Goal: Task Accomplishment & Management: Manage account settings

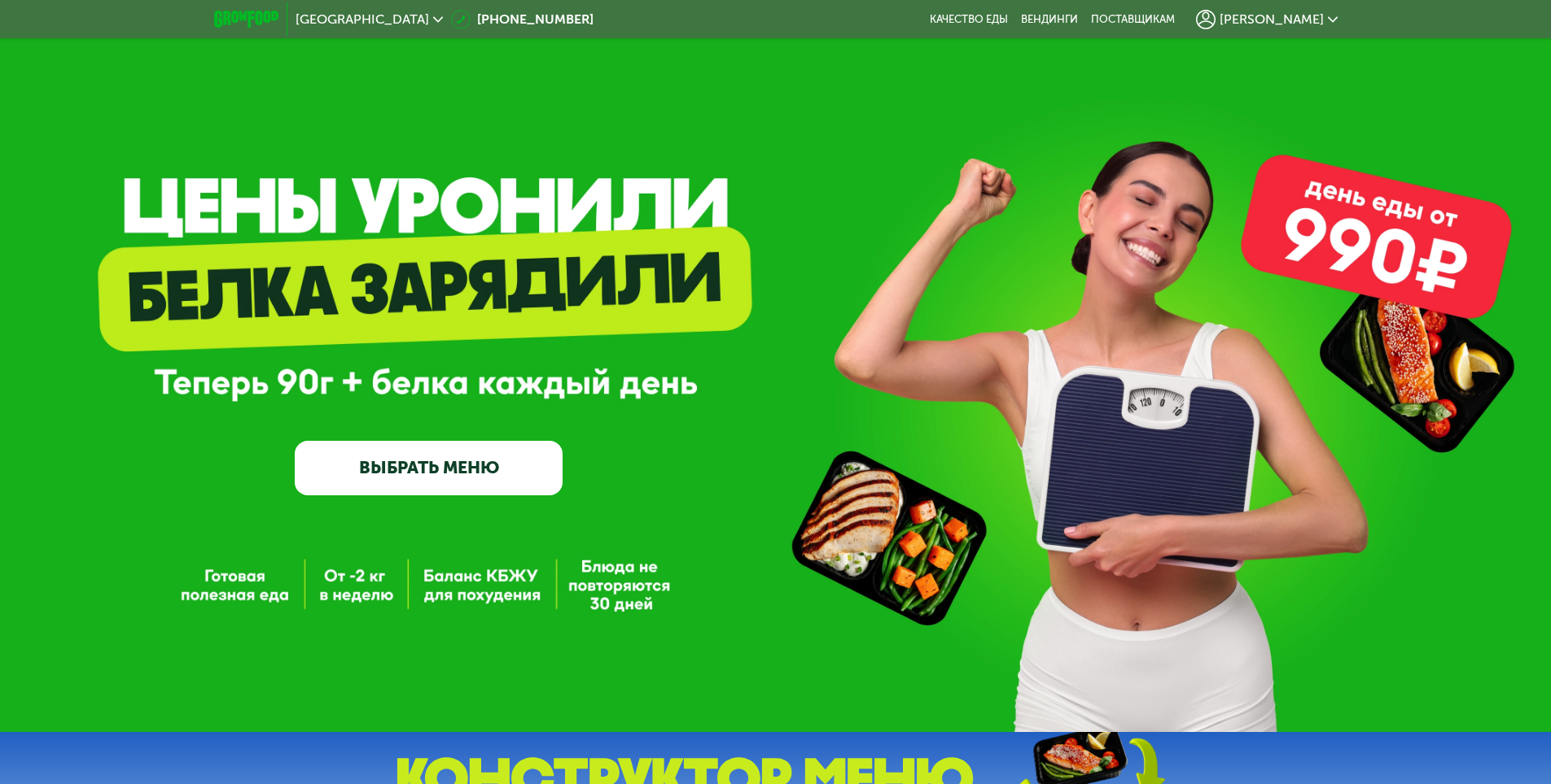
click at [1282, 17] on span "[PERSON_NAME]" at bounding box center [1271, 19] width 105 height 13
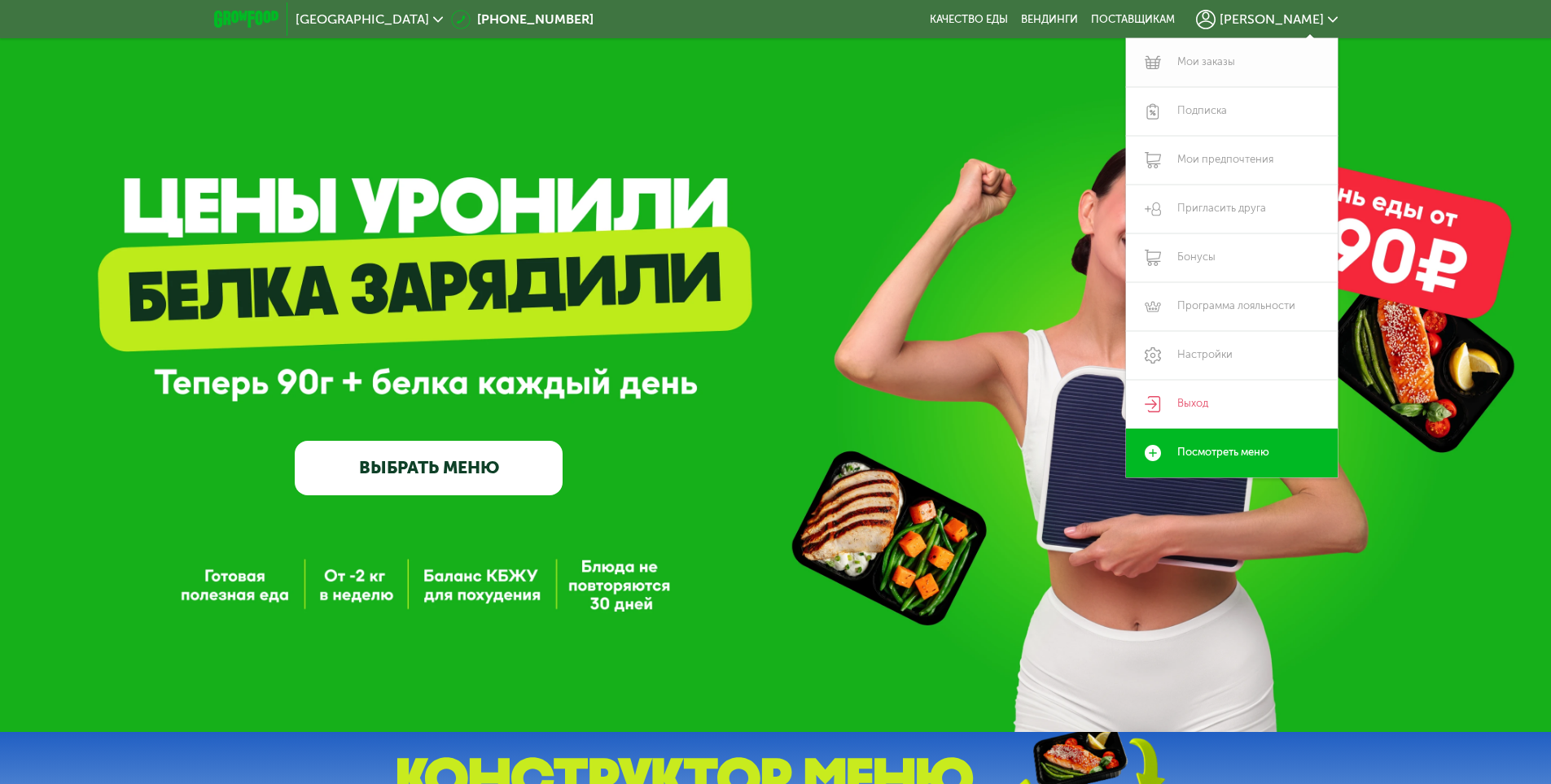
click at [1241, 65] on link "Мои заказы" at bounding box center [1231, 62] width 212 height 49
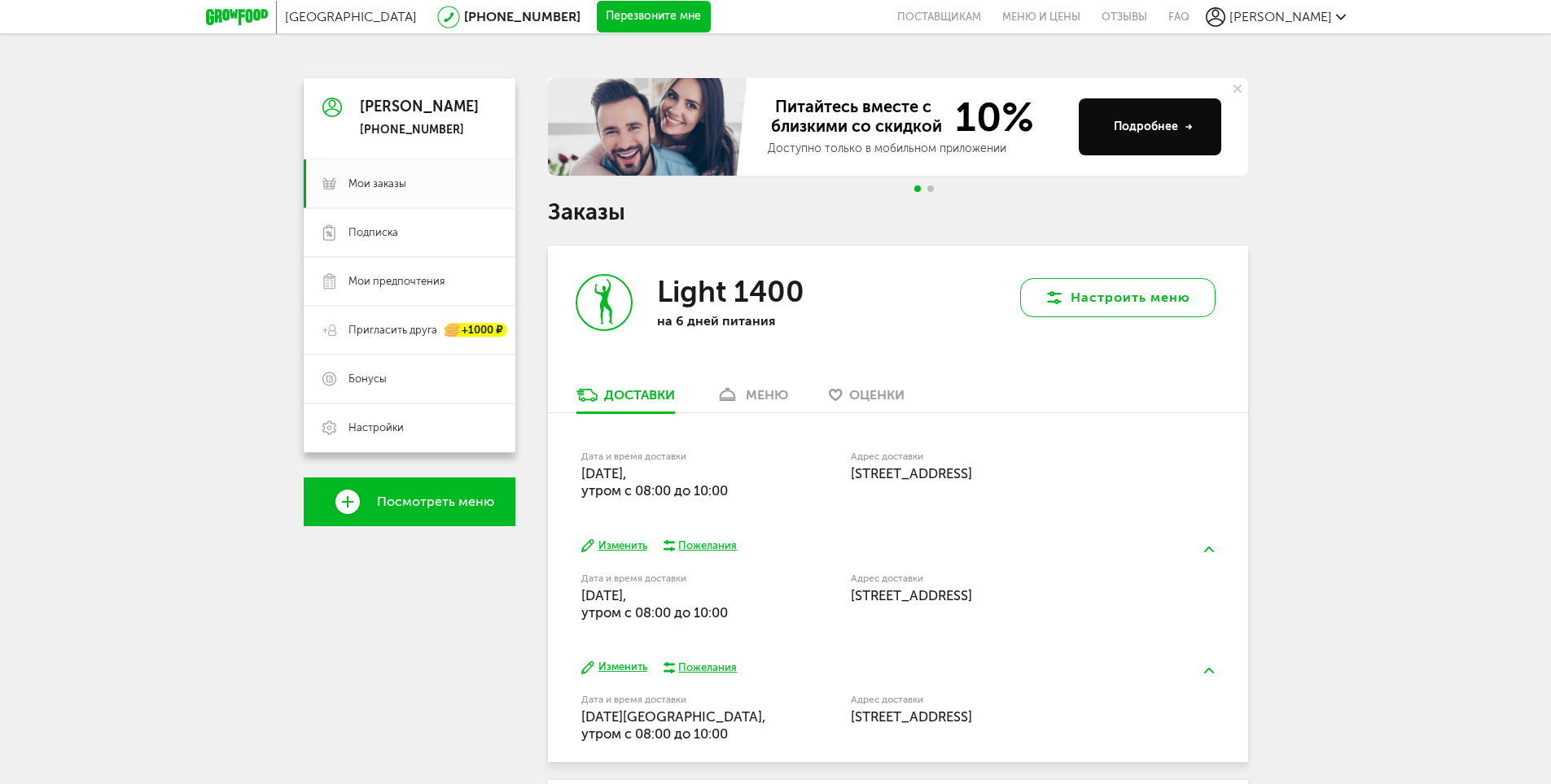
click at [1089, 297] on button "Настроить меню" at bounding box center [1117, 298] width 195 height 39
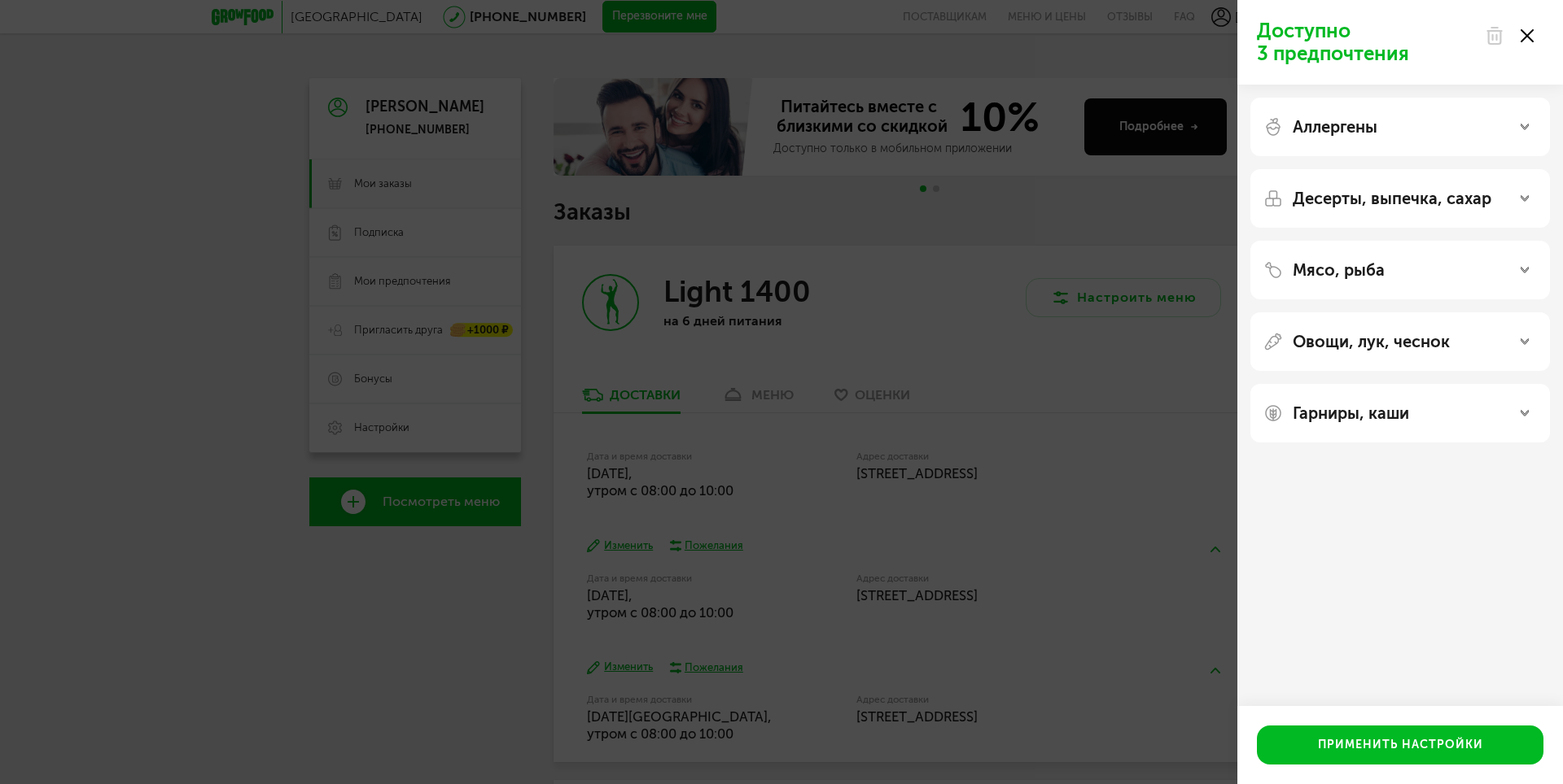
click at [1510, 130] on div "Аллергены" at bounding box center [1400, 127] width 274 height 19
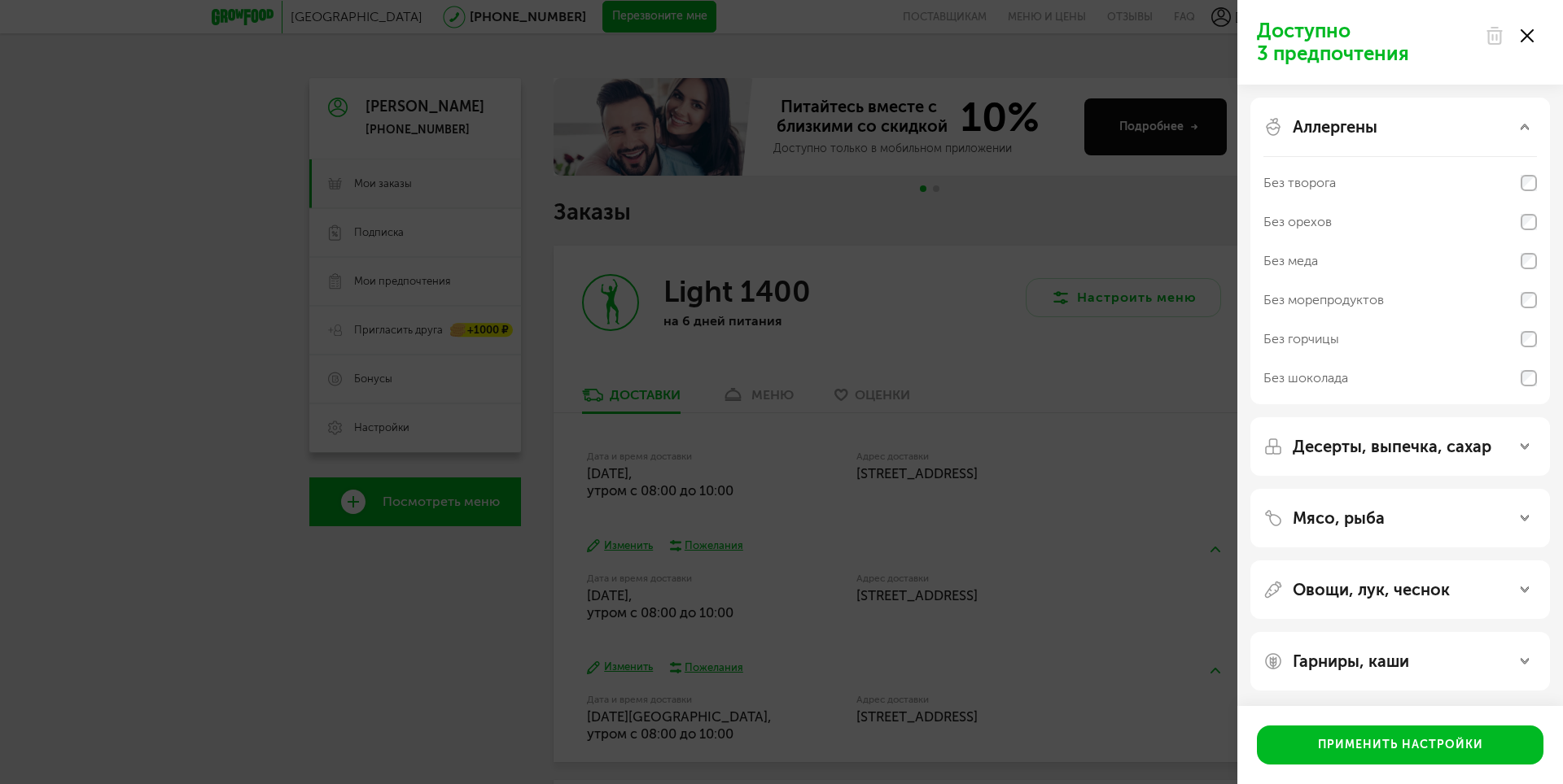
click at [1511, 130] on div "Аллергены" at bounding box center [1400, 127] width 274 height 19
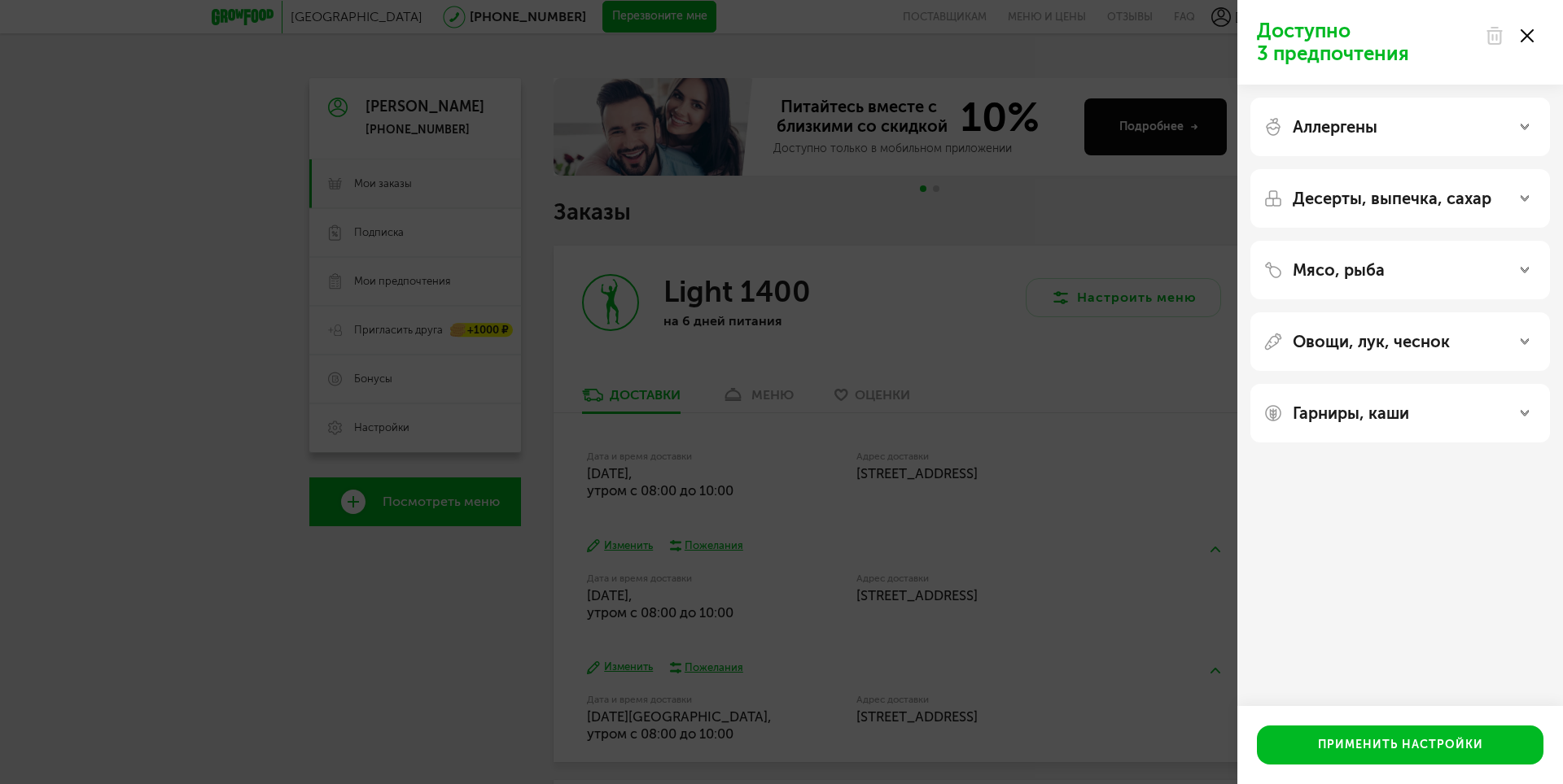
click at [1523, 199] on use at bounding box center [1524, 199] width 8 height 6
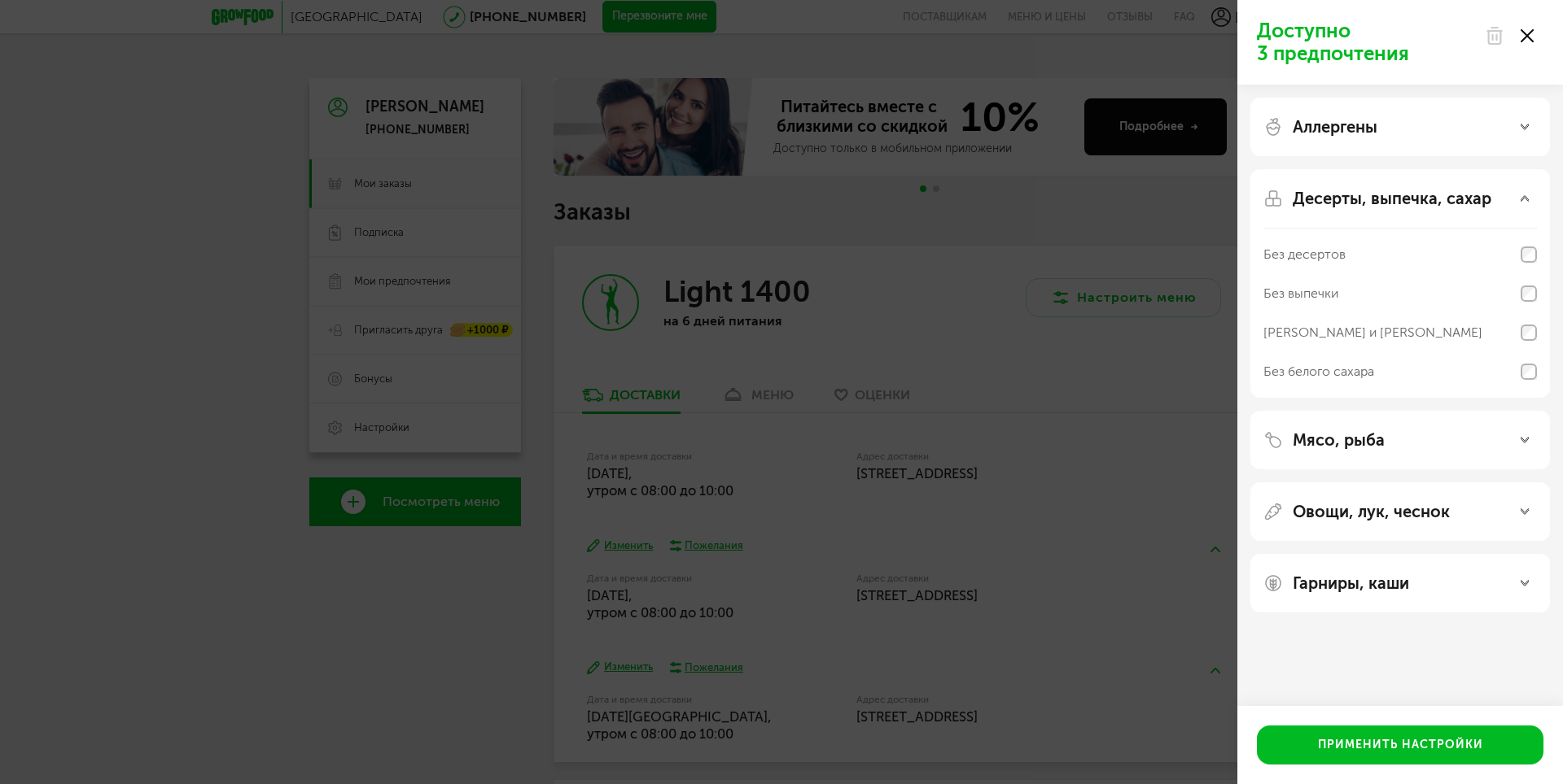
click at [1523, 199] on use at bounding box center [1524, 199] width 8 height 6
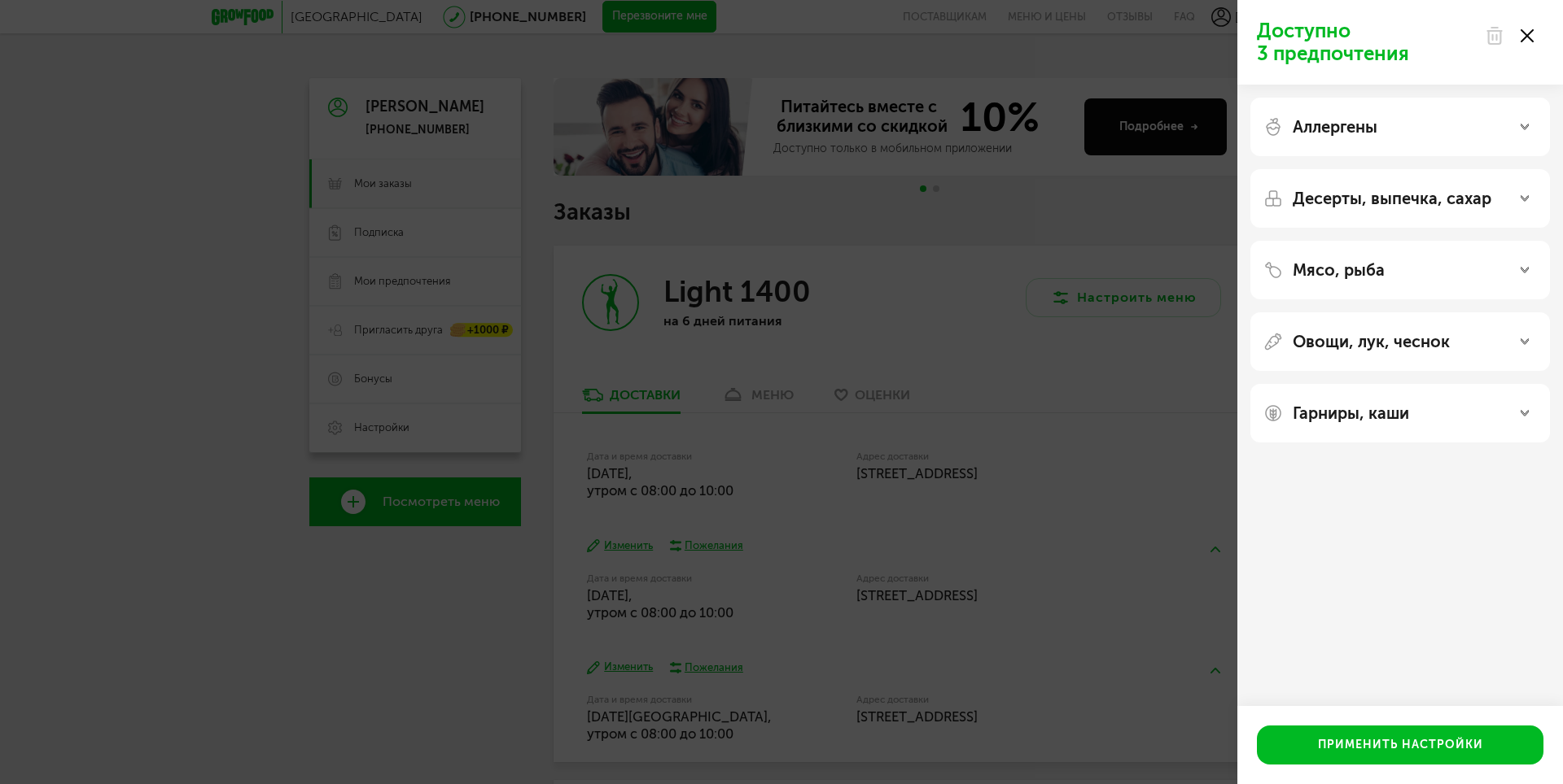
click at [1508, 263] on div "Мясо, рыба" at bounding box center [1400, 270] width 274 height 19
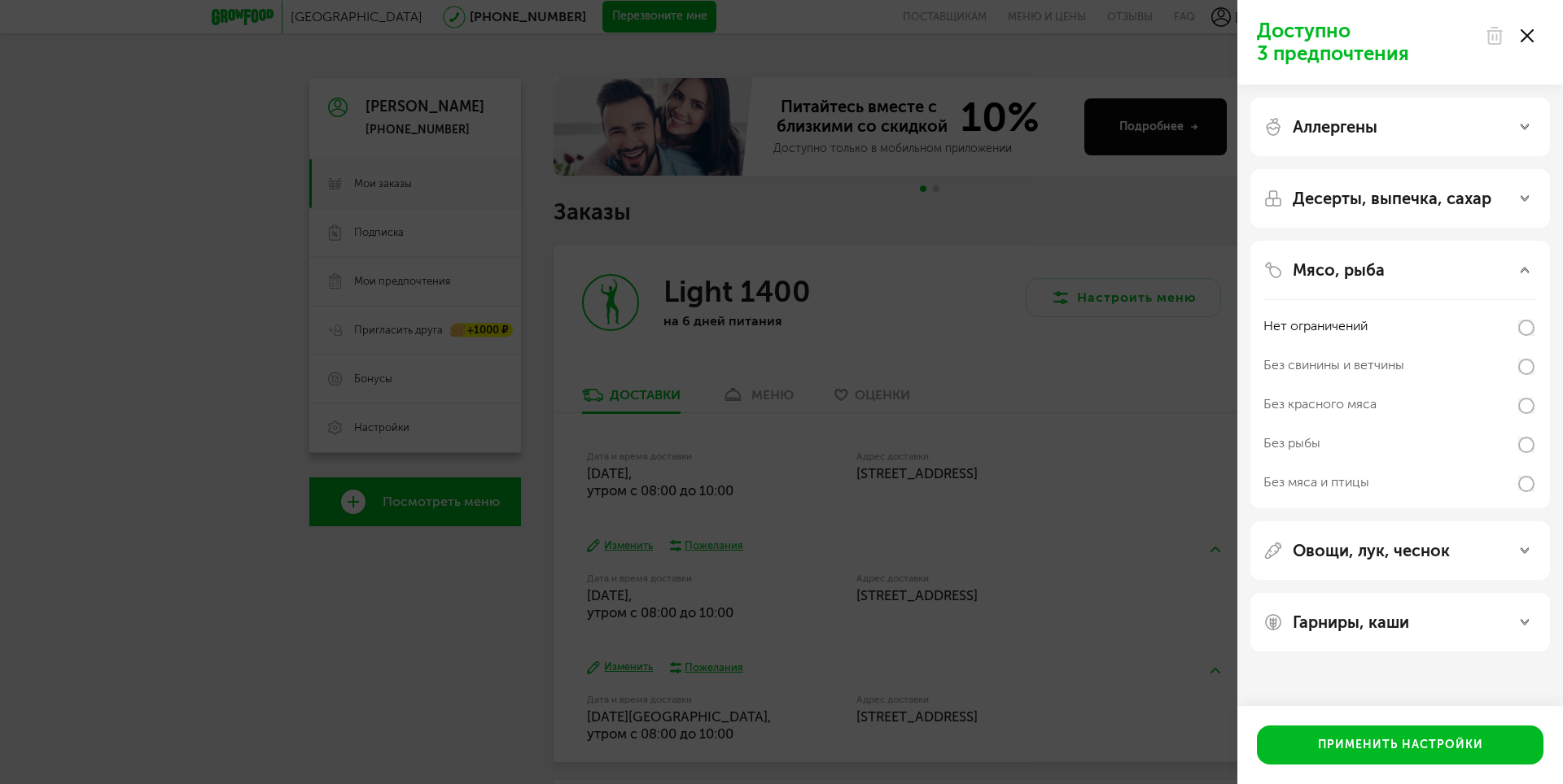
click at [1520, 265] on div "Мясо, рыба" at bounding box center [1400, 270] width 274 height 19
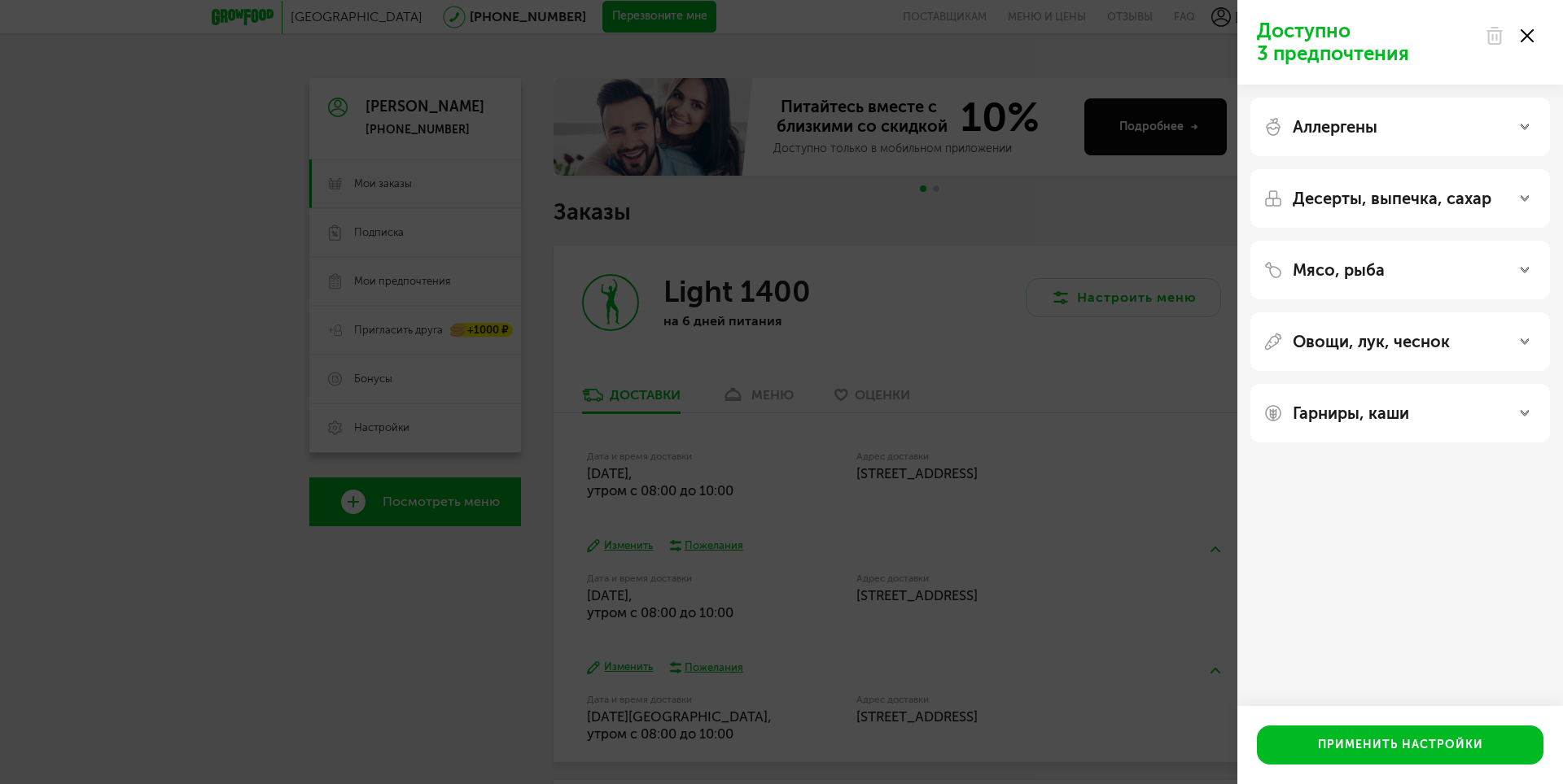
click at [1523, 343] on use at bounding box center [1524, 342] width 8 height 6
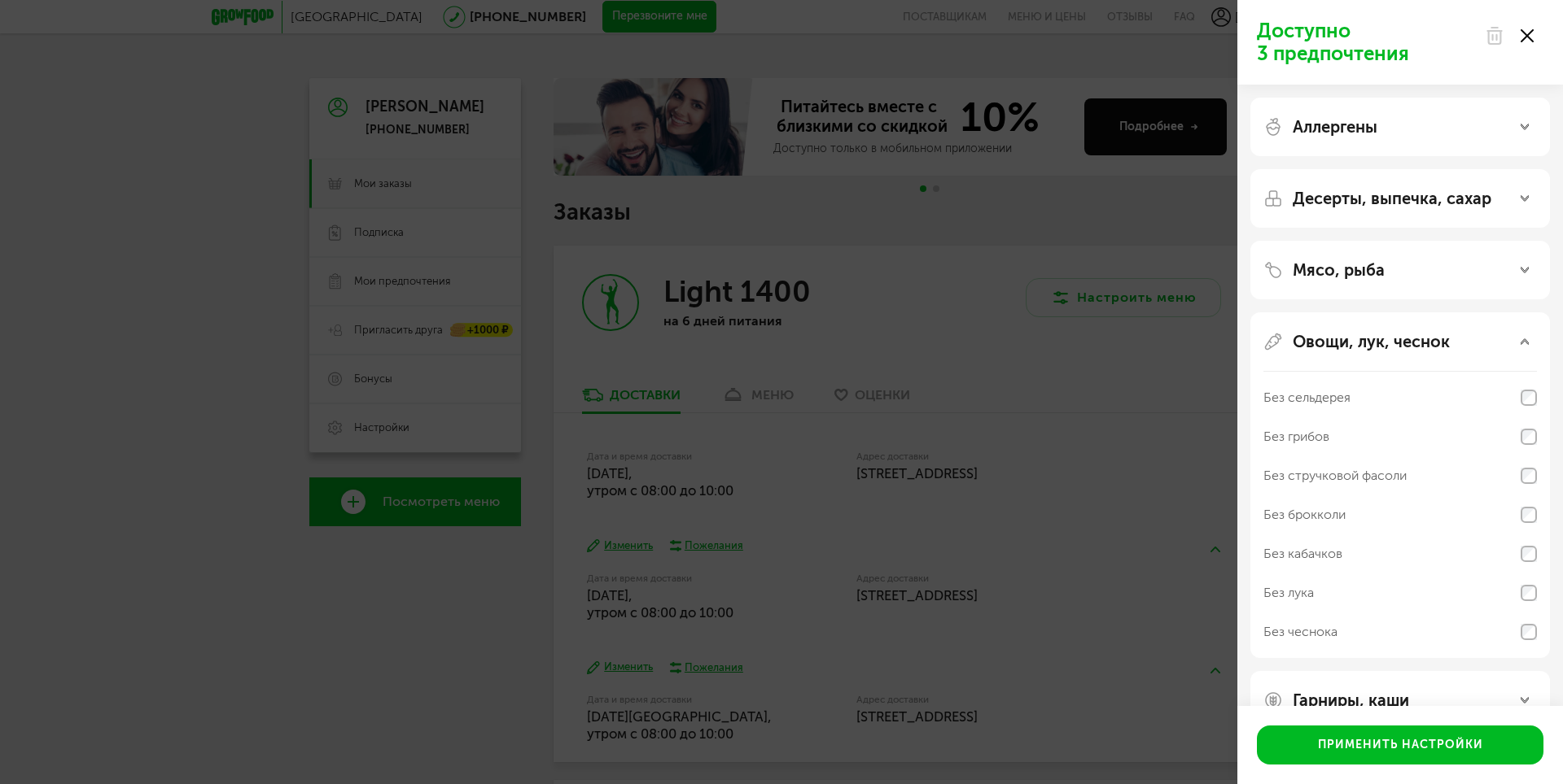
click at [1523, 343] on use at bounding box center [1524, 342] width 8 height 6
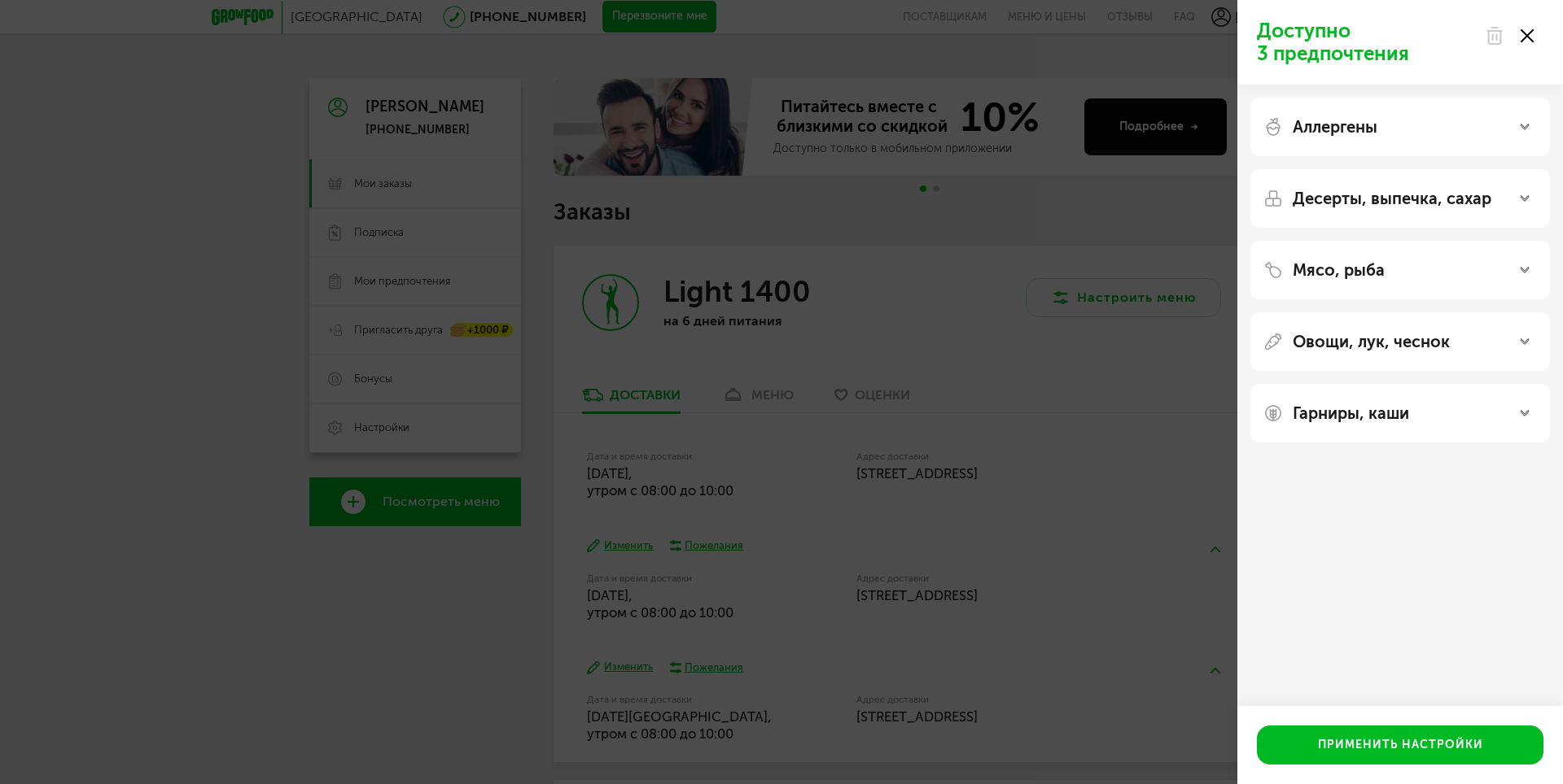
click at [1550, 414] on div "Аллергены Десерты, выпечка, сахар Мясо, рыба Овощи, лук, чеснок Гарниры, каши" at bounding box center [1400, 270] width 326 height 371
click at [1536, 414] on div "Гарниры, каши" at bounding box center [1400, 412] width 300 height 58
click at [1532, 414] on div "Гарниры, каши" at bounding box center [1400, 413] width 274 height 19
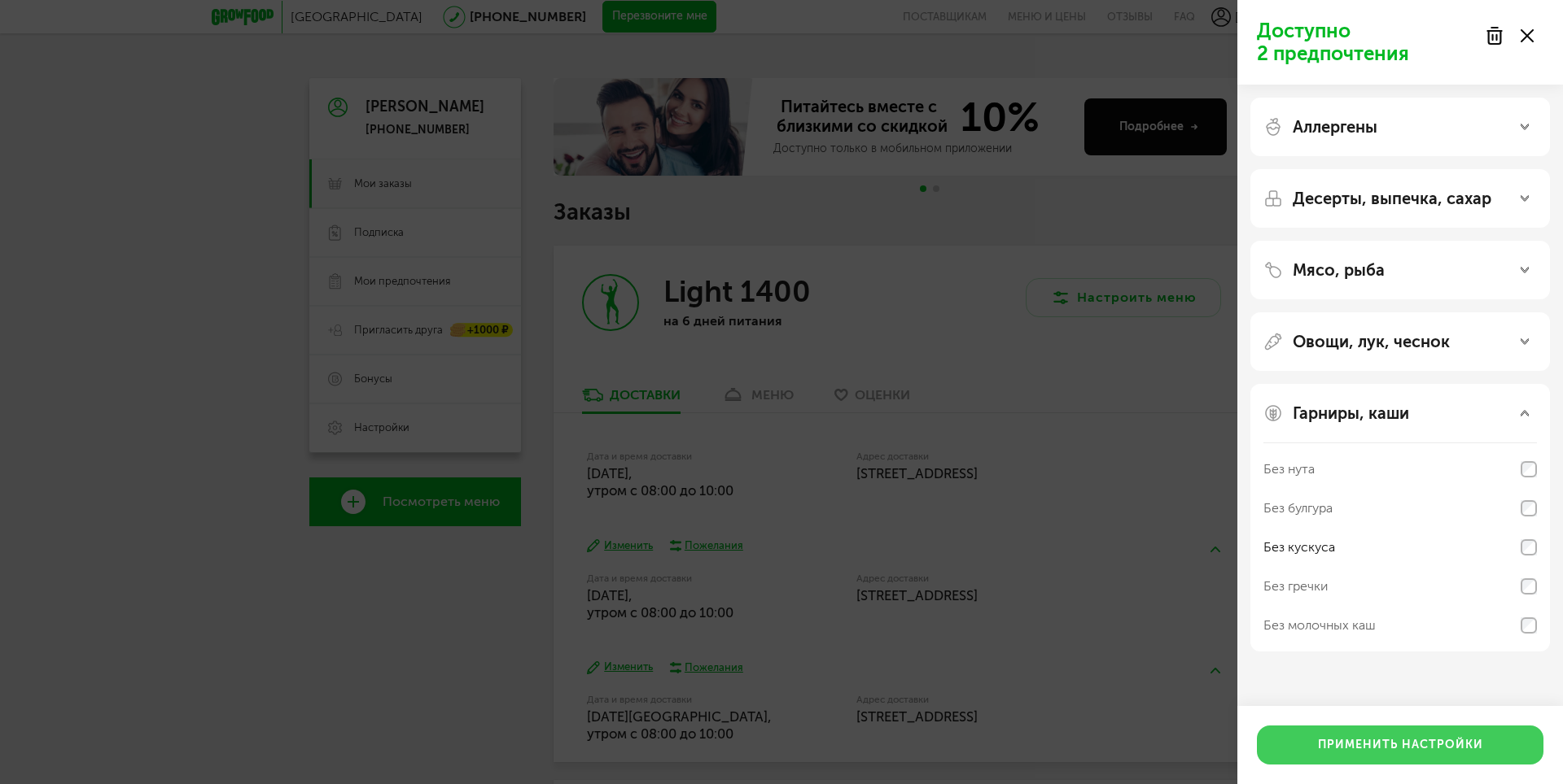
click at [1465, 745] on button "Применить настройки" at bounding box center [1400, 745] width 287 height 39
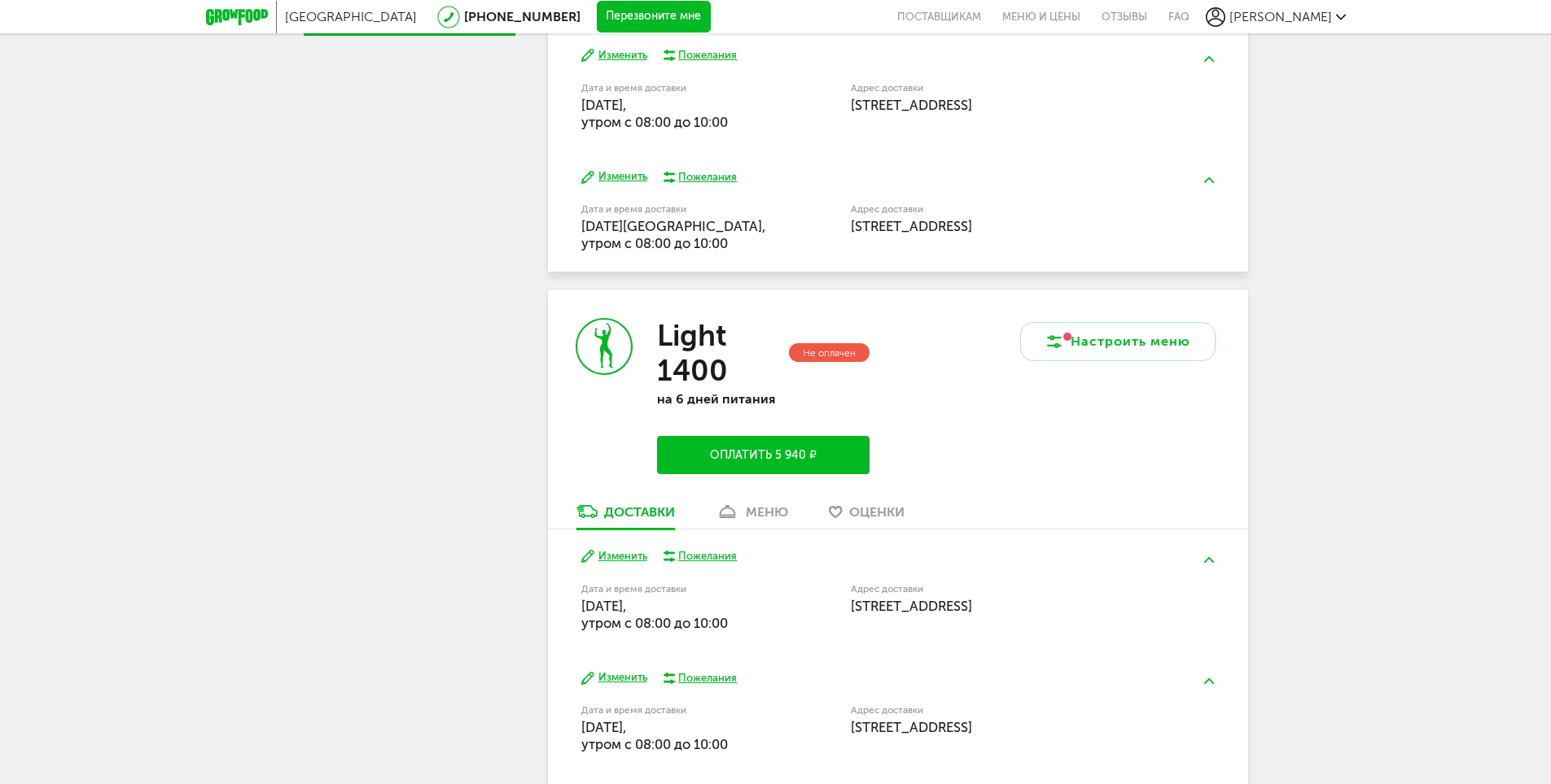
scroll to position [570, 0]
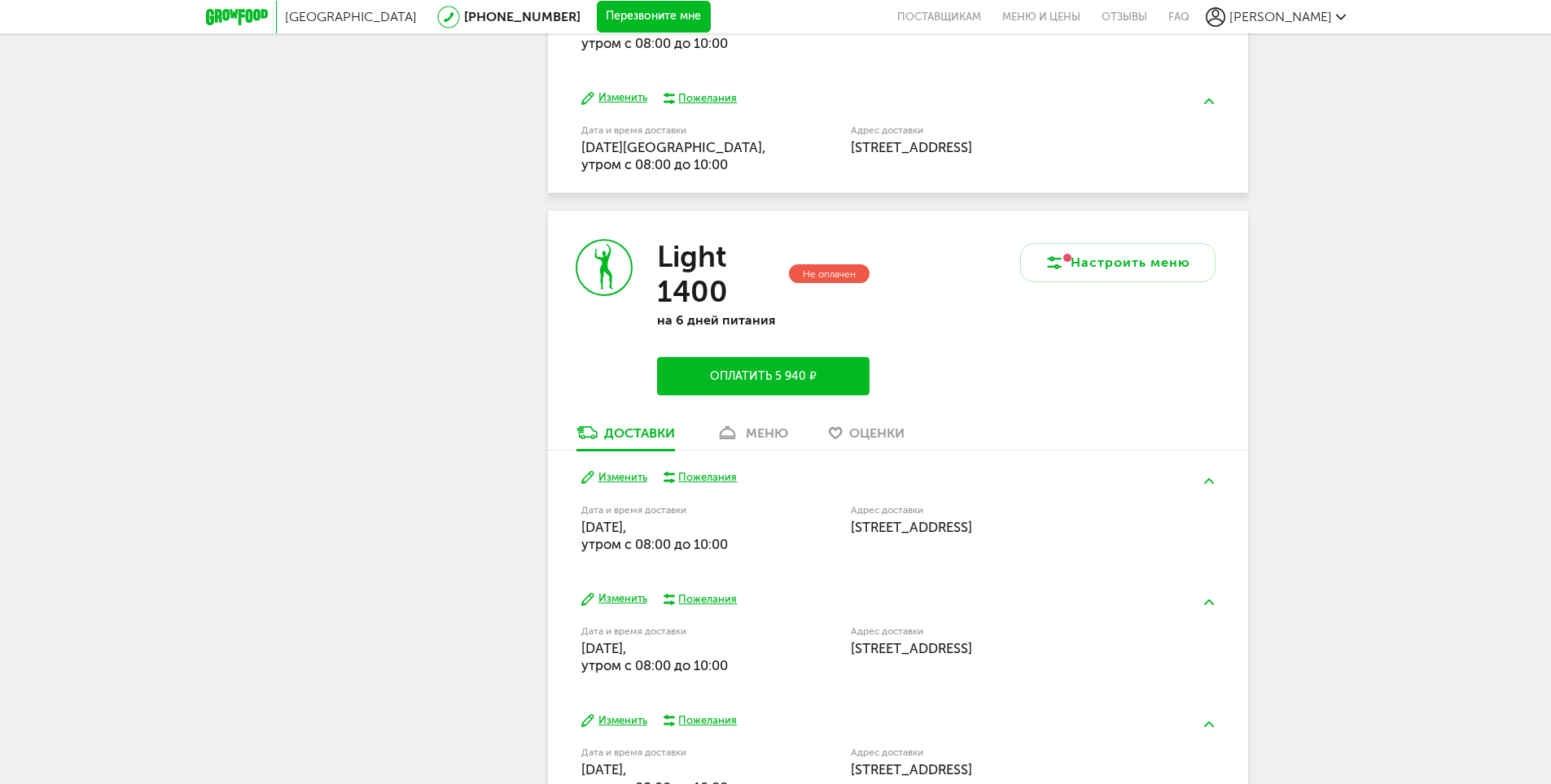
click at [620, 478] on button "Изменить" at bounding box center [613, 478] width 66 height 16
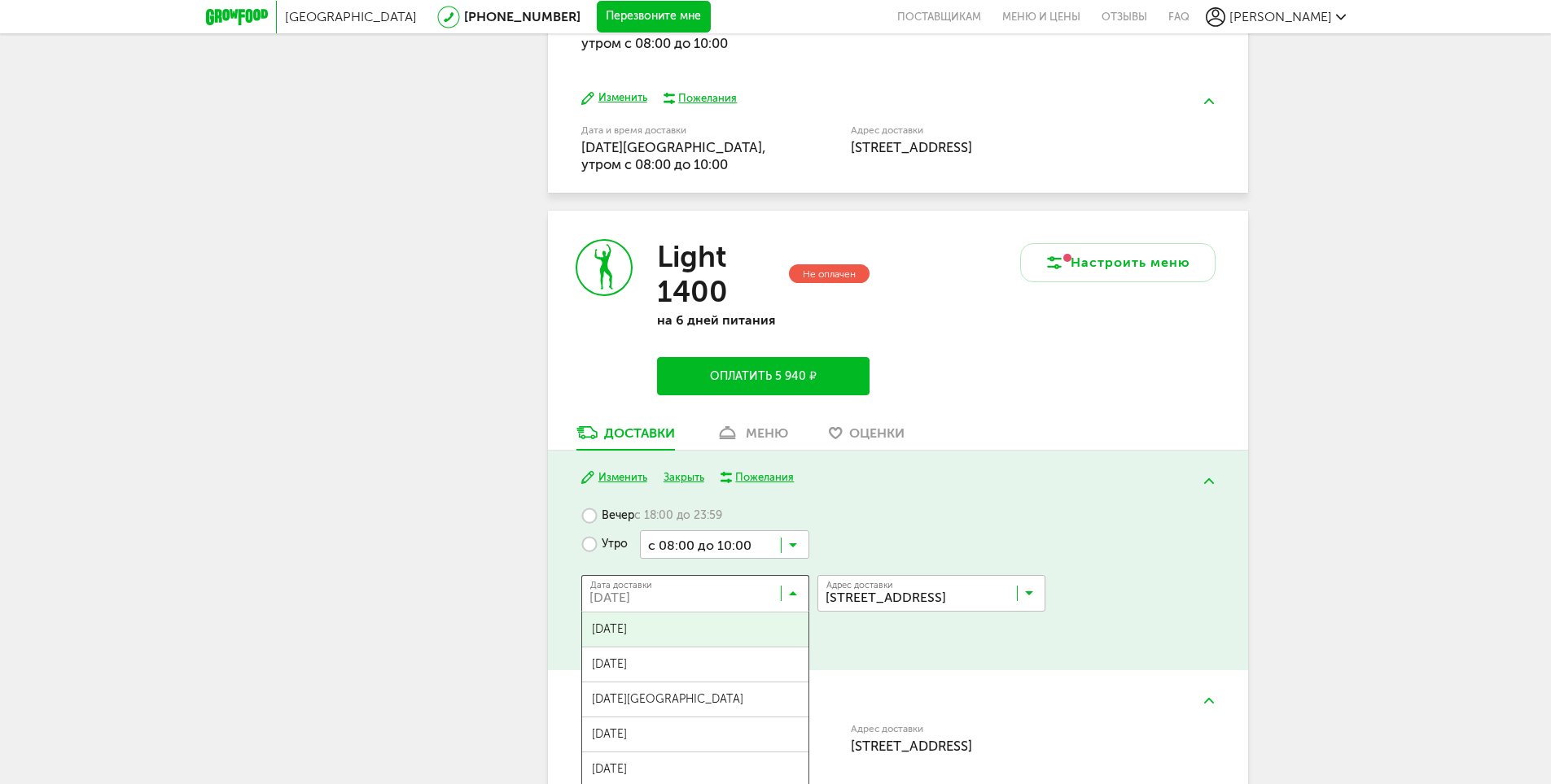
click at [785, 593] on input "Search for option" at bounding box center [699, 597] width 228 height 28
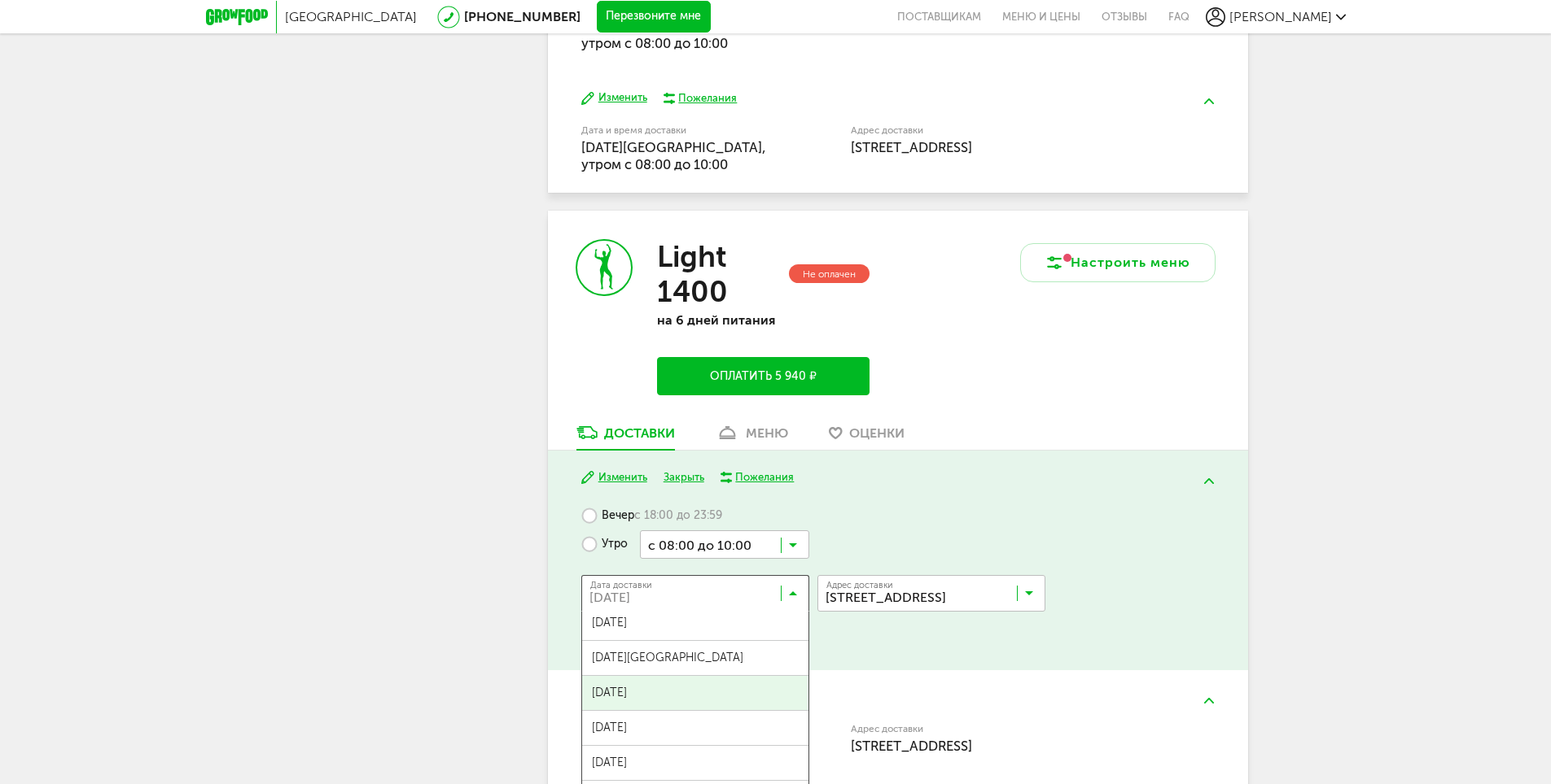
scroll to position [81, 0]
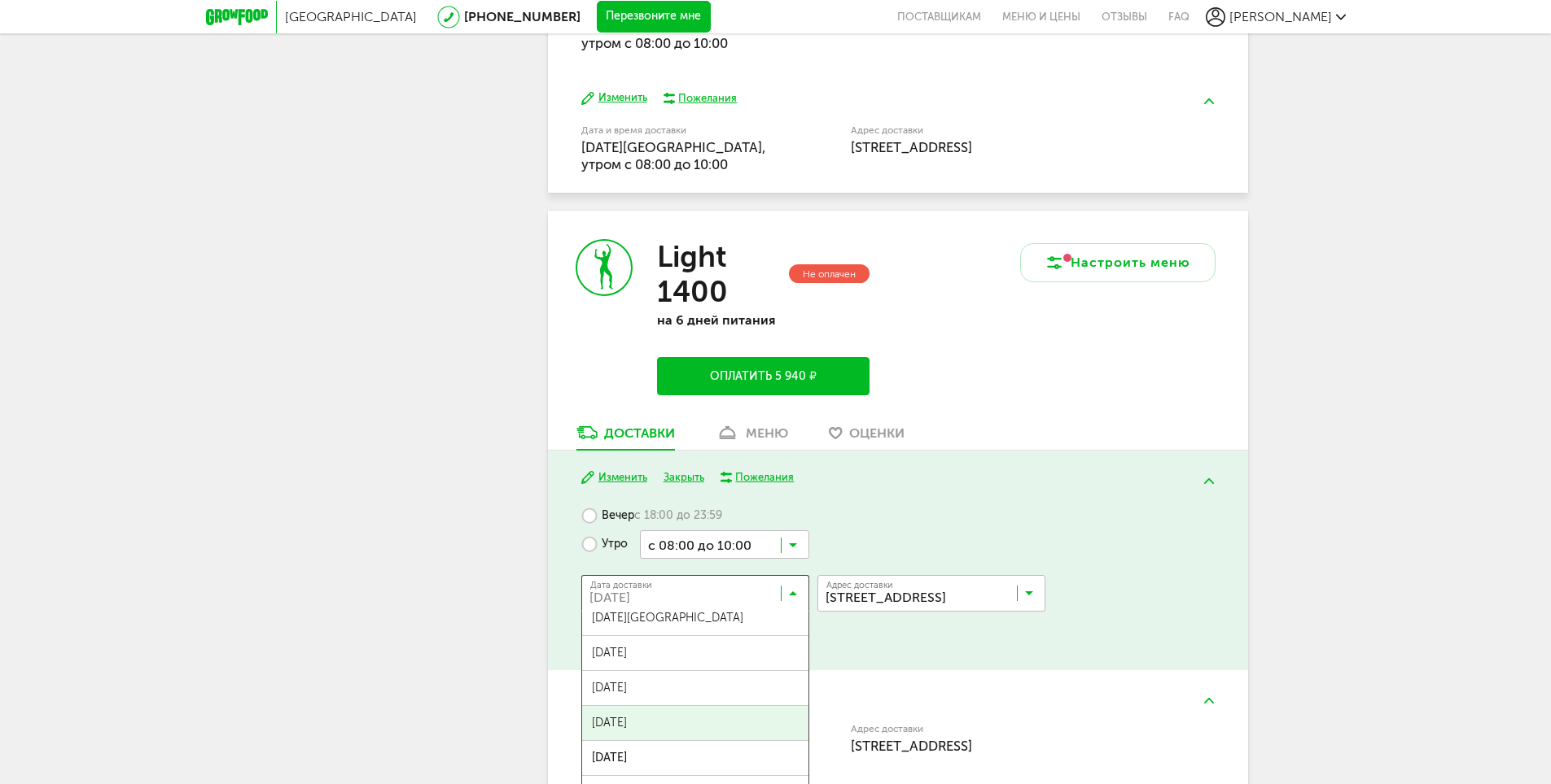
click at [679, 717] on span "25 августа, понедельник" at bounding box center [695, 723] width 227 height 34
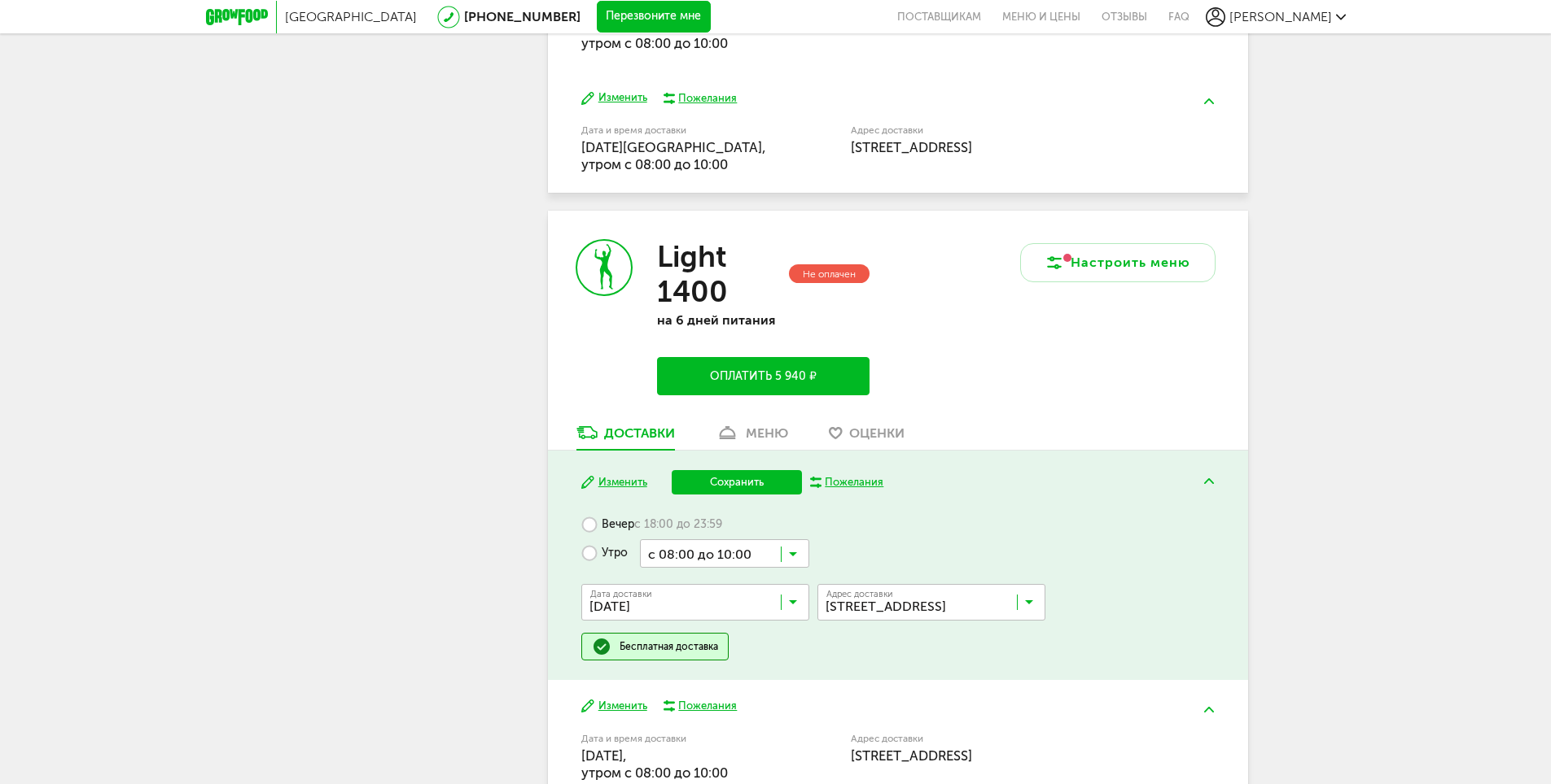
click at [746, 483] on button "Сохранить" at bounding box center [736, 483] width 130 height 24
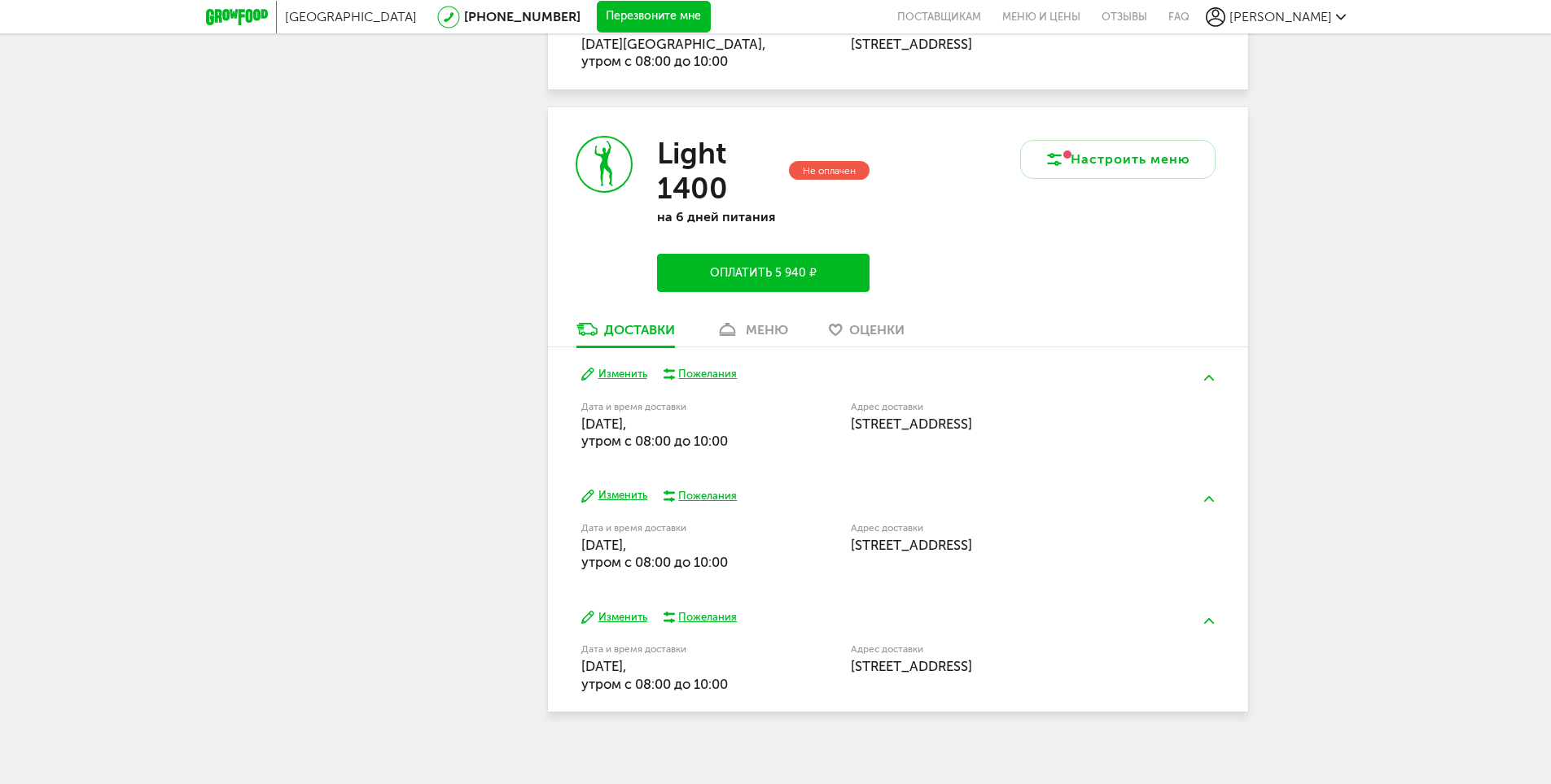
scroll to position [683, 0]
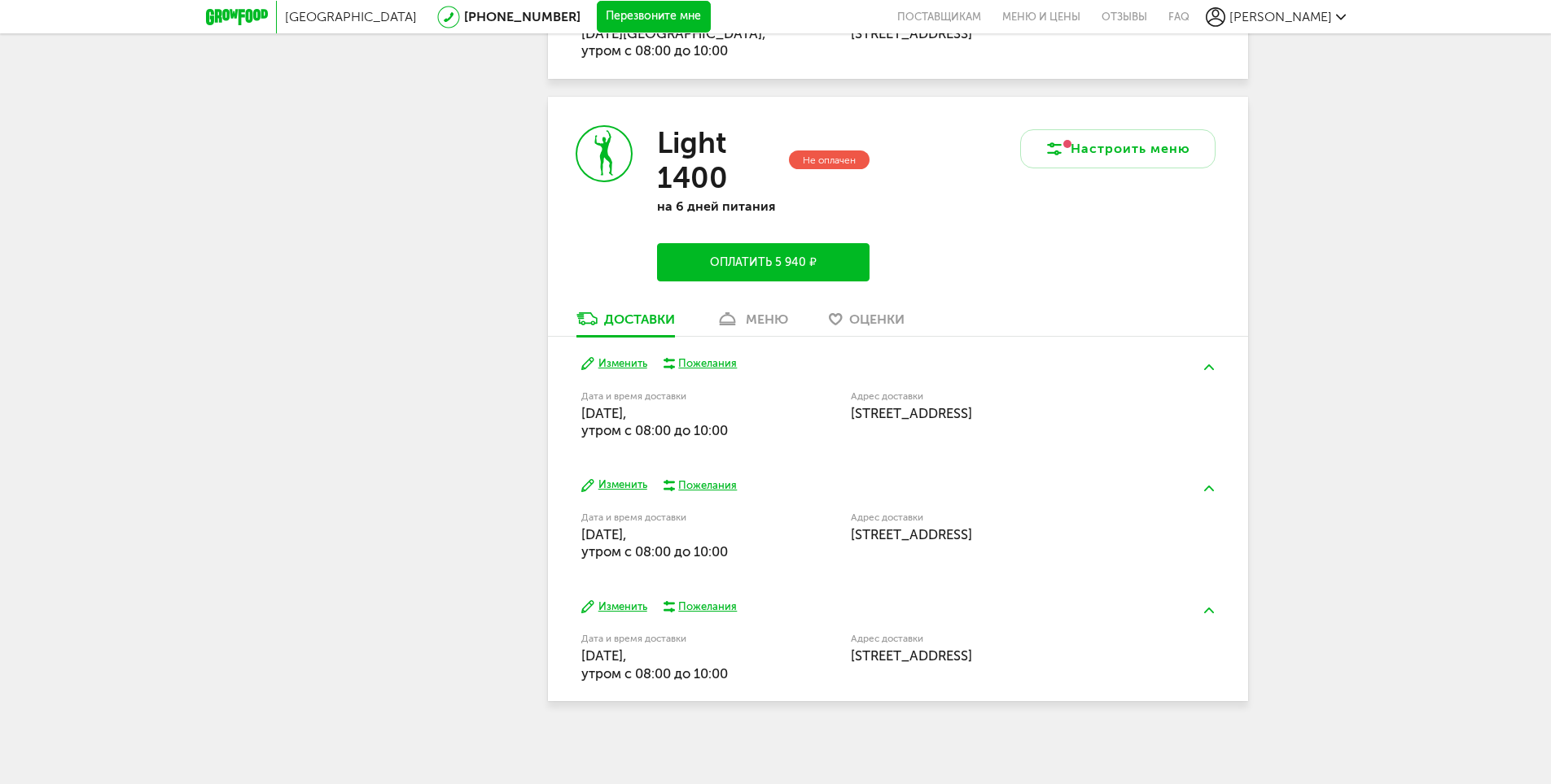
click at [628, 483] on button "Изменить" at bounding box center [613, 485] width 66 height 16
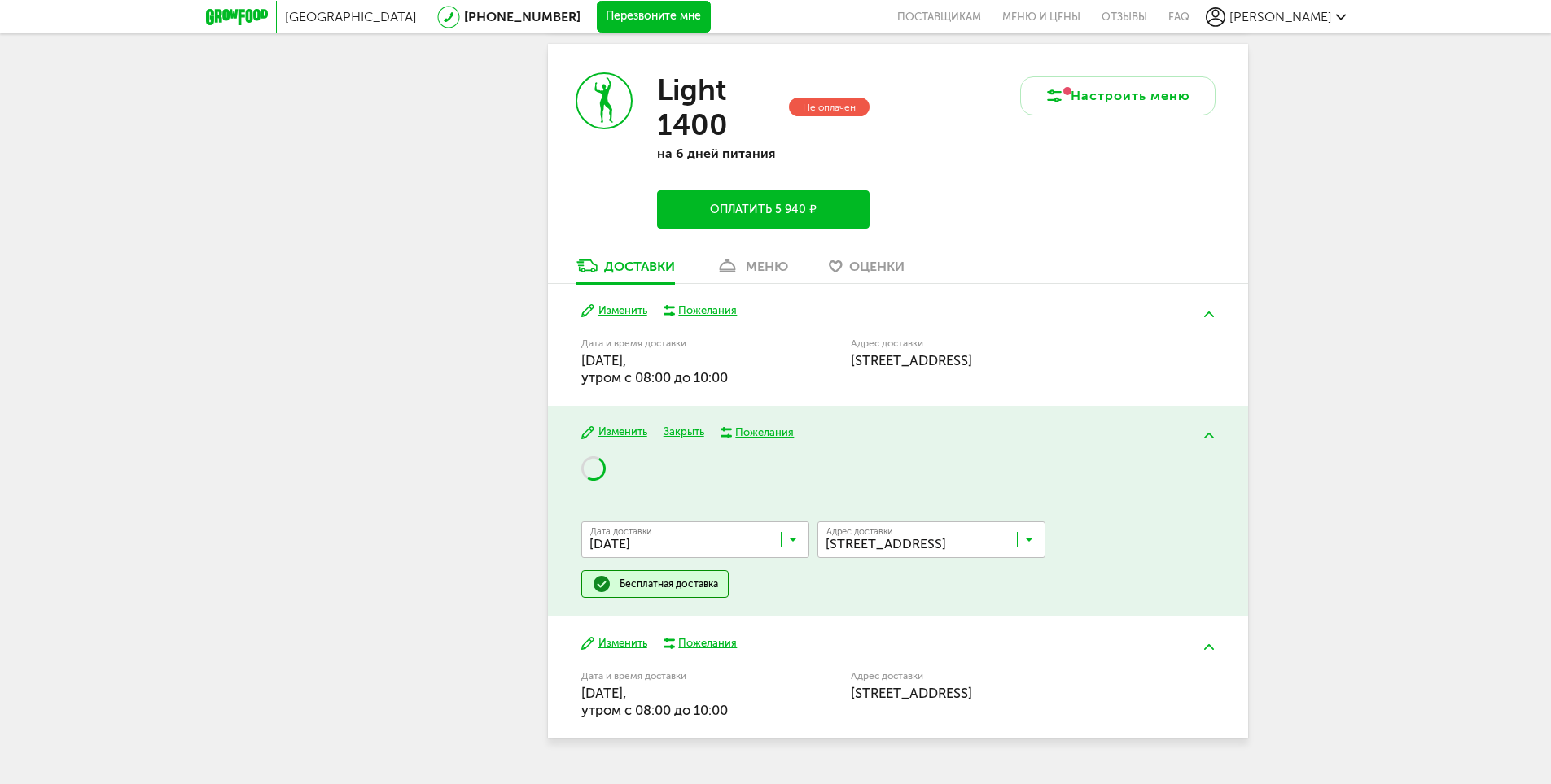
scroll to position [765, 0]
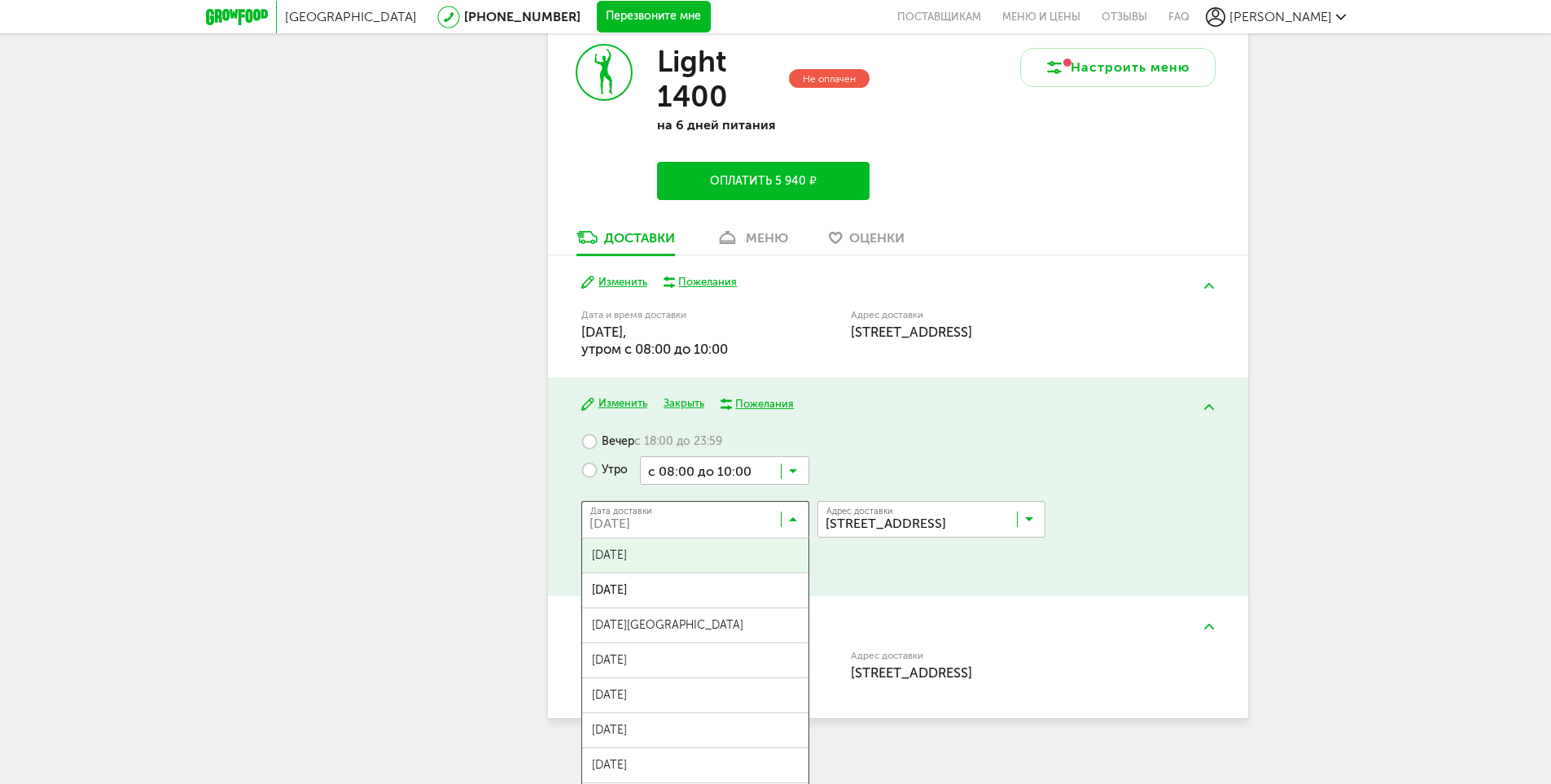
click at [791, 520] on icon at bounding box center [793, 523] width 8 height 17
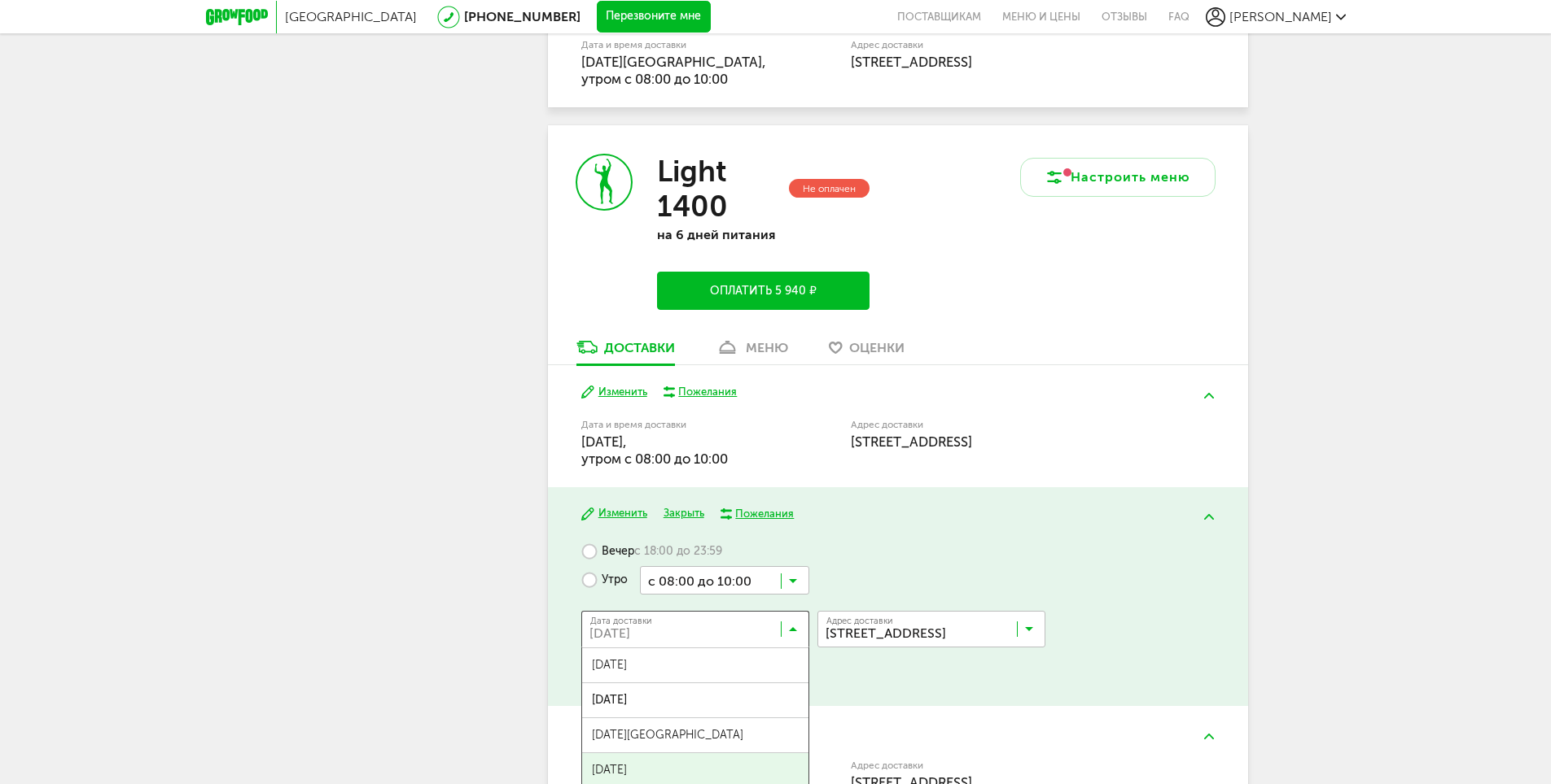
scroll to position [683, 0]
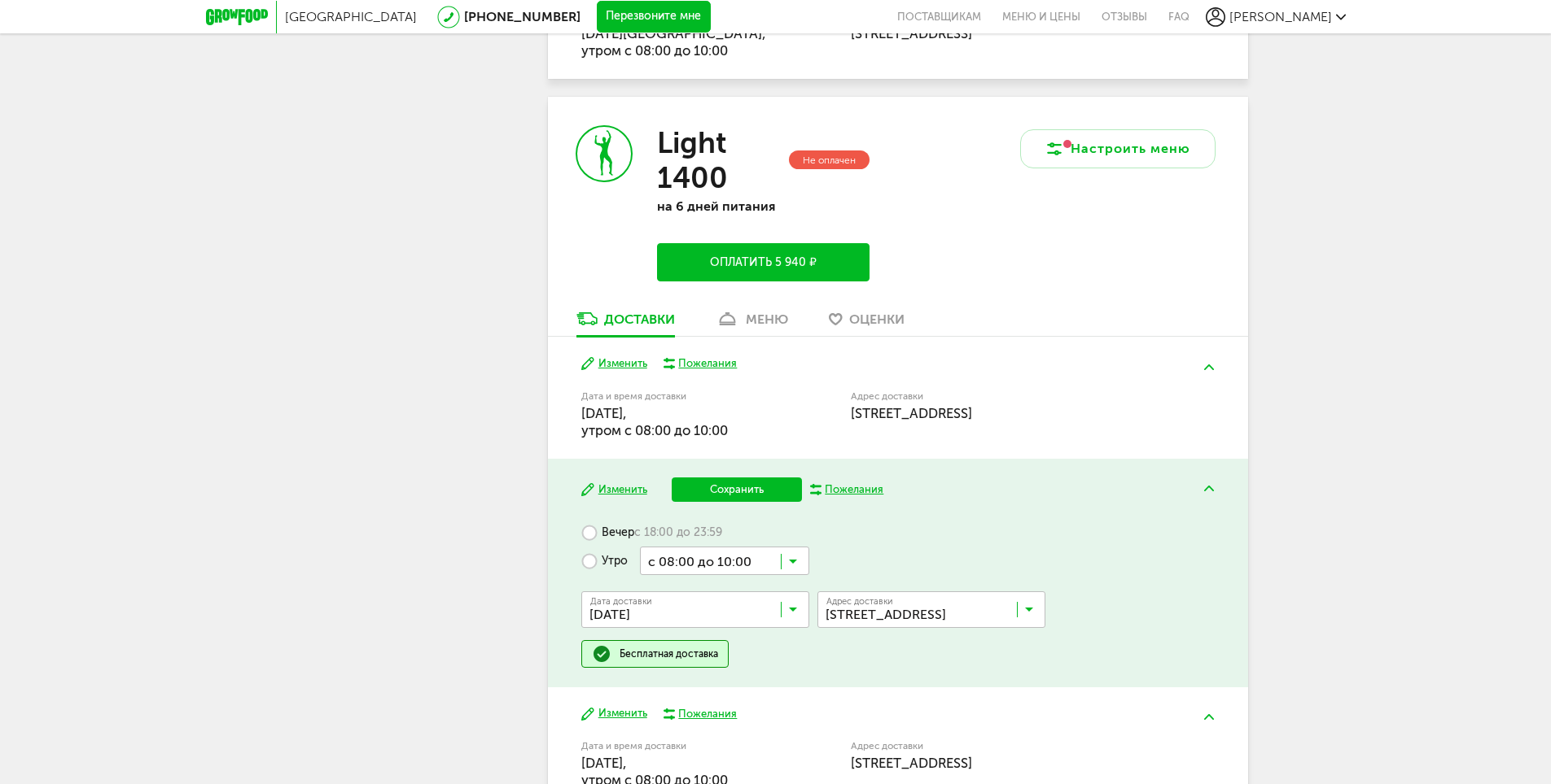
click at [649, 631] on span "27 августа, среда" at bounding box center [695, 645] width 227 height 34
click at [754, 484] on button "Сохранить" at bounding box center [736, 490] width 130 height 24
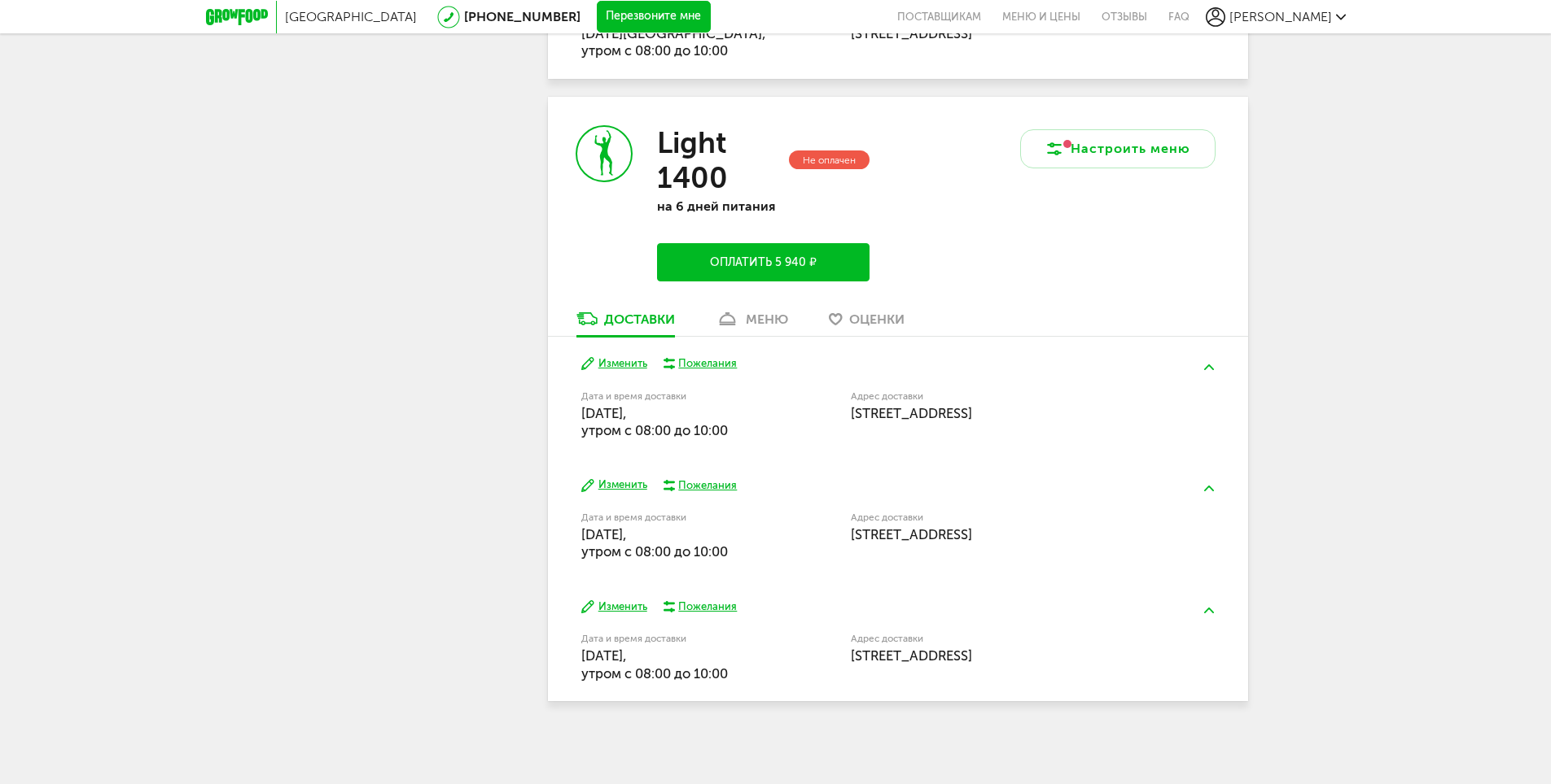
click at [622, 600] on button "Изменить" at bounding box center [613, 607] width 66 height 16
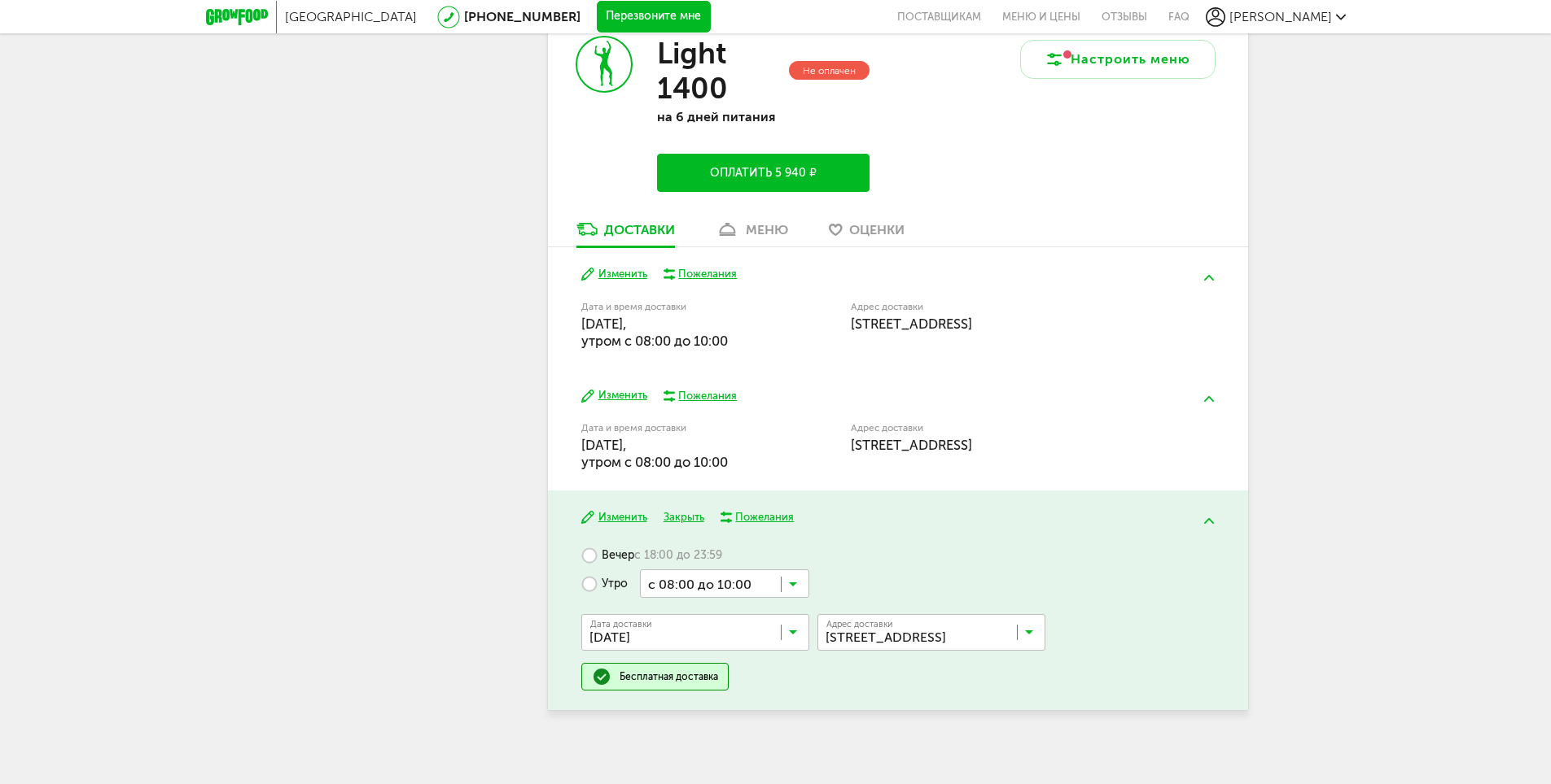
scroll to position [774, 0]
click at [794, 632] on icon at bounding box center [793, 636] width 8 height 17
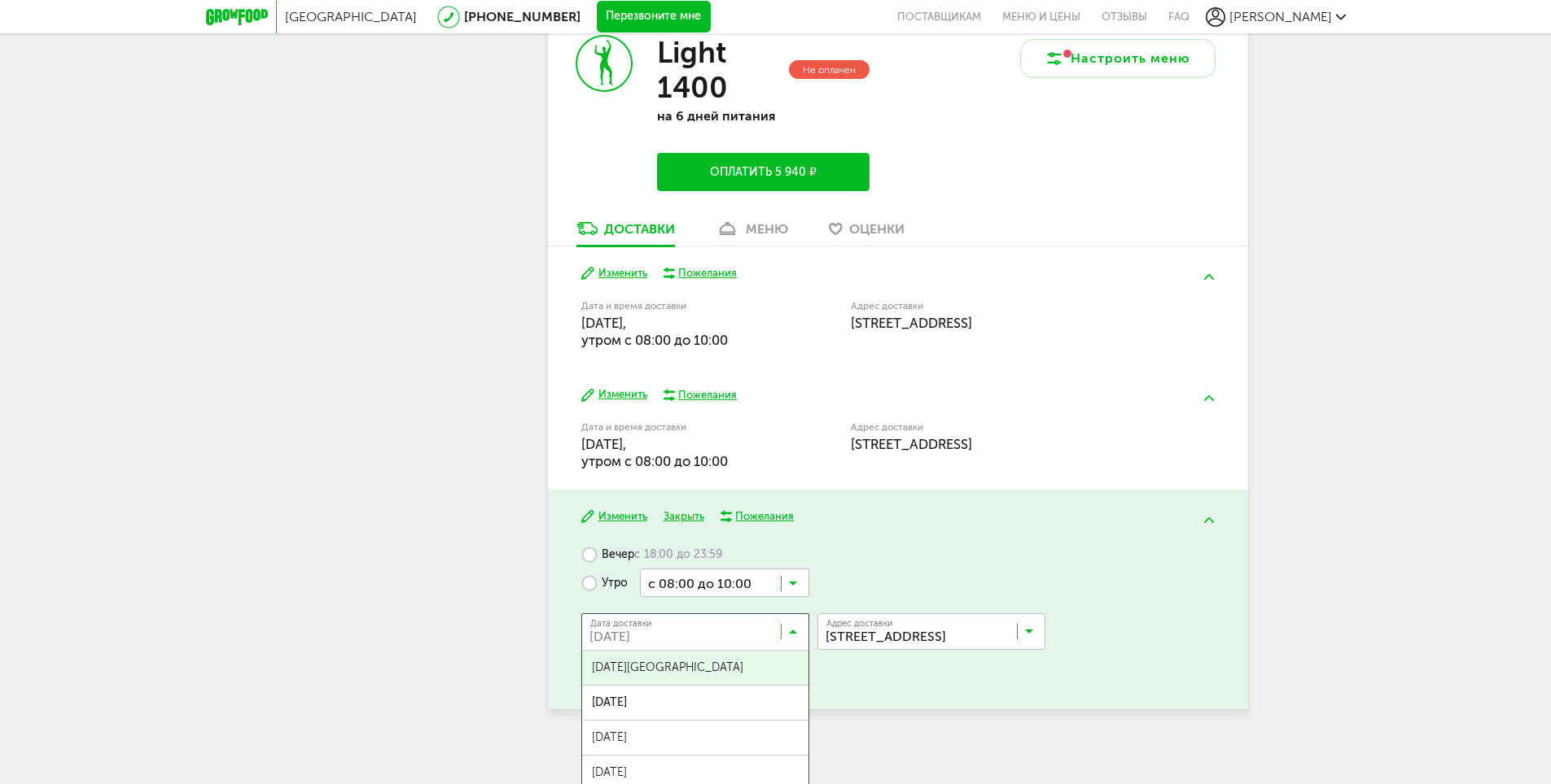
click at [675, 669] on span "29 августа, пятница" at bounding box center [695, 668] width 227 height 34
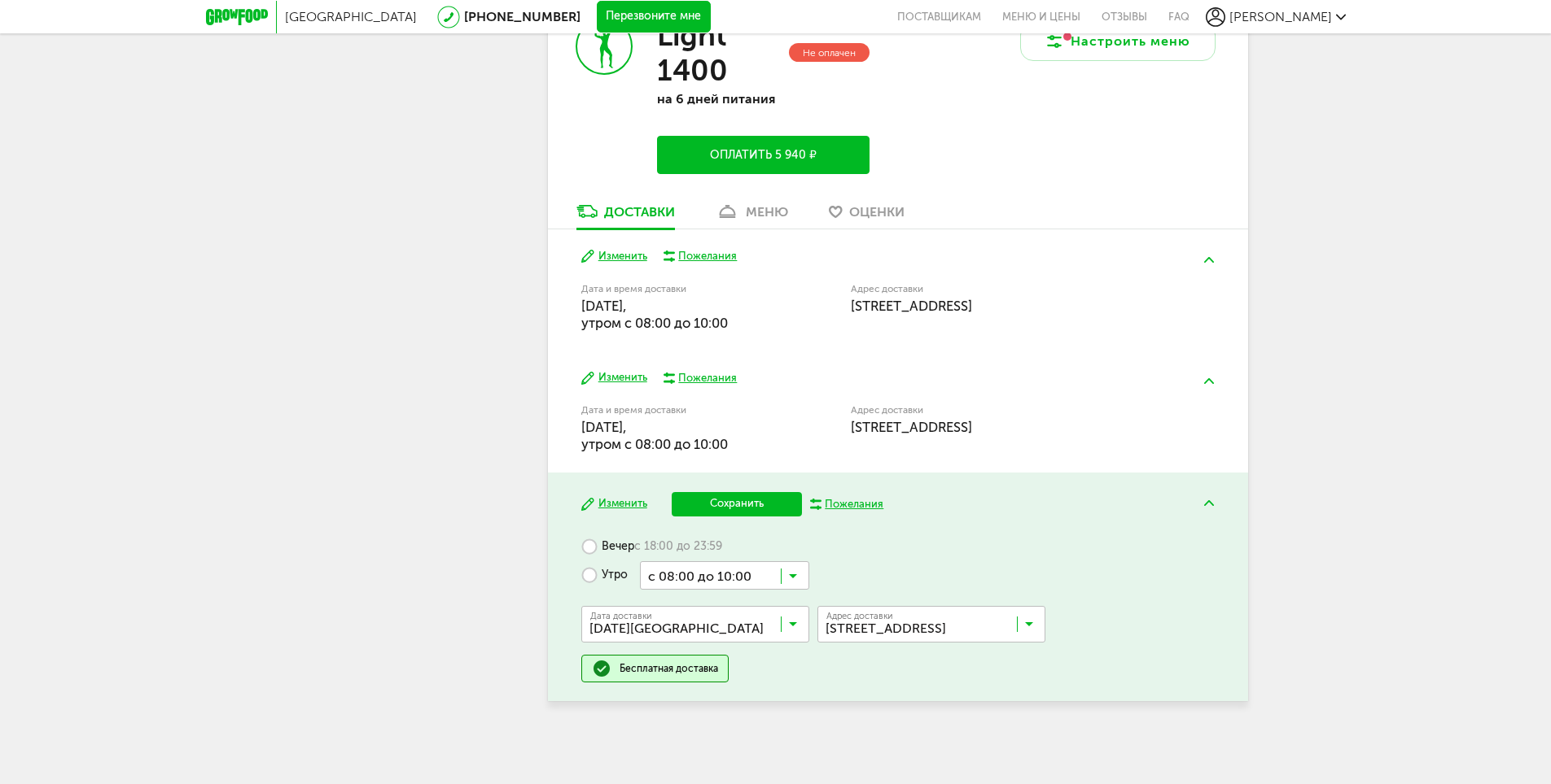
click at [762, 504] on button "Сохранить" at bounding box center [736, 504] width 130 height 24
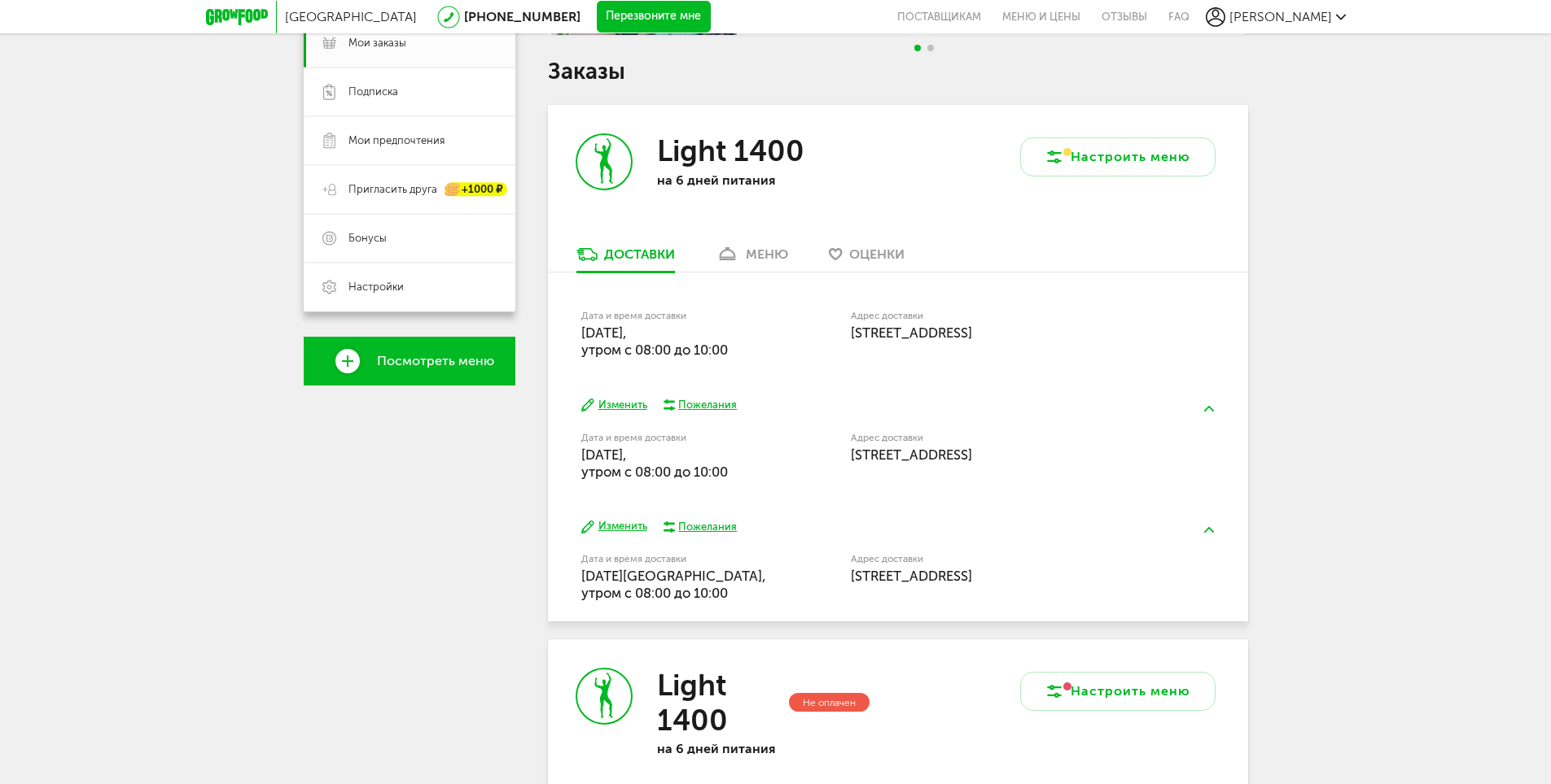
scroll to position [683, 0]
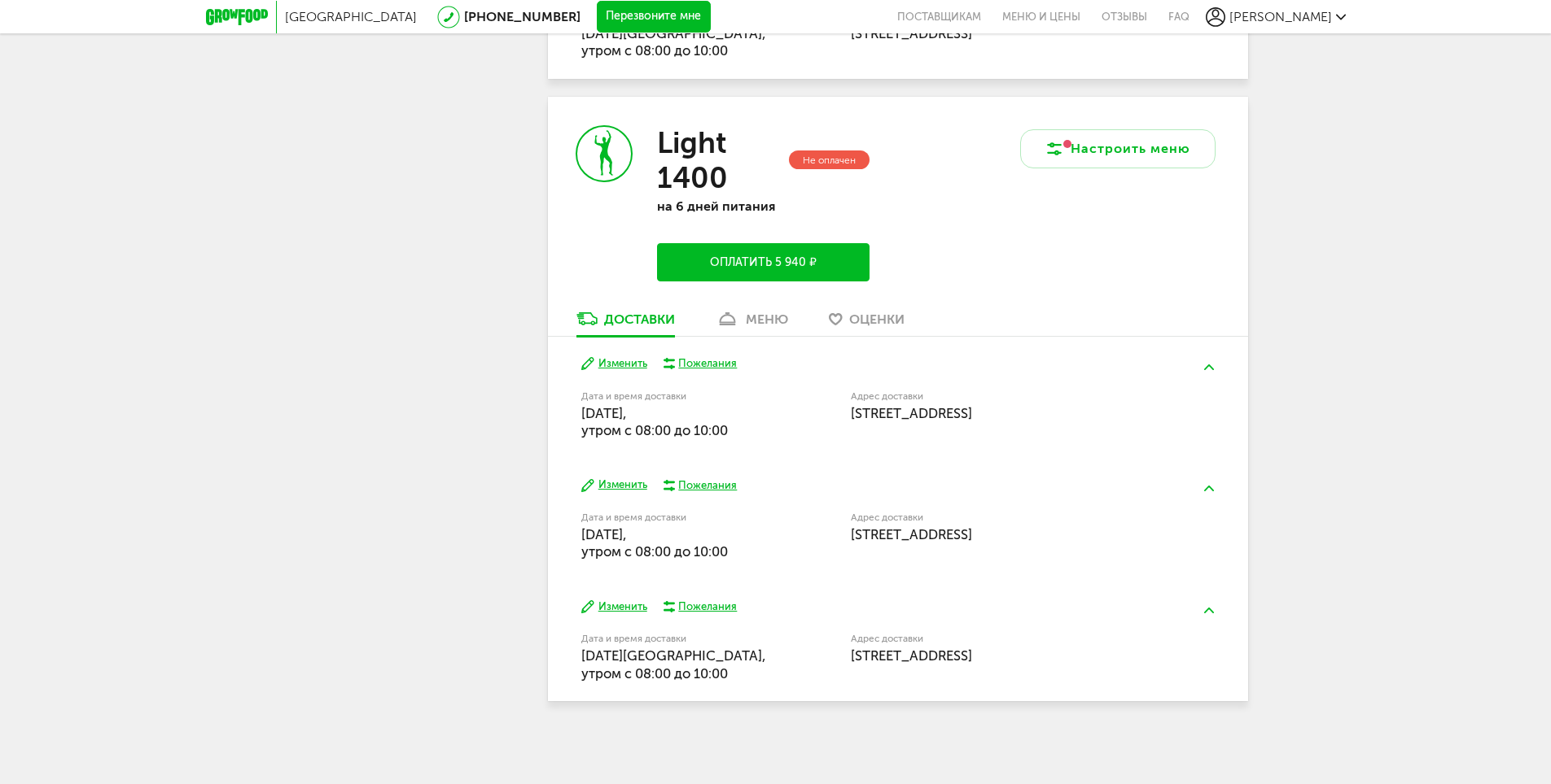
click at [743, 316] on link "меню" at bounding box center [752, 323] width 89 height 26
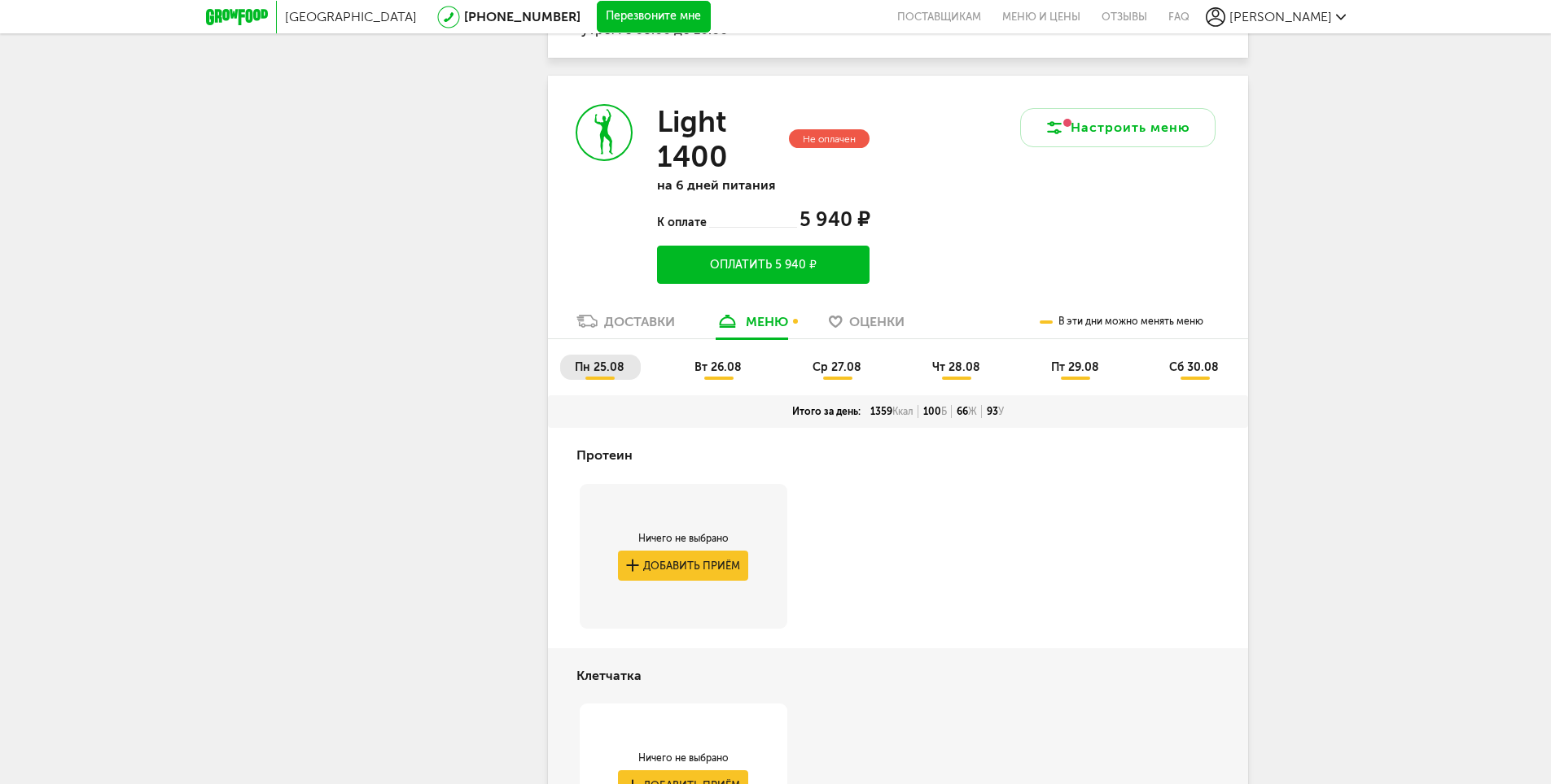
scroll to position [659, 0]
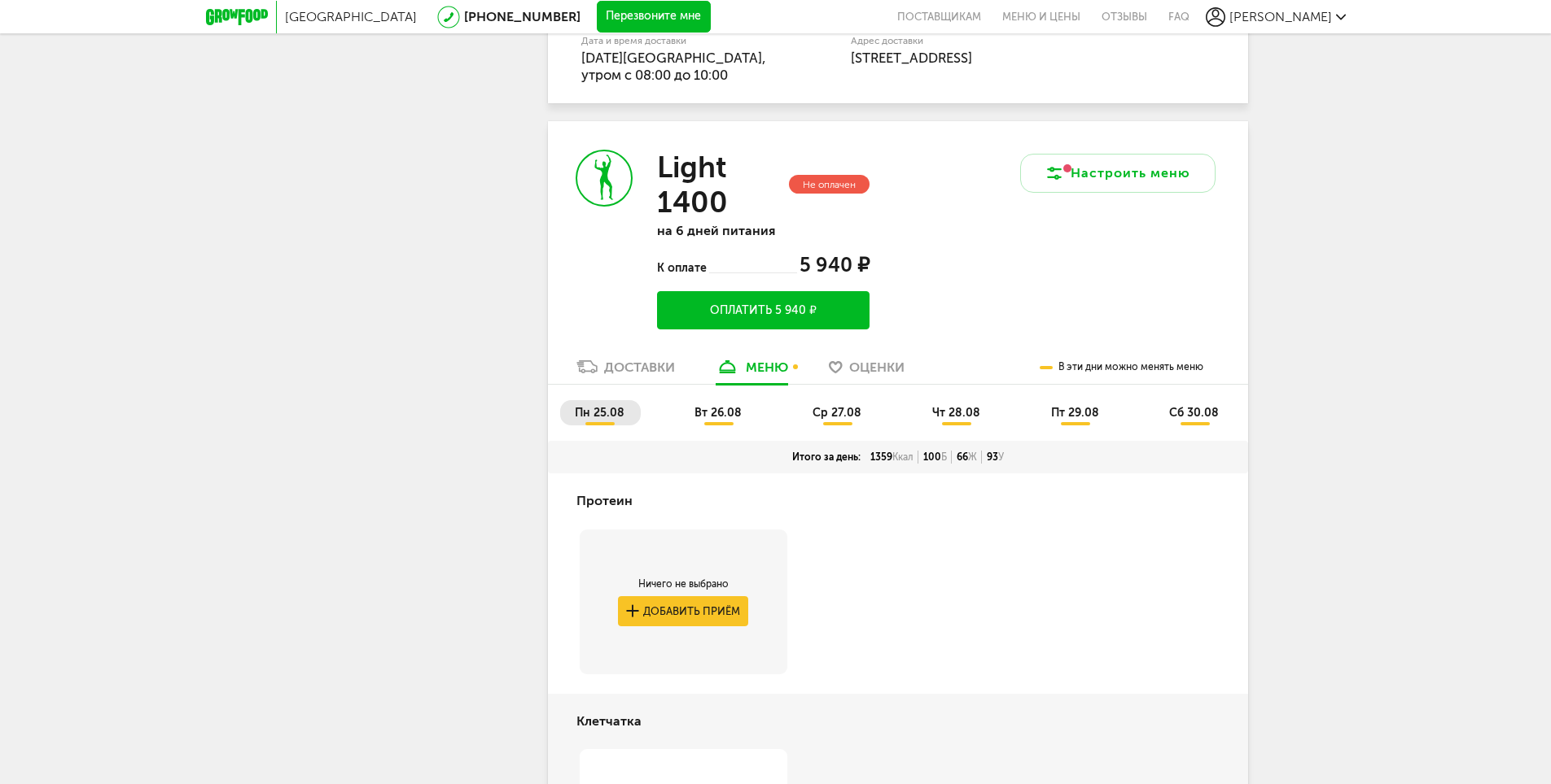
click at [732, 423] on li "вт 26.08" at bounding box center [719, 412] width 78 height 25
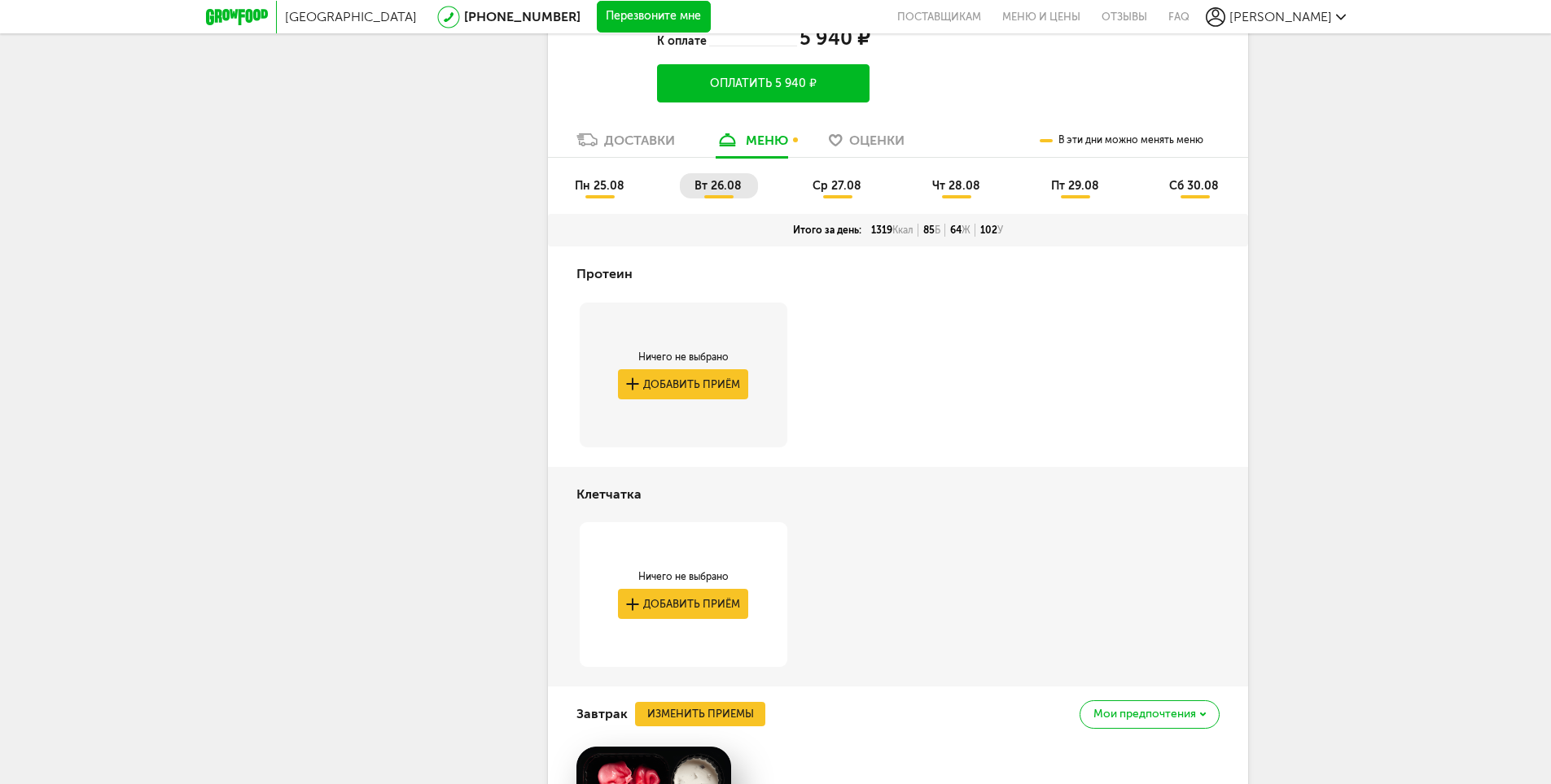
scroll to position [736, 0]
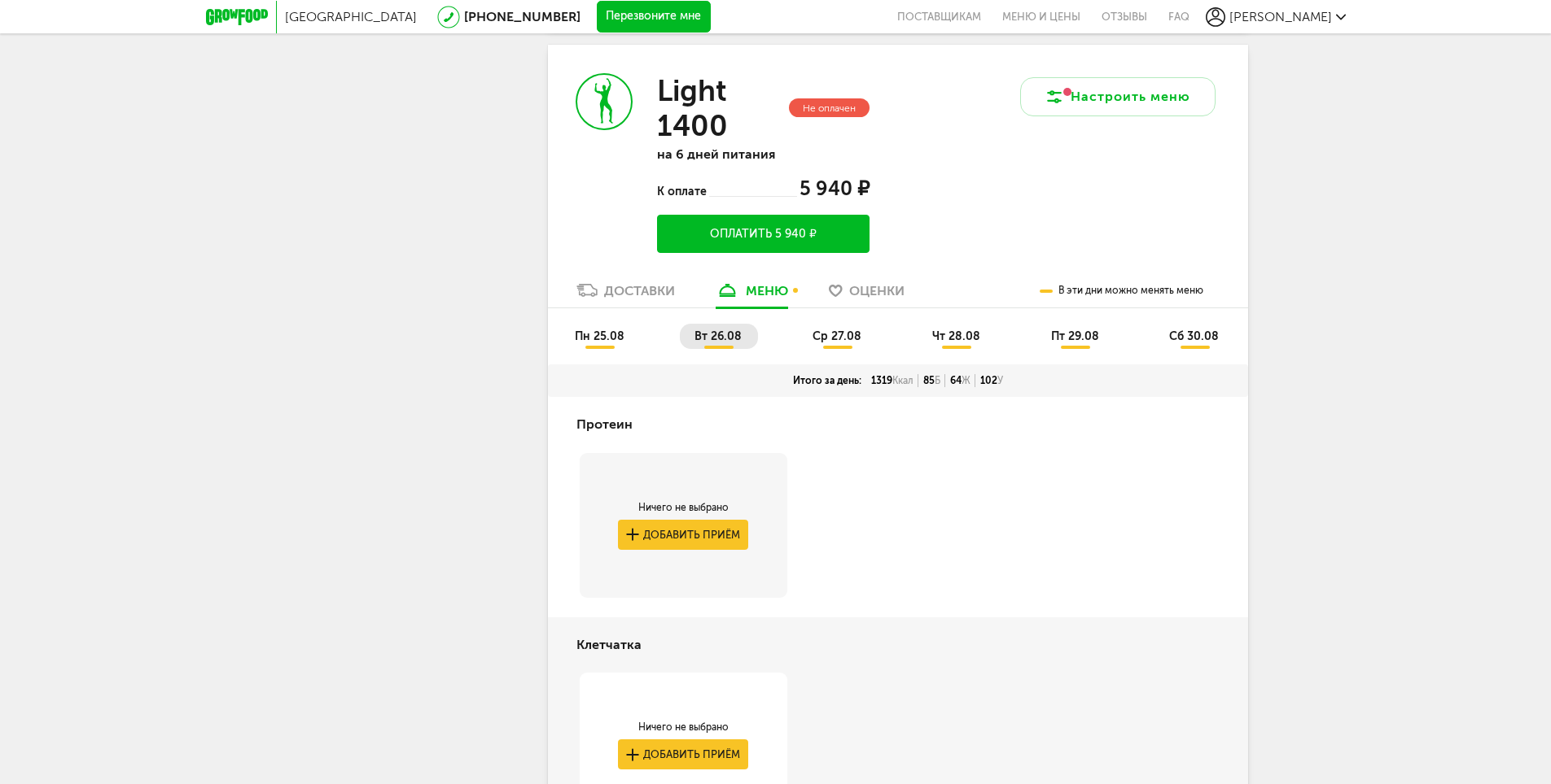
click at [852, 336] on span "ср 27.08" at bounding box center [836, 336] width 49 height 14
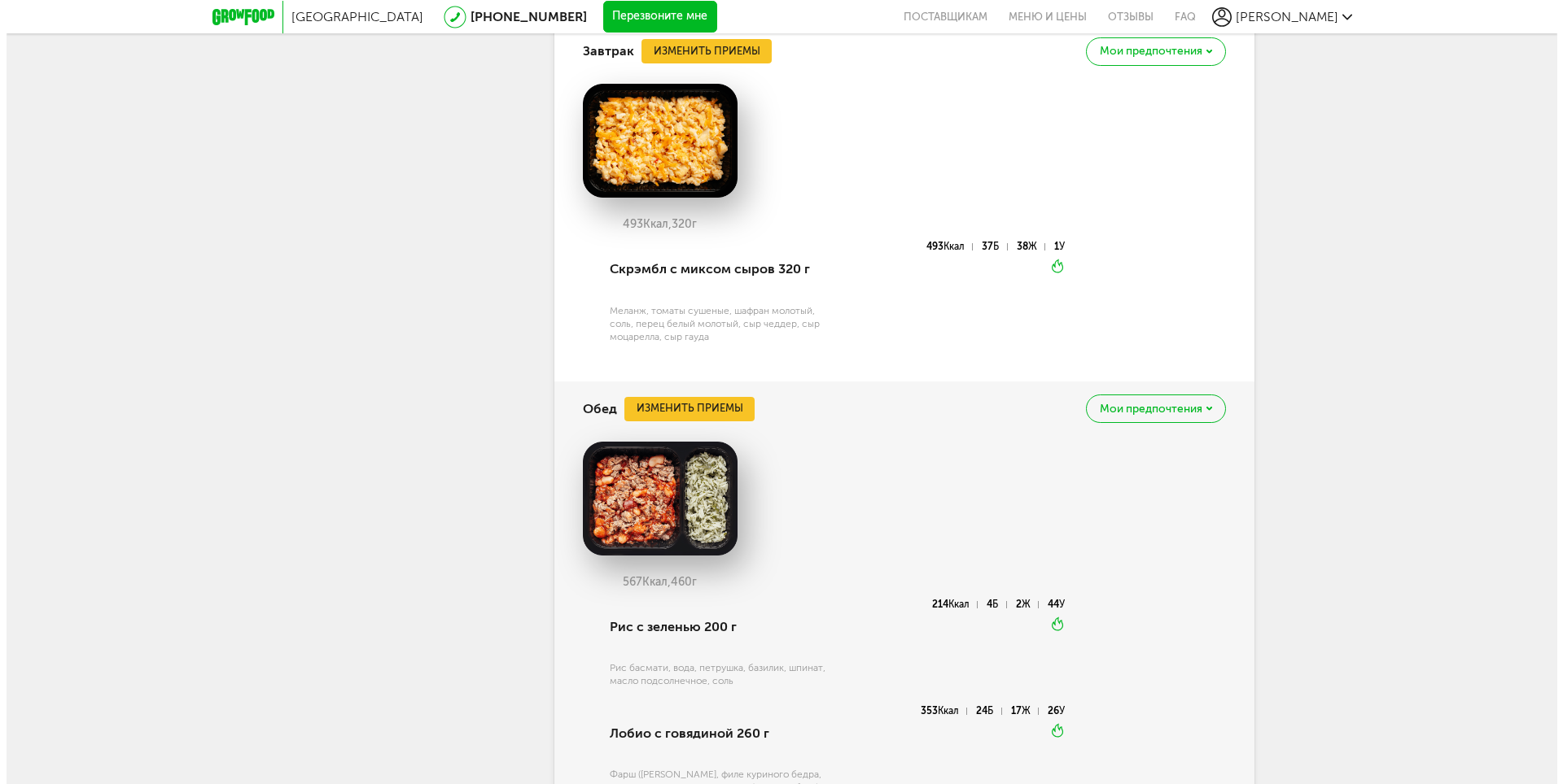
scroll to position [1387, 0]
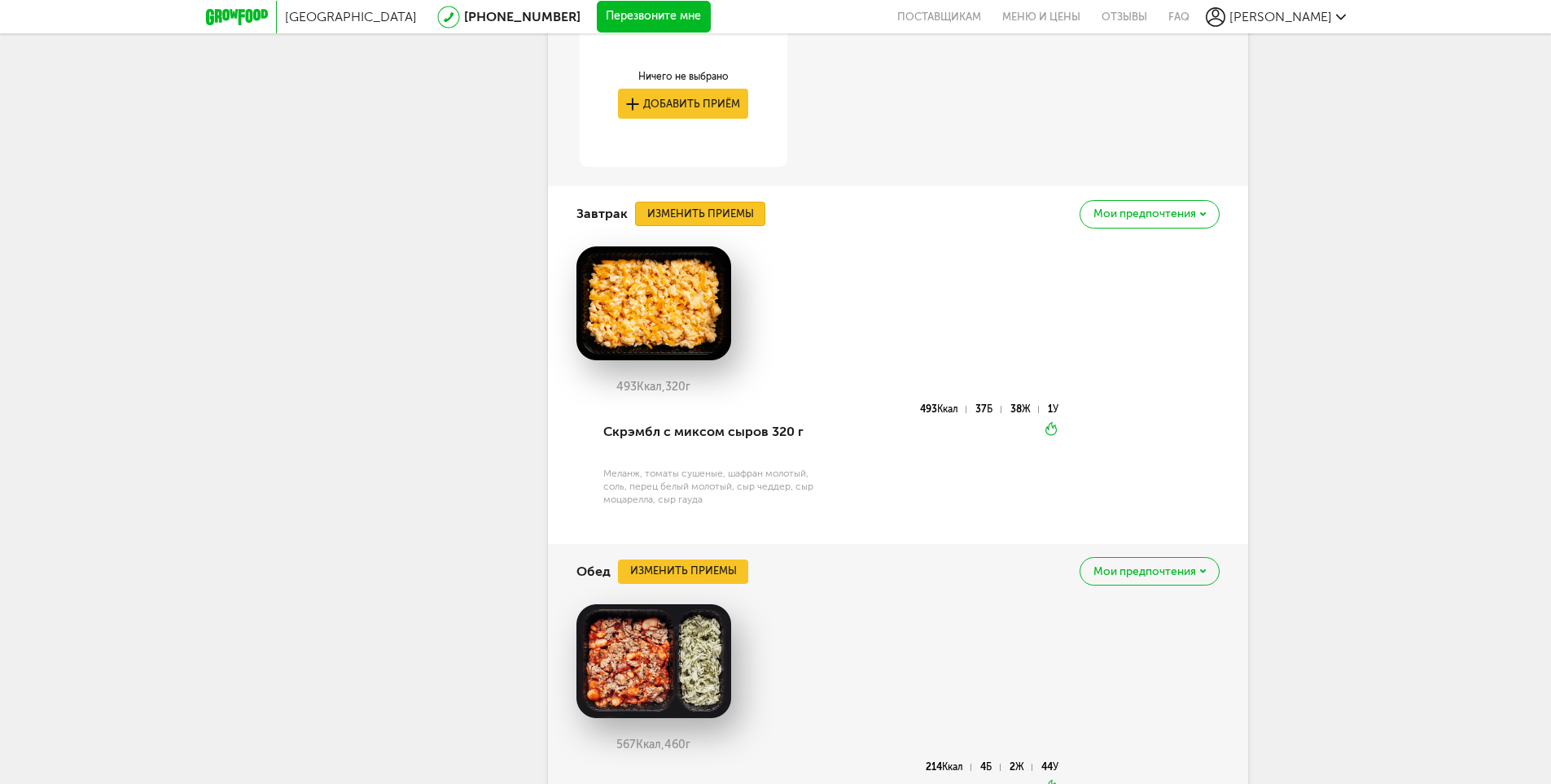
click at [745, 218] on button "Изменить приемы" at bounding box center [699, 214] width 130 height 24
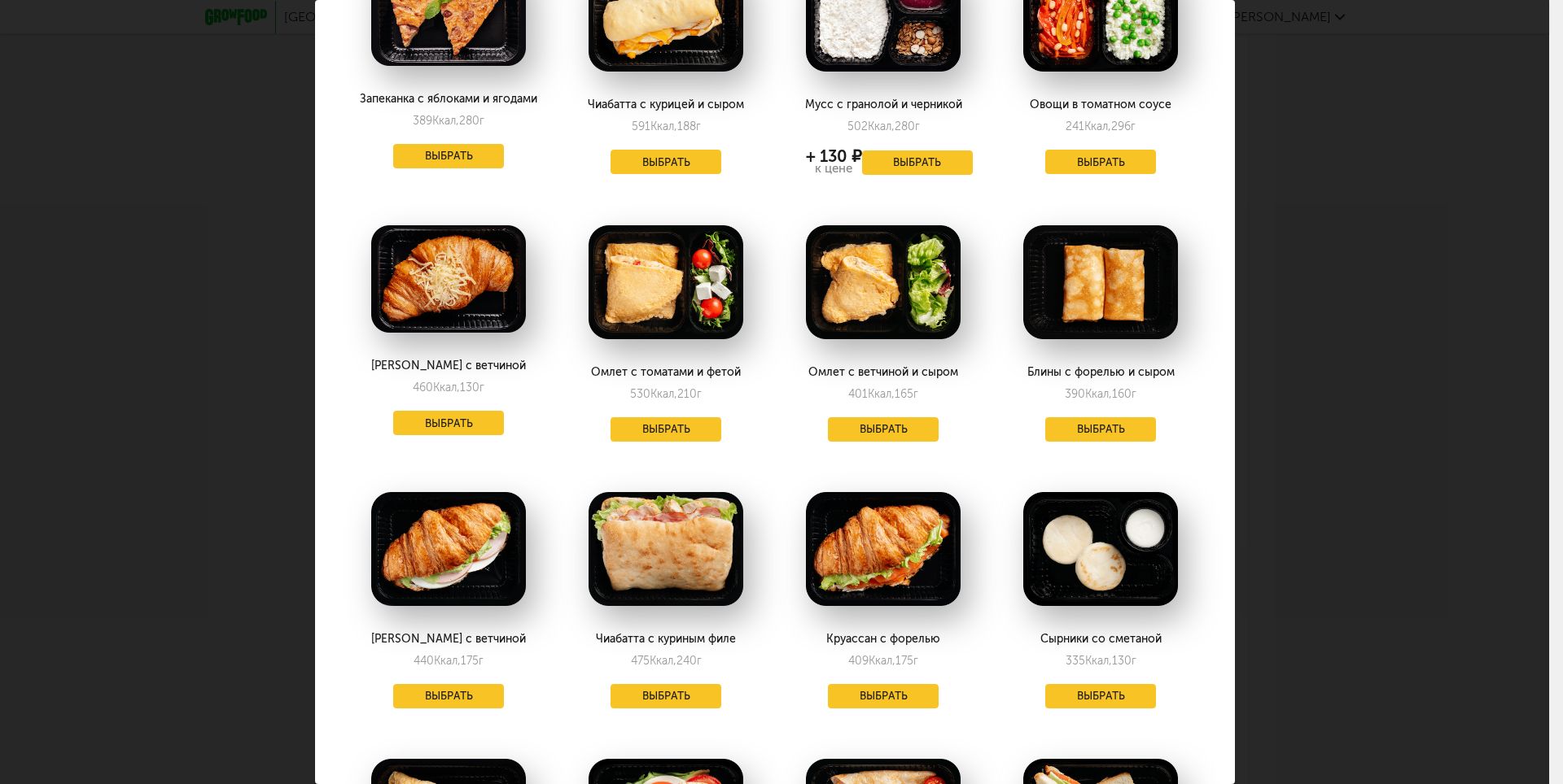
scroll to position [325, 0]
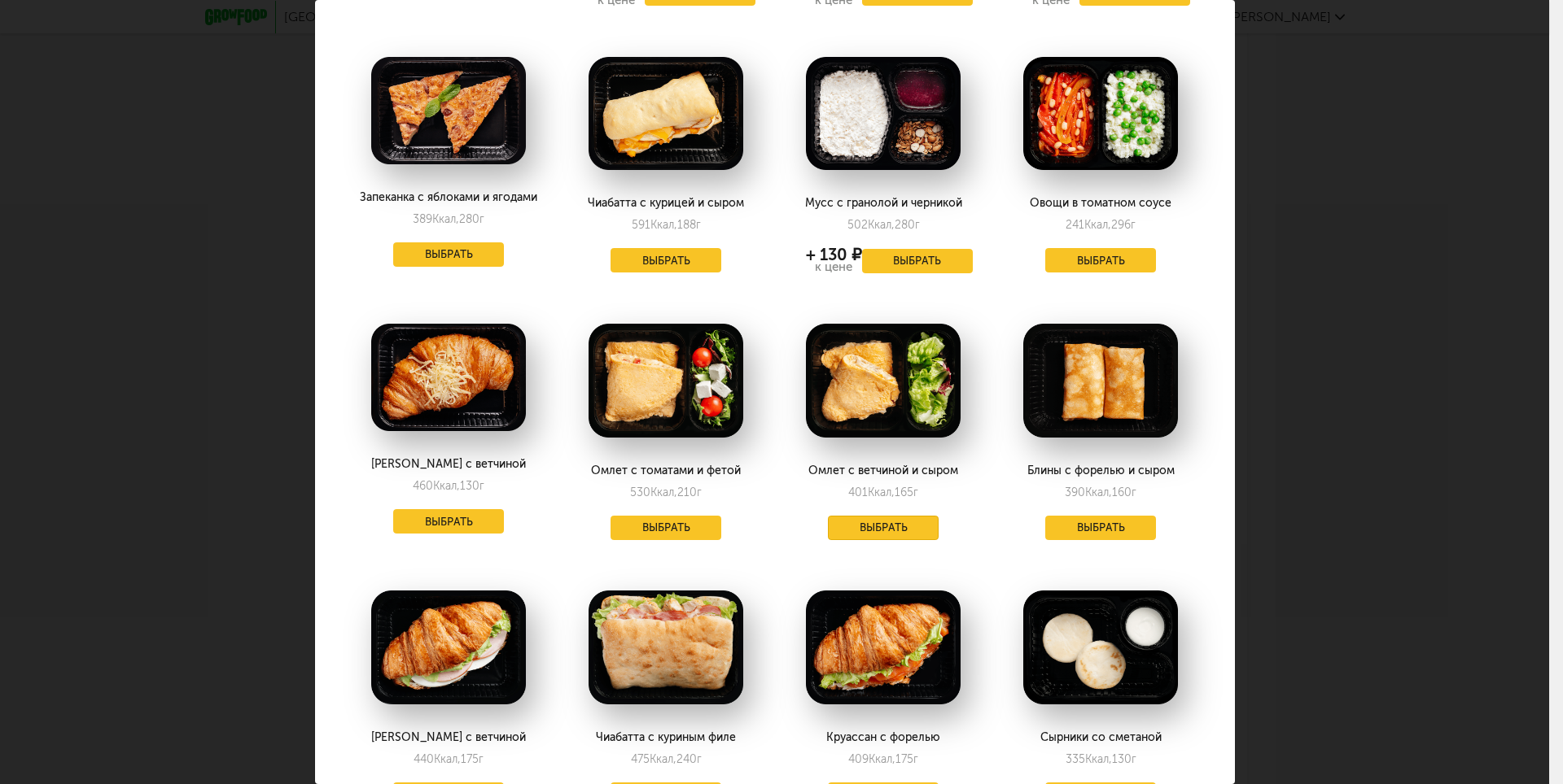
click at [890, 533] on button "Выбрать" at bounding box center [883, 528] width 111 height 24
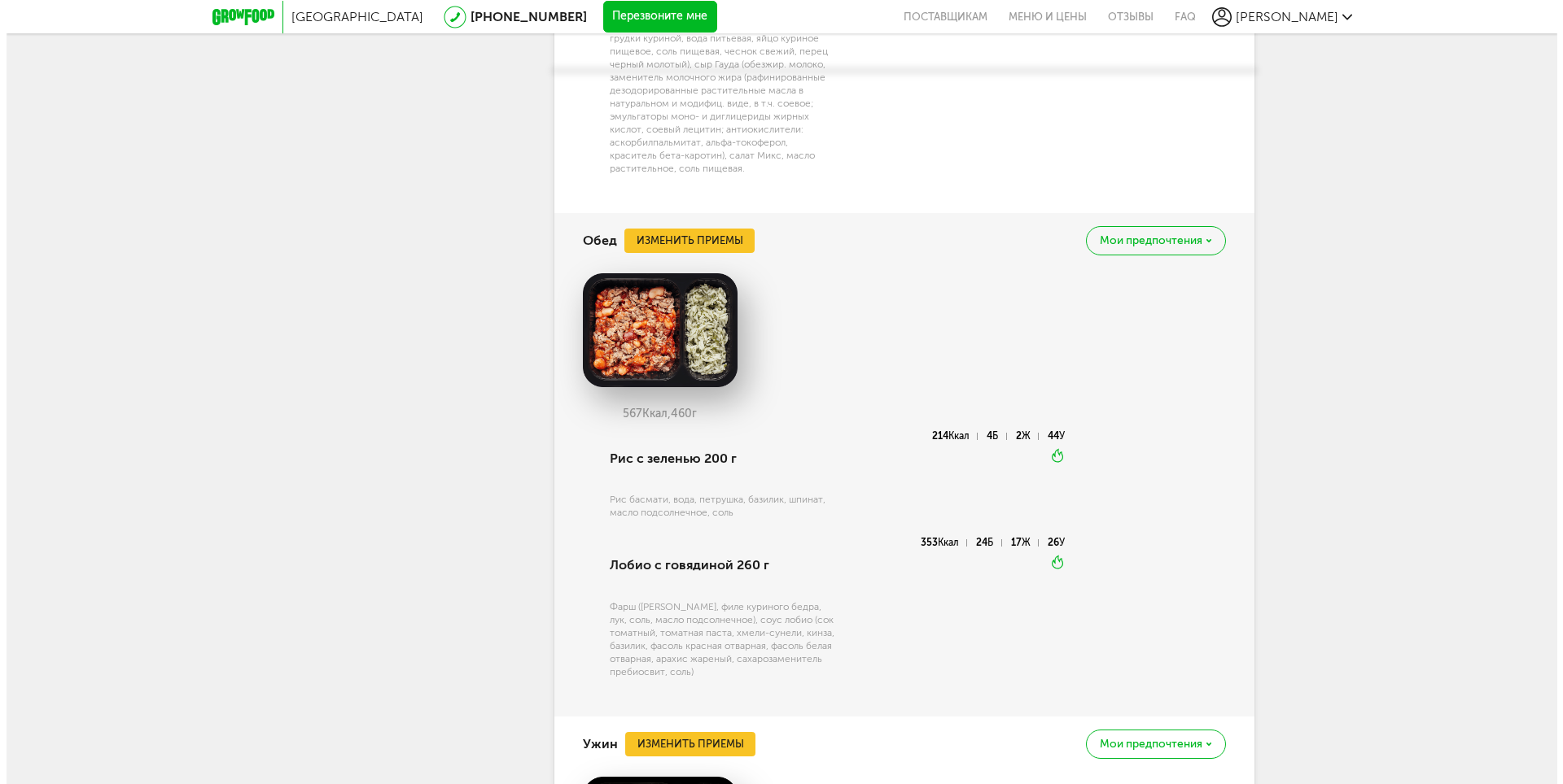
scroll to position [1875, 0]
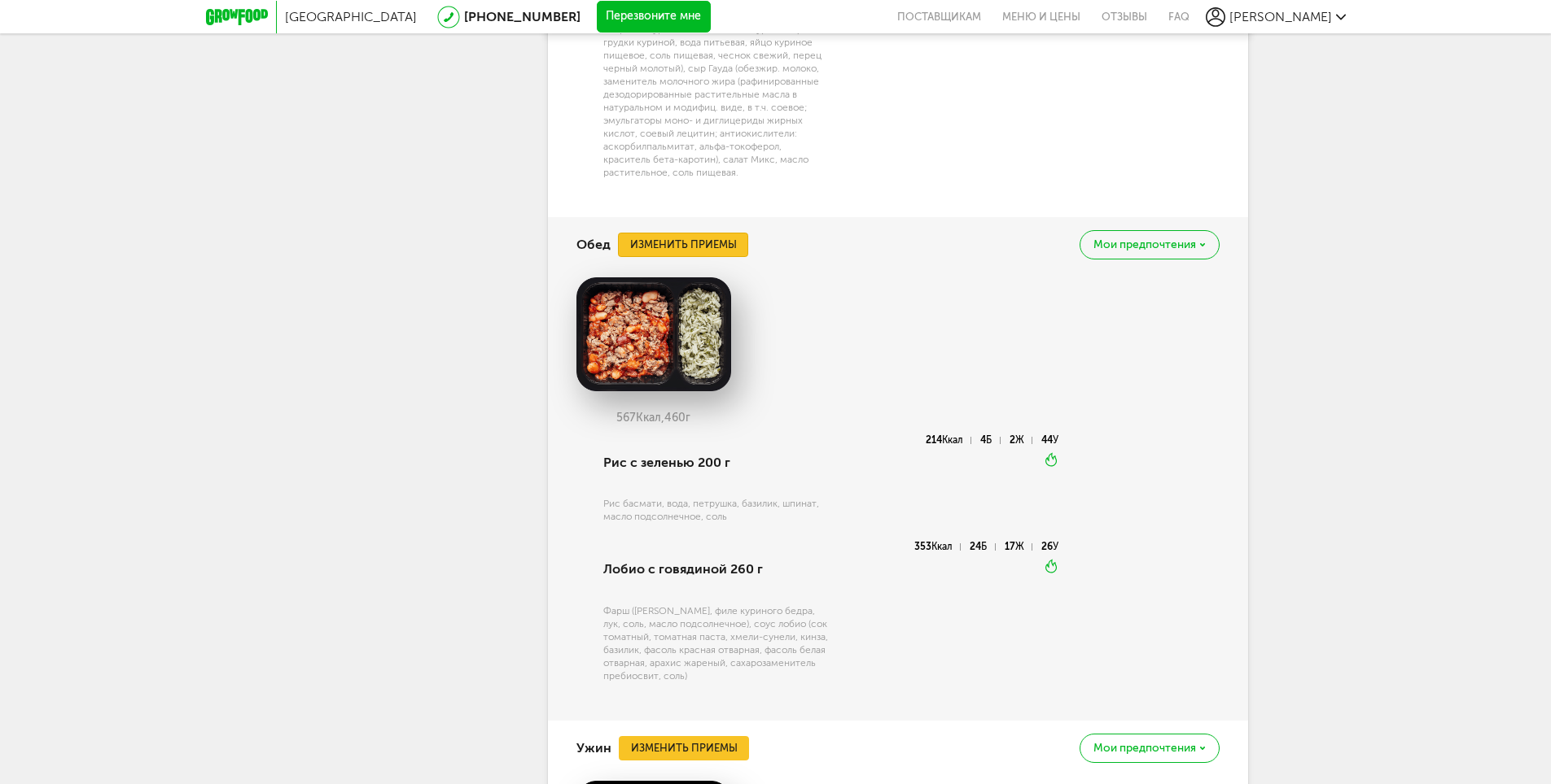
click at [710, 250] on button "Изменить приемы" at bounding box center [683, 245] width 130 height 24
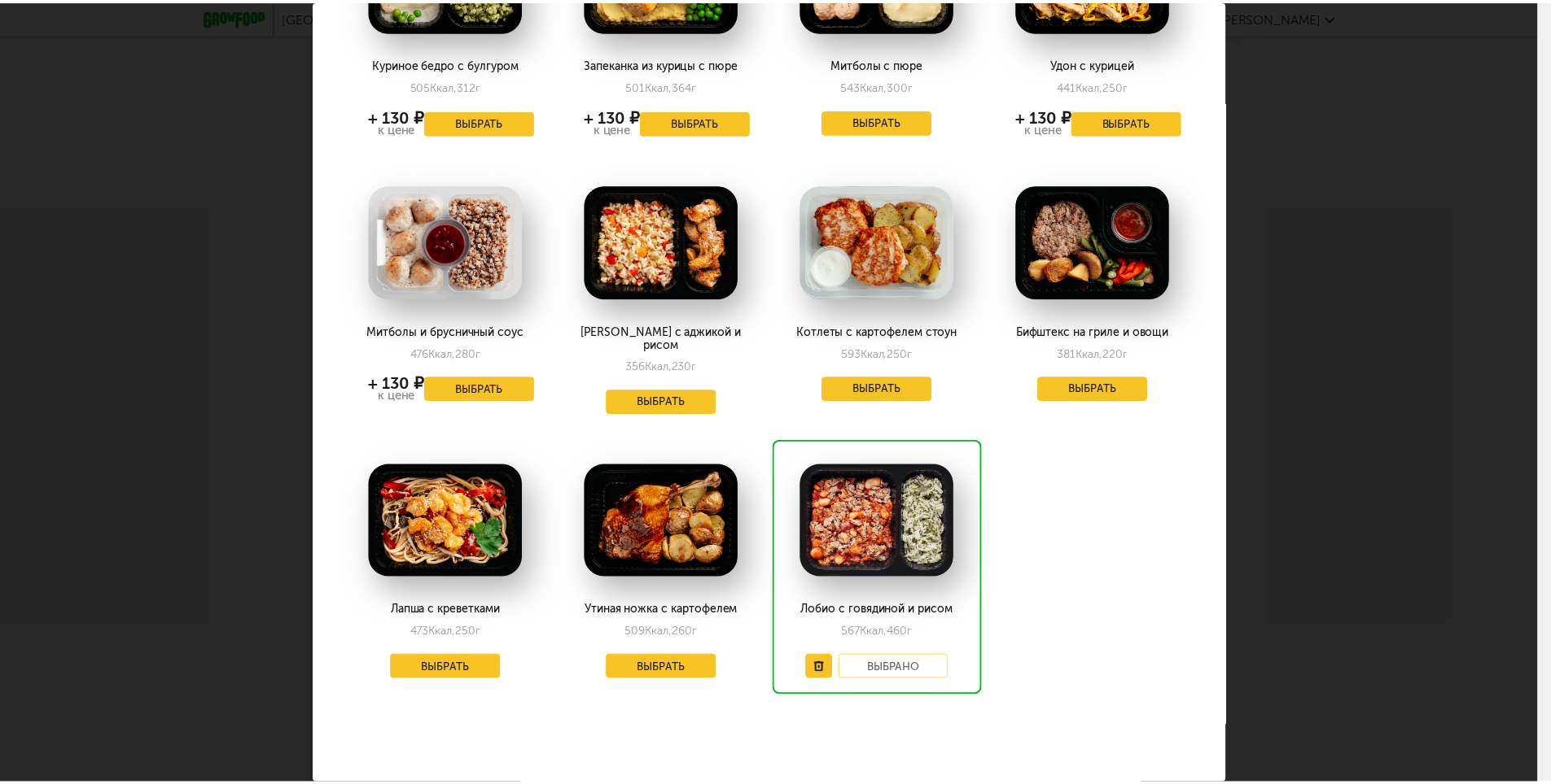
scroll to position [733, 0]
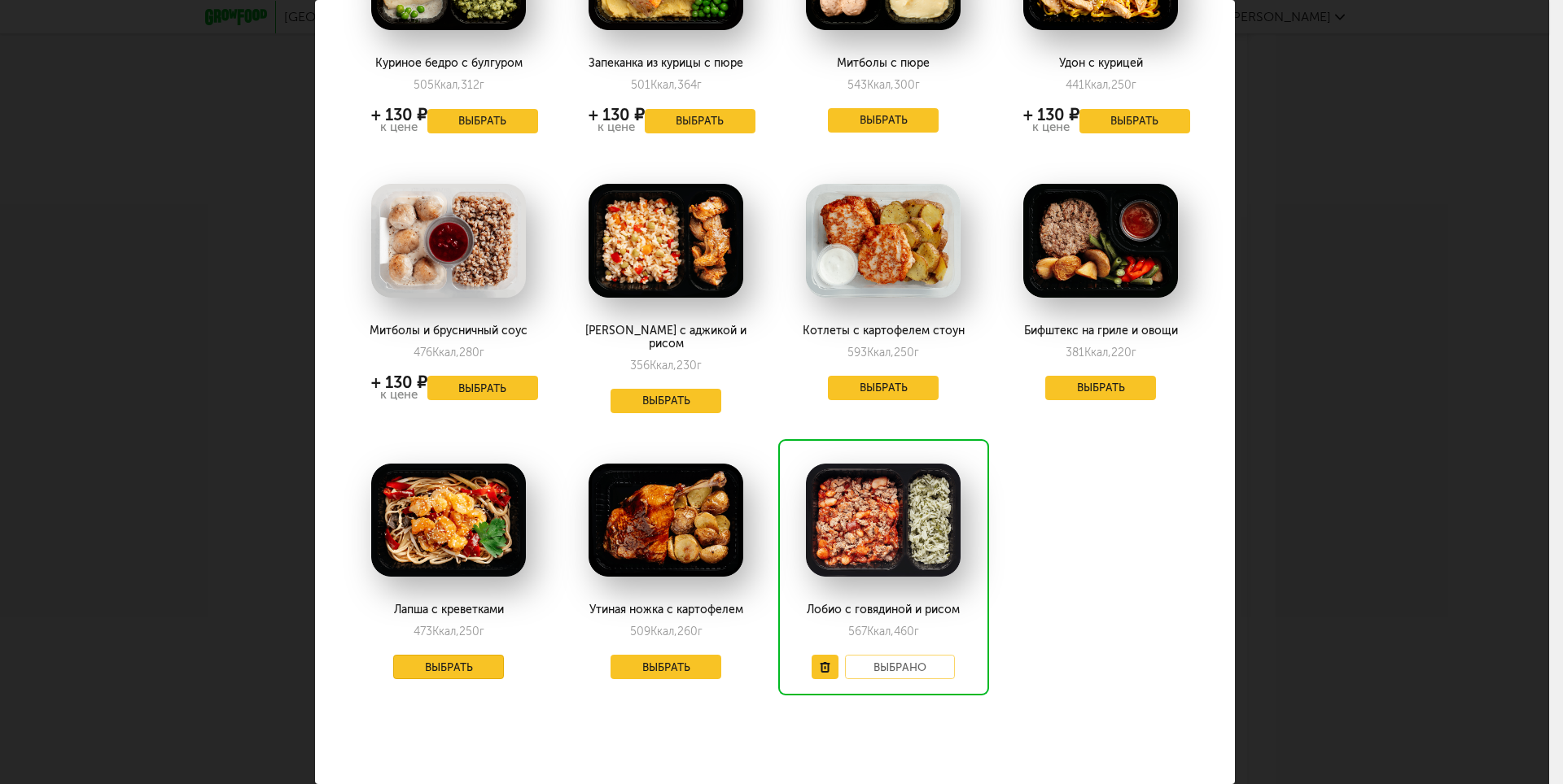
click at [474, 655] on button "Выбрать" at bounding box center [449, 667] width 111 height 24
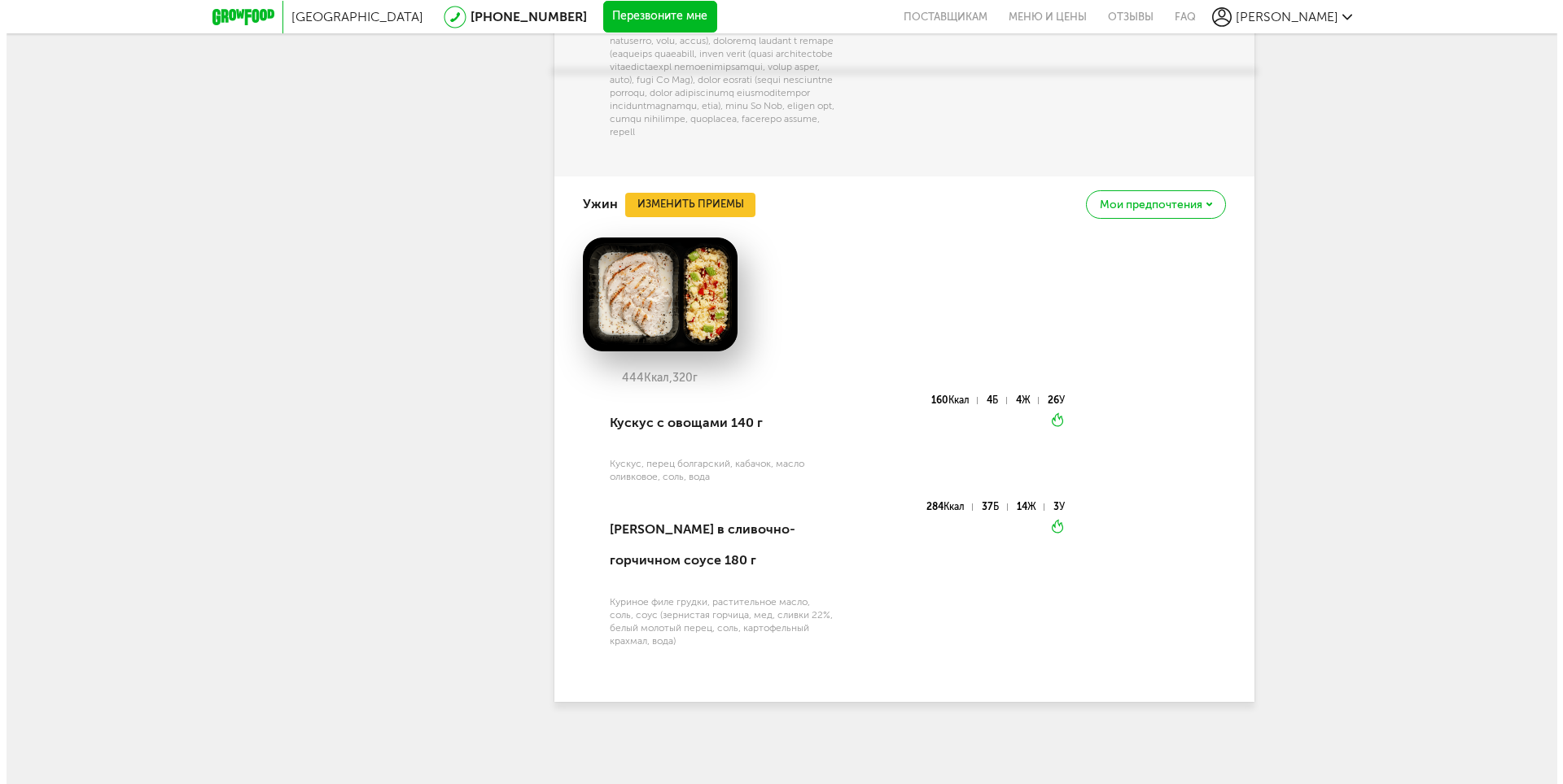
scroll to position [2455, 0]
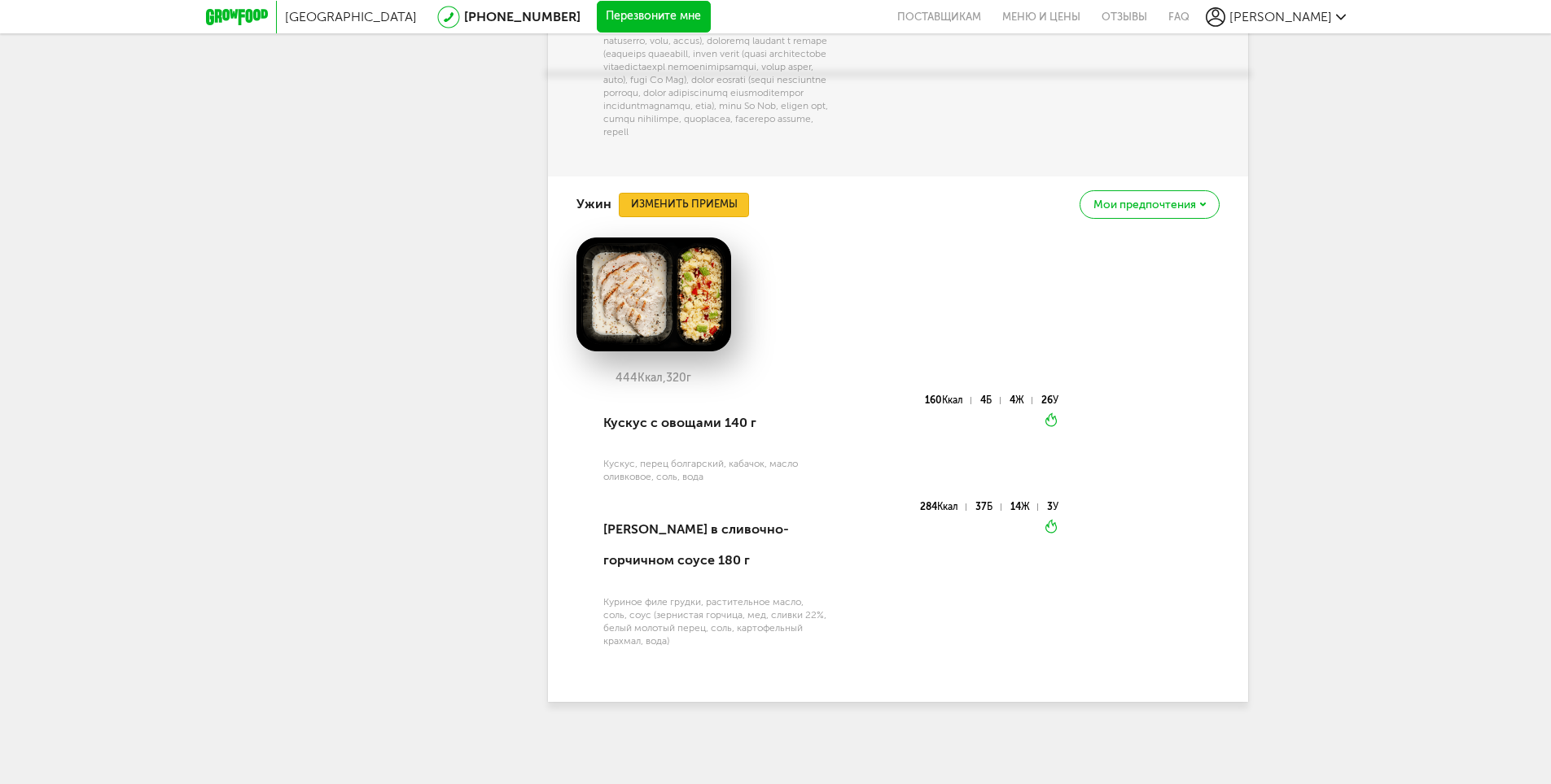
click at [708, 193] on button "Изменить приемы" at bounding box center [683, 205] width 130 height 24
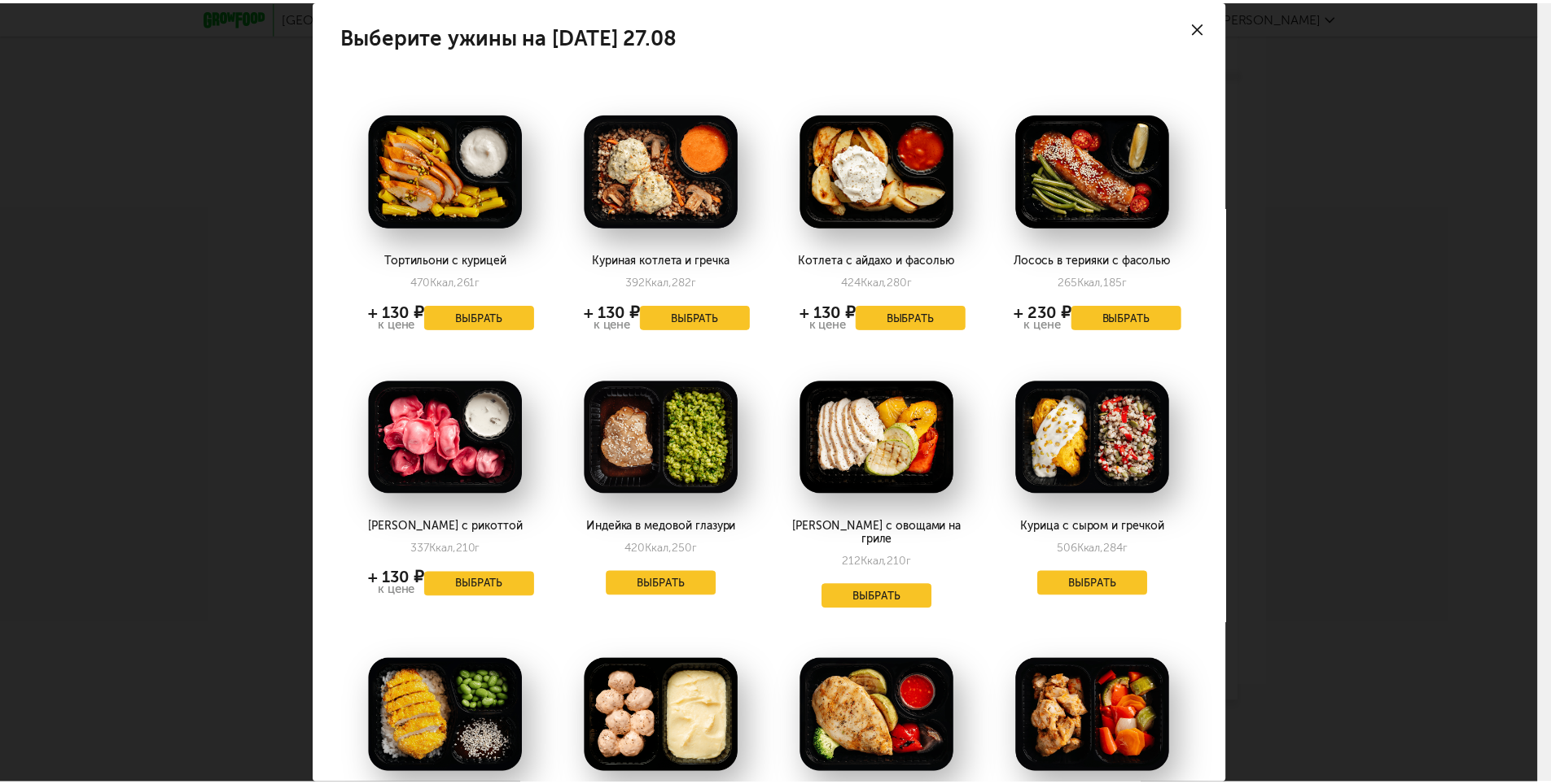
scroll to position [0, 0]
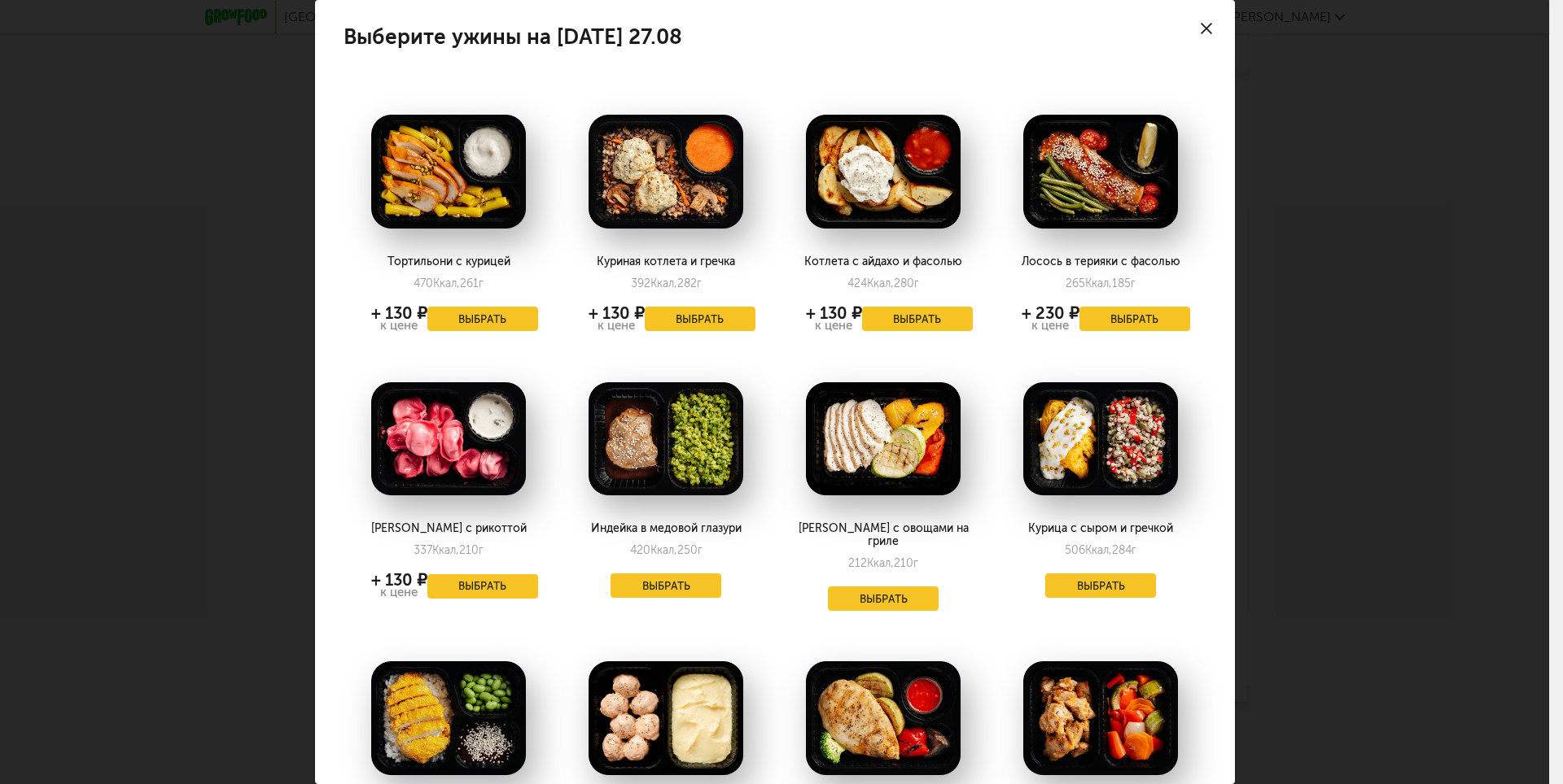
click at [1187, 23] on div at bounding box center [1206, 29] width 57 height 57
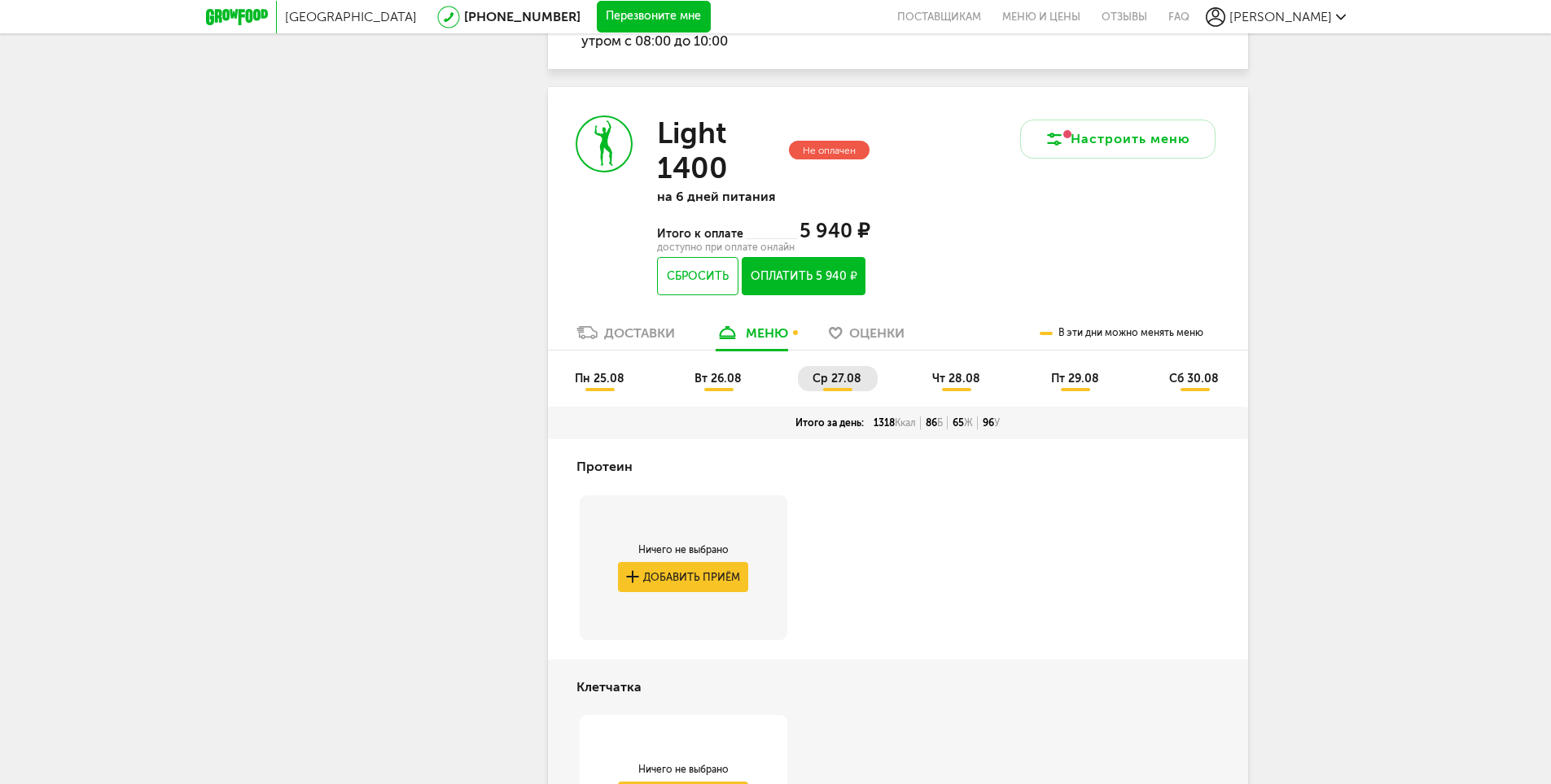
scroll to position [665, 0]
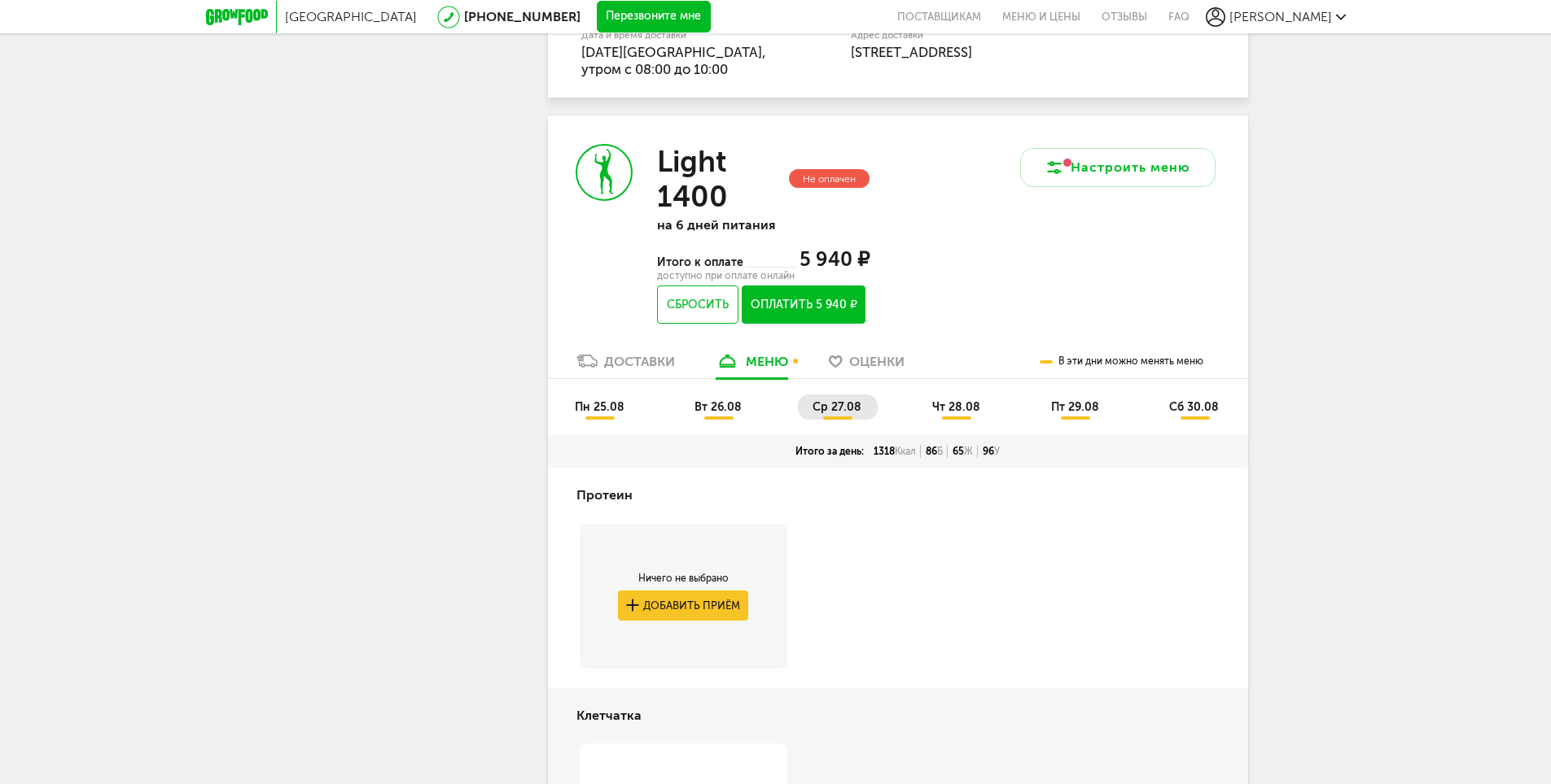
click at [967, 400] on span "чт 28.08" at bounding box center [956, 407] width 48 height 14
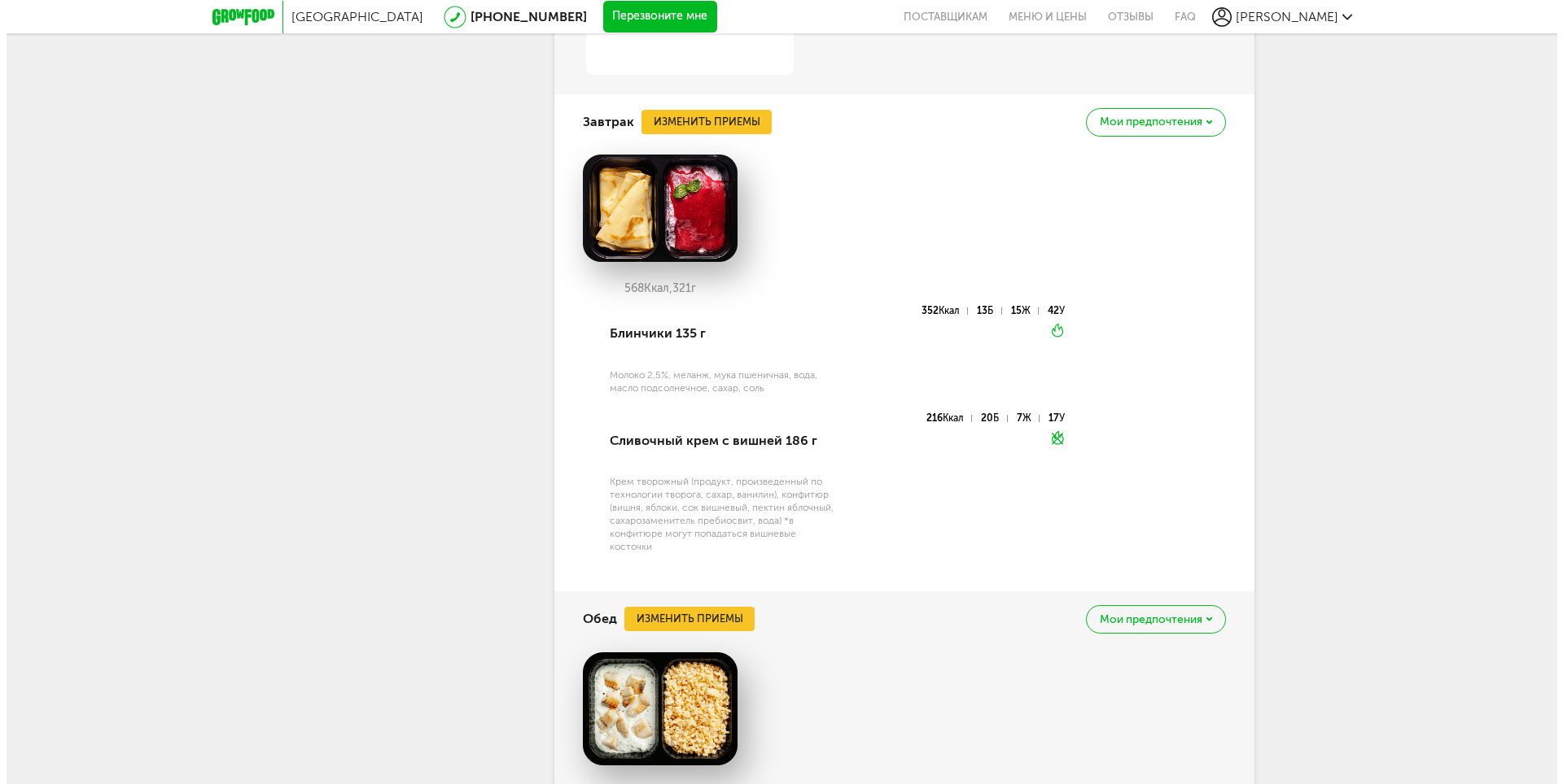
scroll to position [1316, 0]
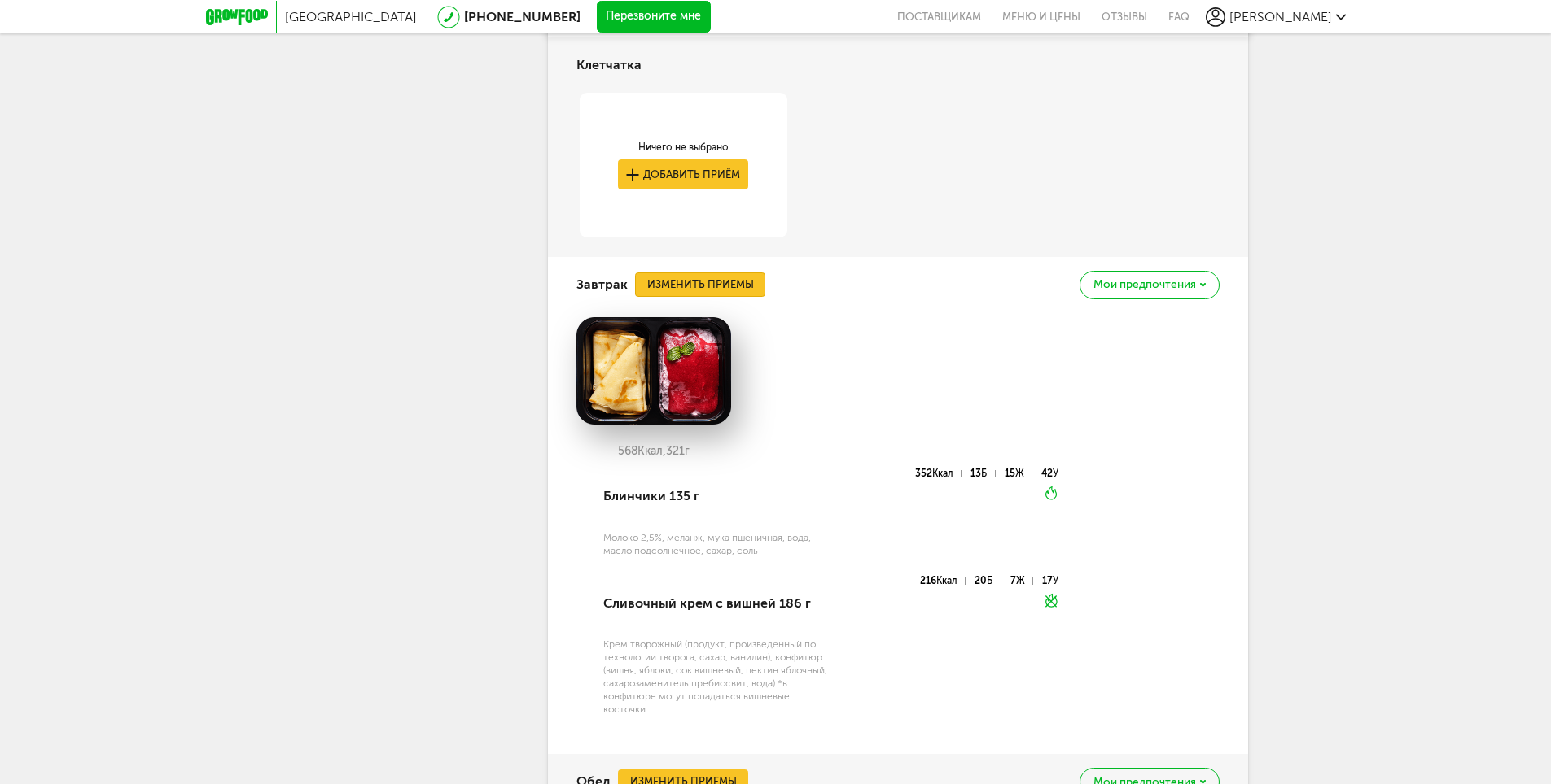
click at [689, 284] on button "Изменить приемы" at bounding box center [699, 285] width 130 height 24
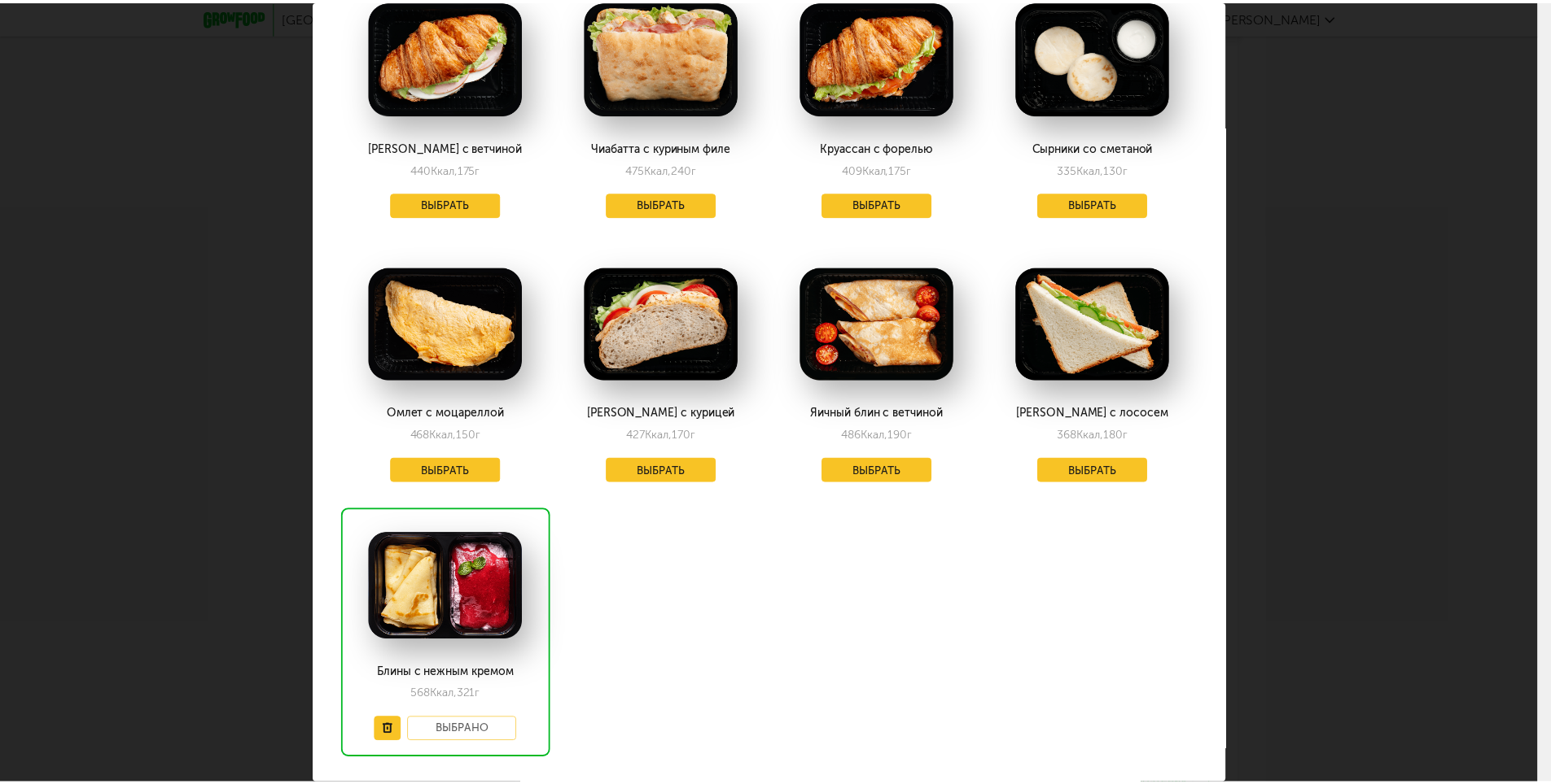
scroll to position [835, 0]
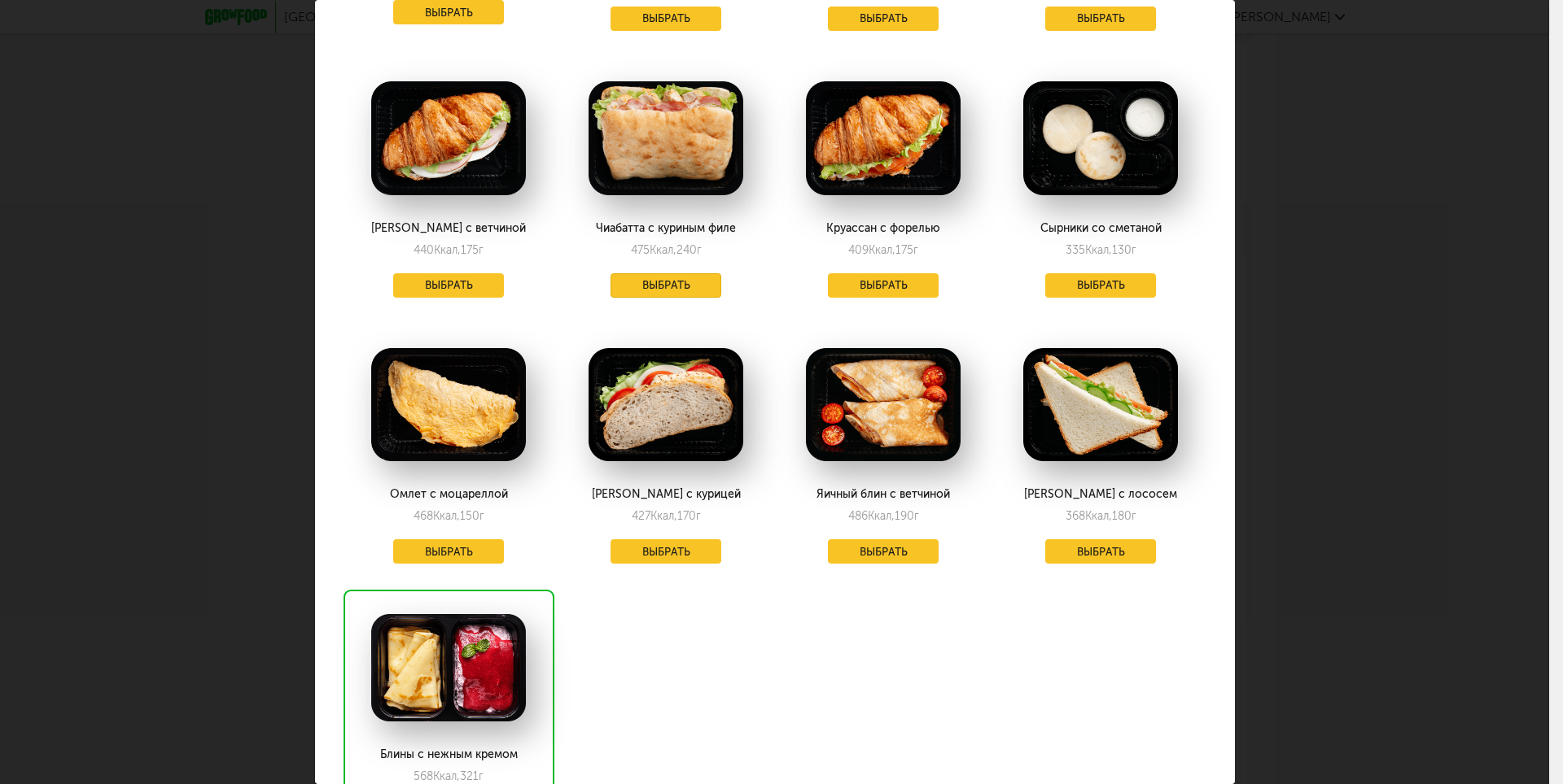
click at [686, 295] on button "Выбрать" at bounding box center [666, 286] width 111 height 24
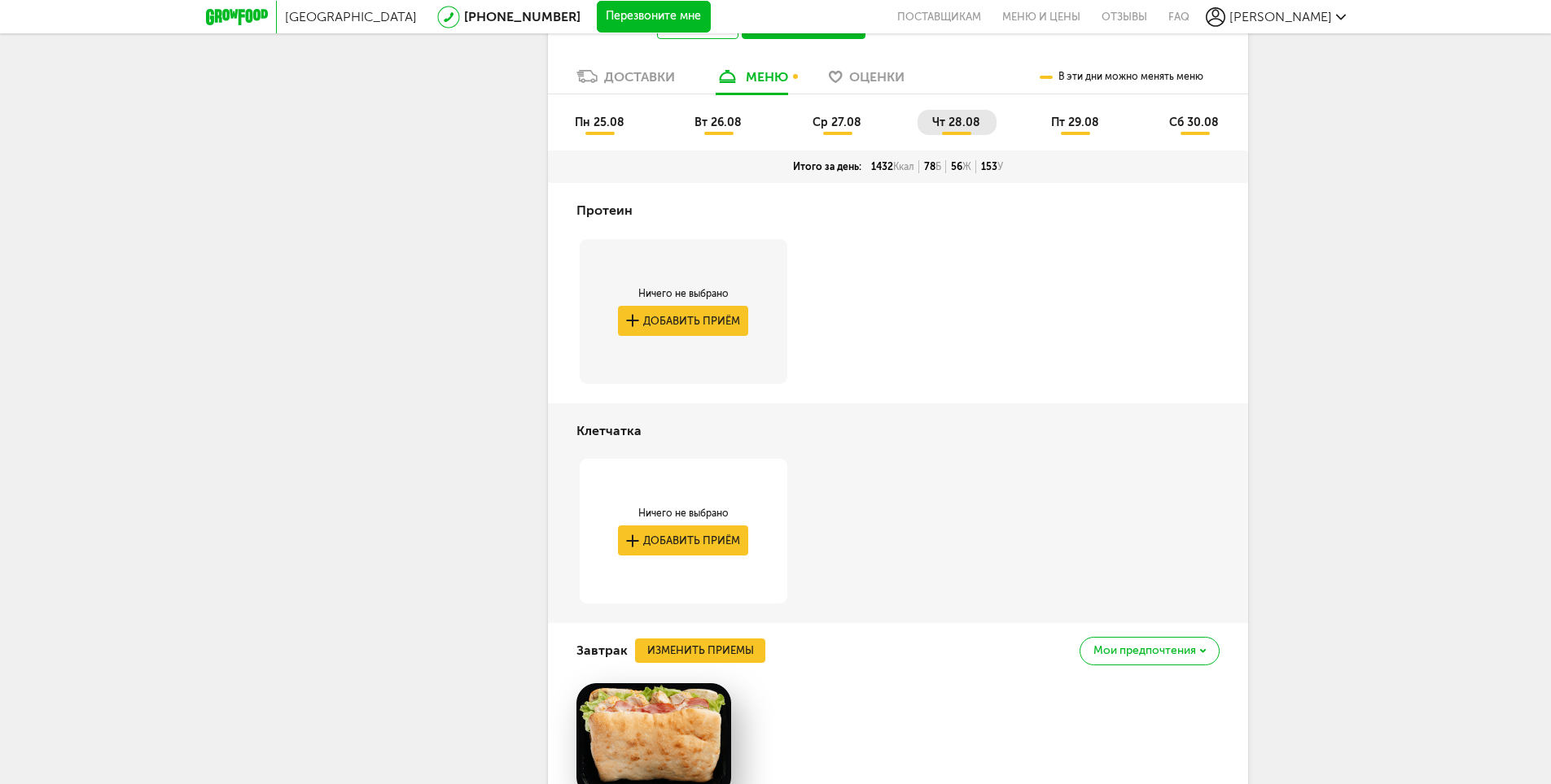
scroll to position [624, 0]
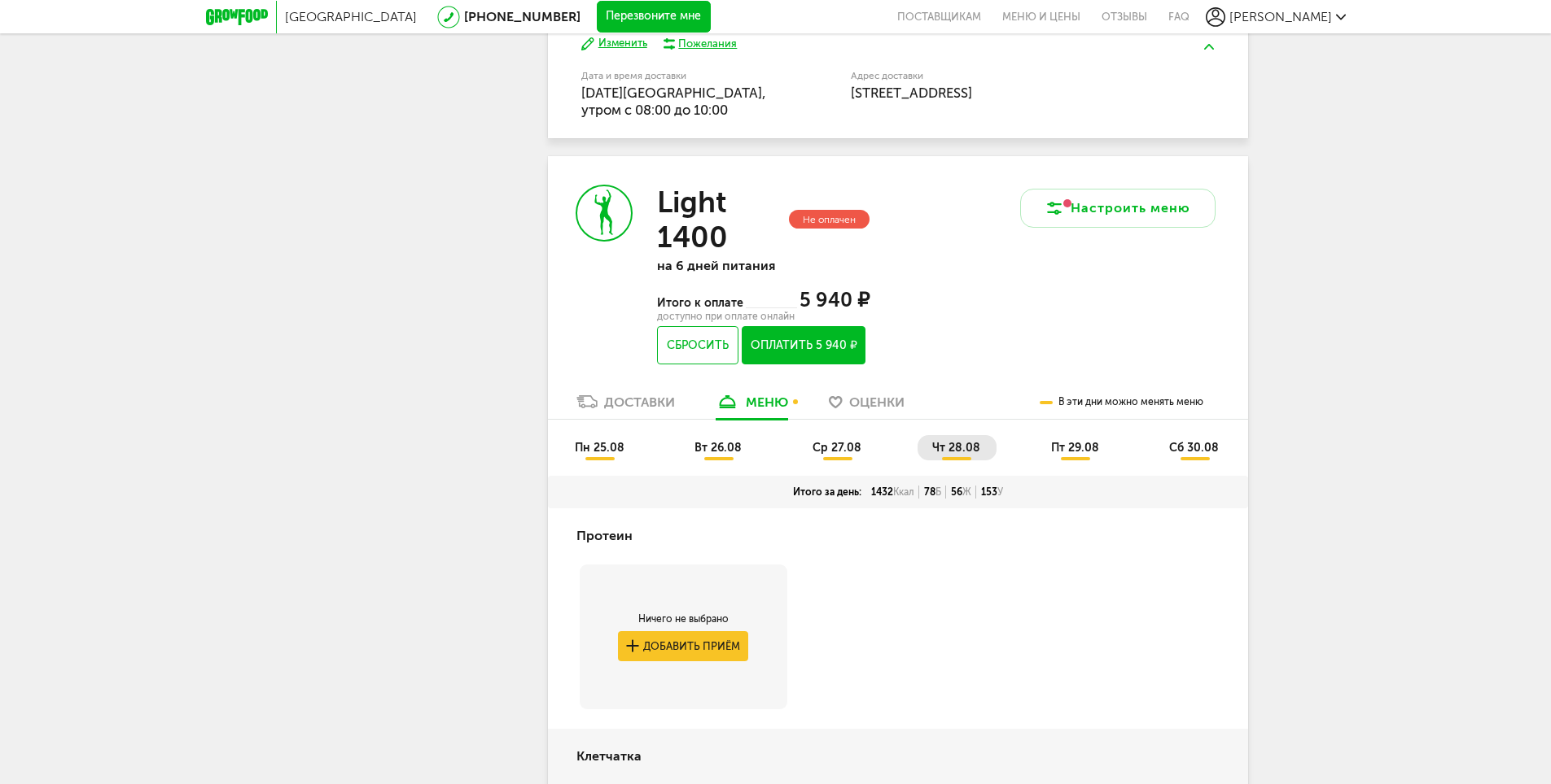
click at [1081, 449] on span "пт 29.08" at bounding box center [1075, 447] width 48 height 14
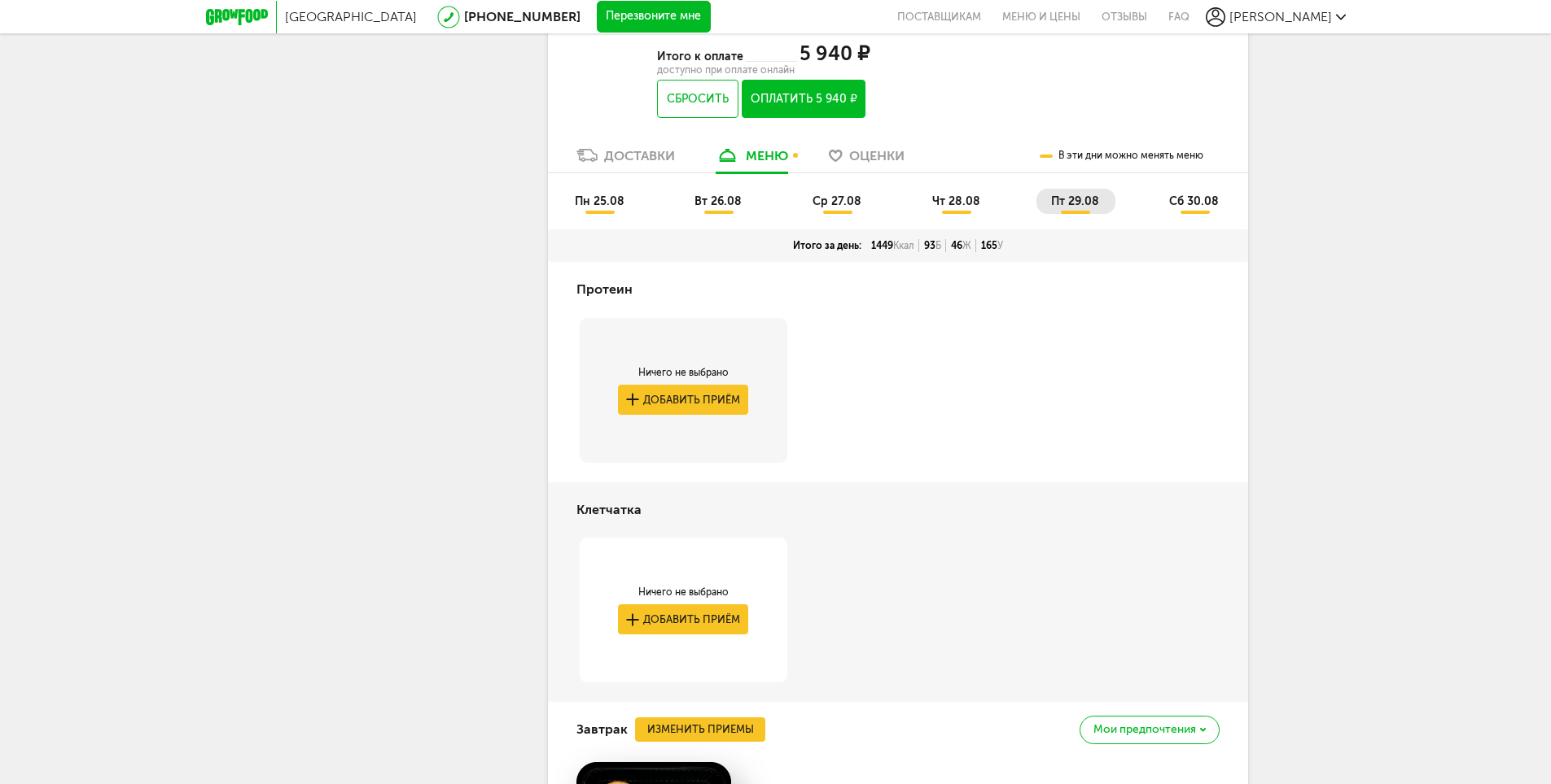
scroll to position [853, 0]
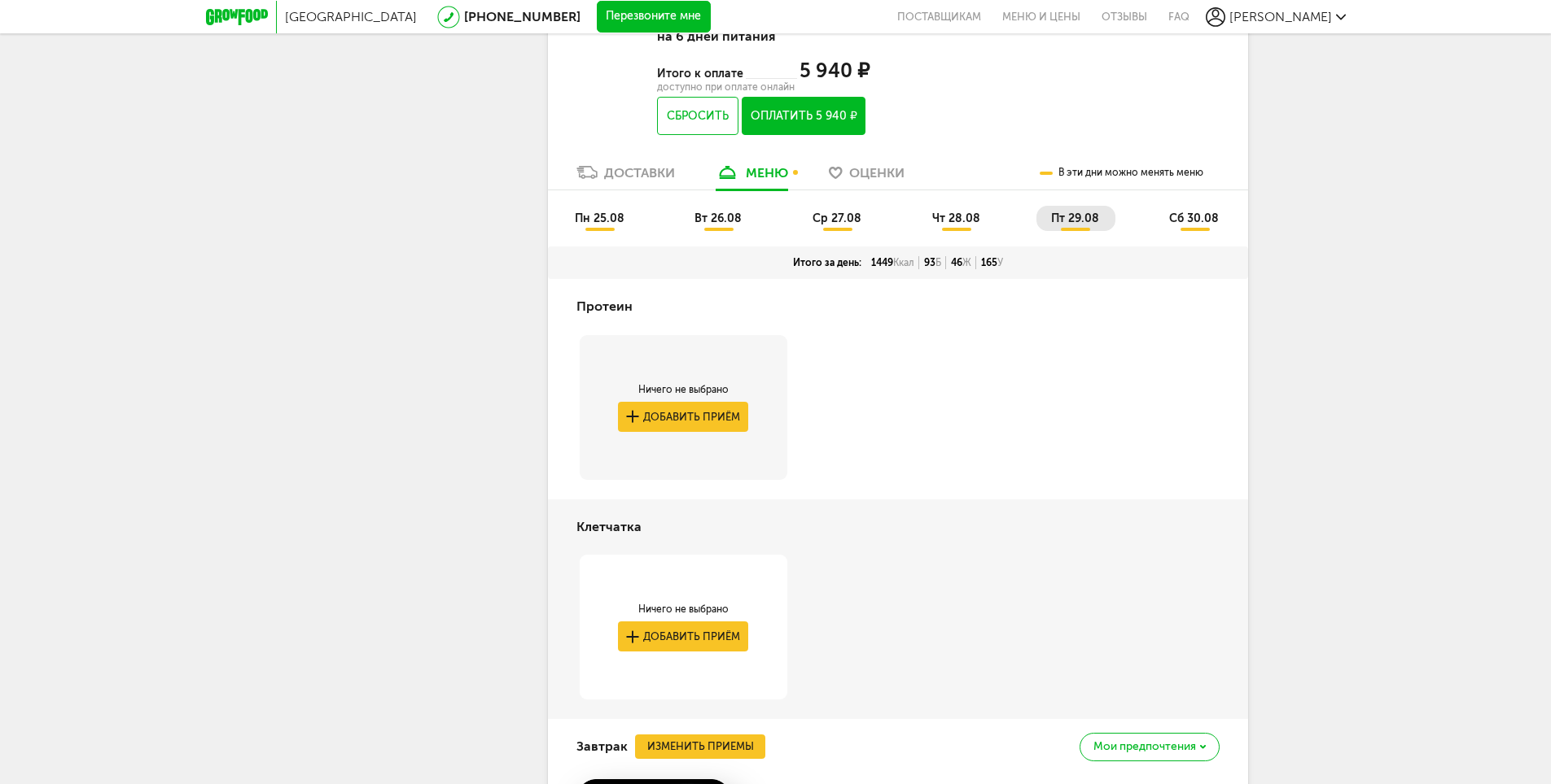
click at [1203, 216] on span "сб 30.08" at bounding box center [1194, 218] width 50 height 14
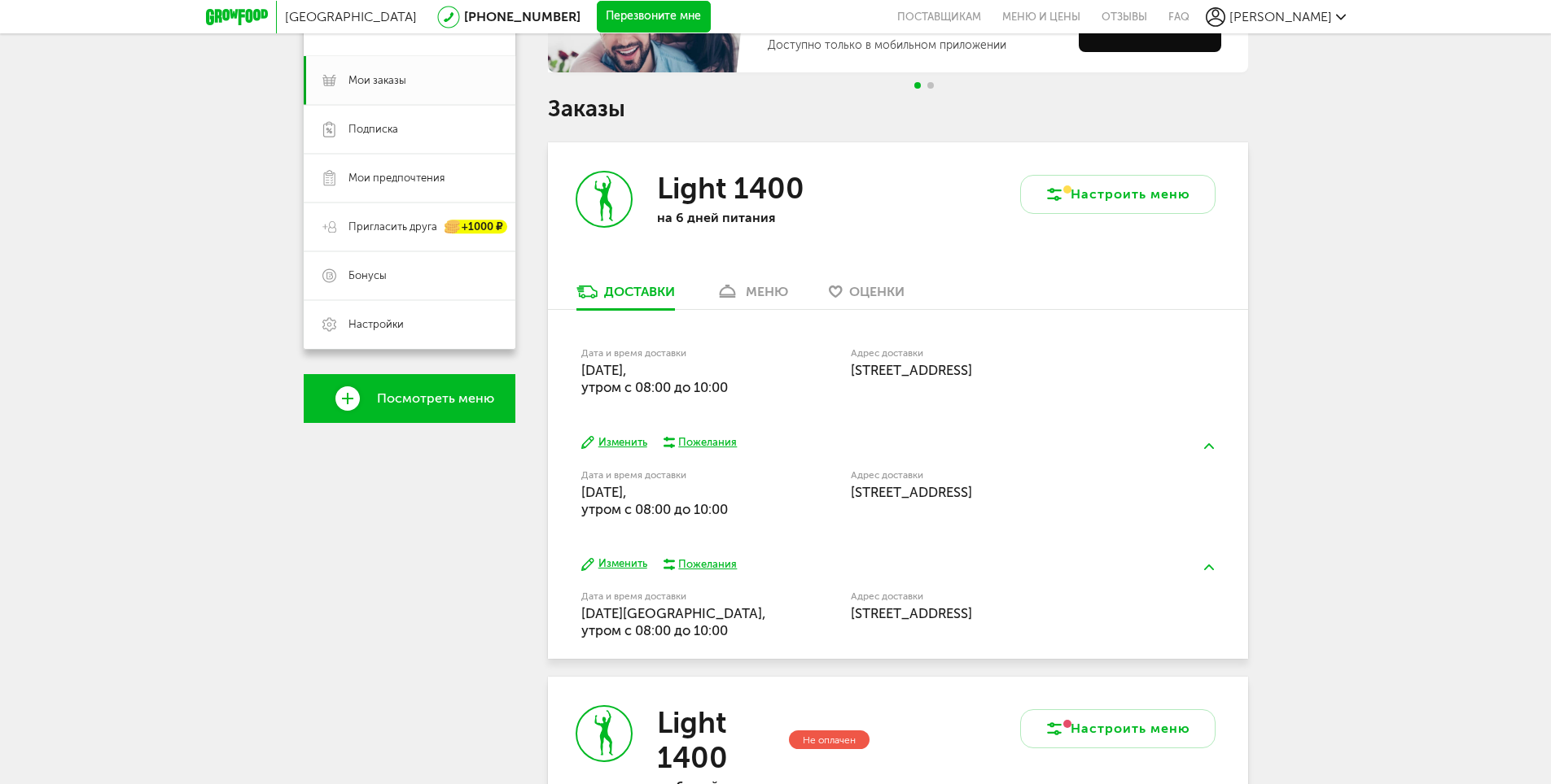
scroll to position [0, 0]
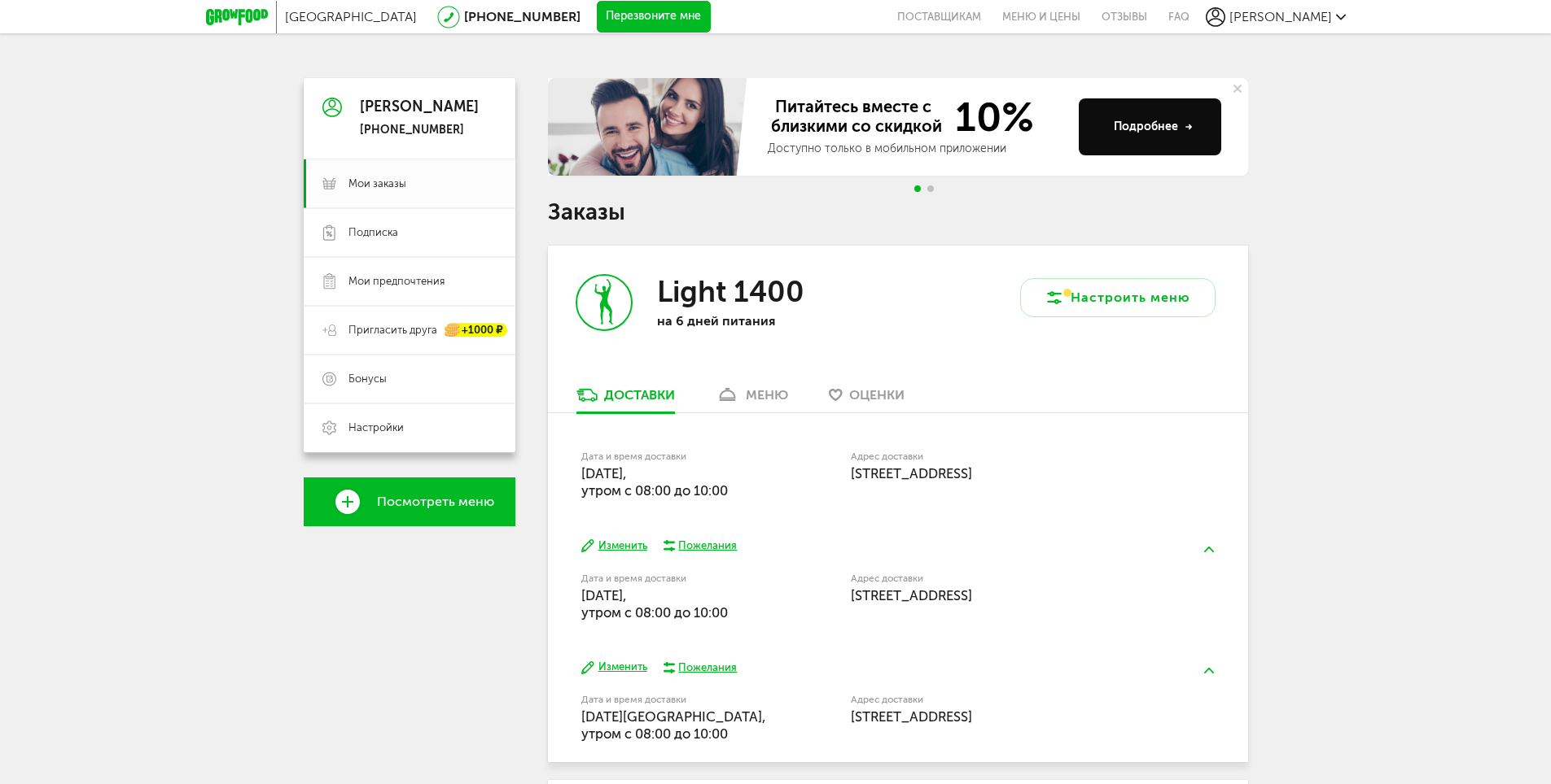
click at [691, 543] on div "Пожелания" at bounding box center [707, 546] width 58 height 15
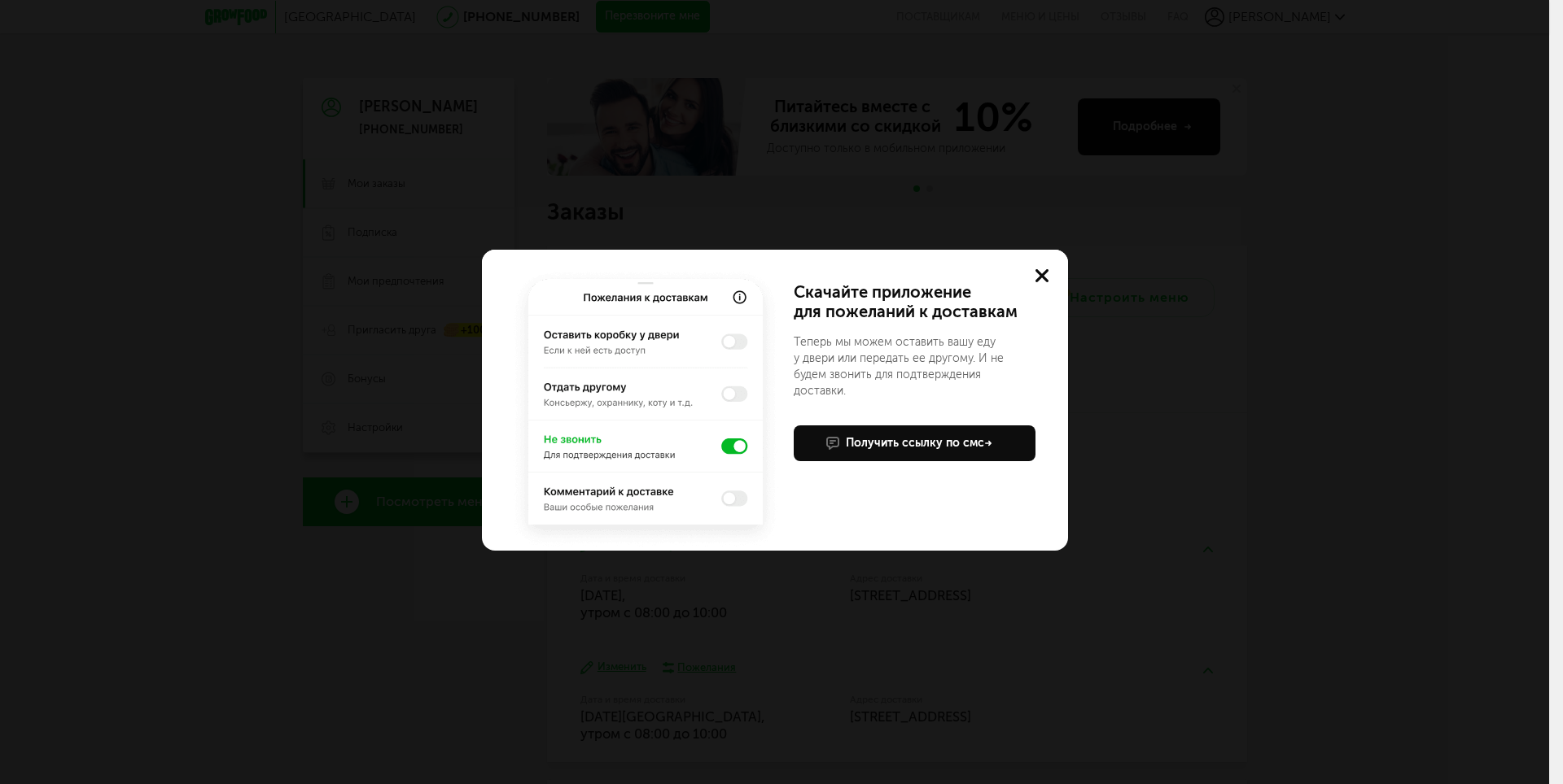
click at [743, 495] on img at bounding box center [646, 409] width 274 height 285
click at [737, 498] on img at bounding box center [646, 409] width 274 height 285
click at [1037, 272] on use at bounding box center [1041, 276] width 13 height 13
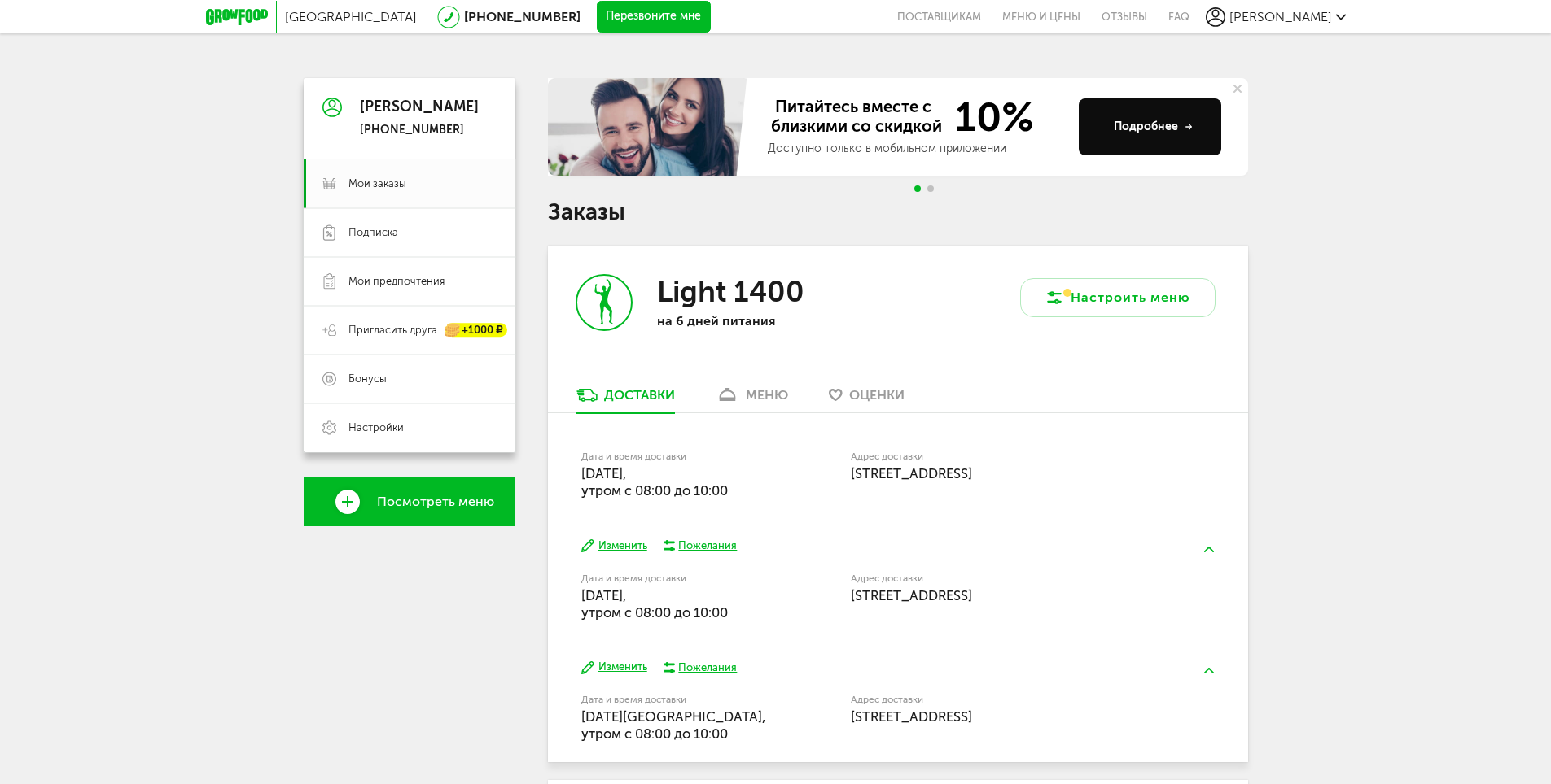
click at [363, 108] on div "[PERSON_NAME]" at bounding box center [419, 107] width 118 height 17
